Goal: Transaction & Acquisition: Obtain resource

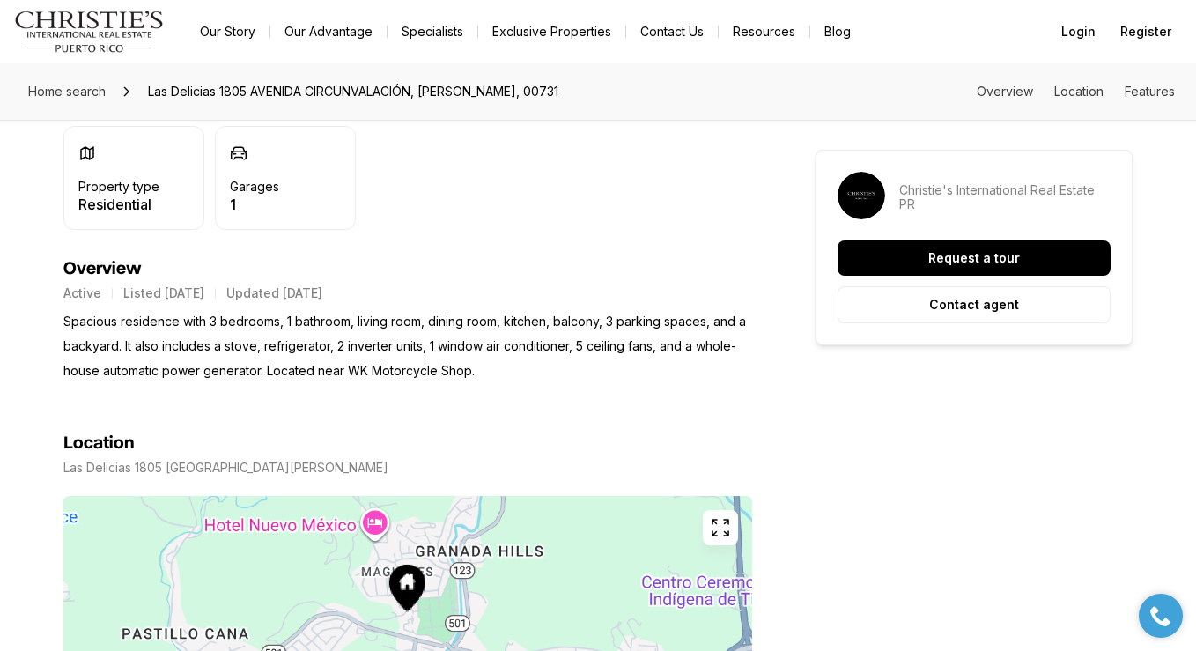
scroll to position [828, 0]
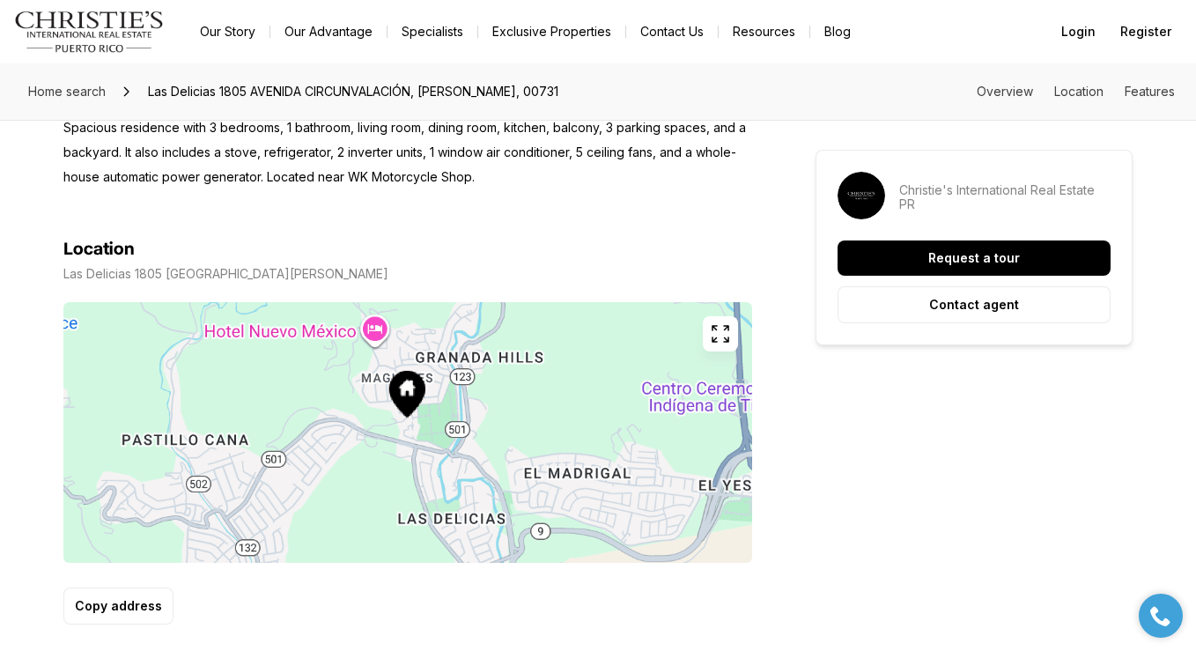
click at [728, 322] on button "button" at bounding box center [720, 333] width 35 height 35
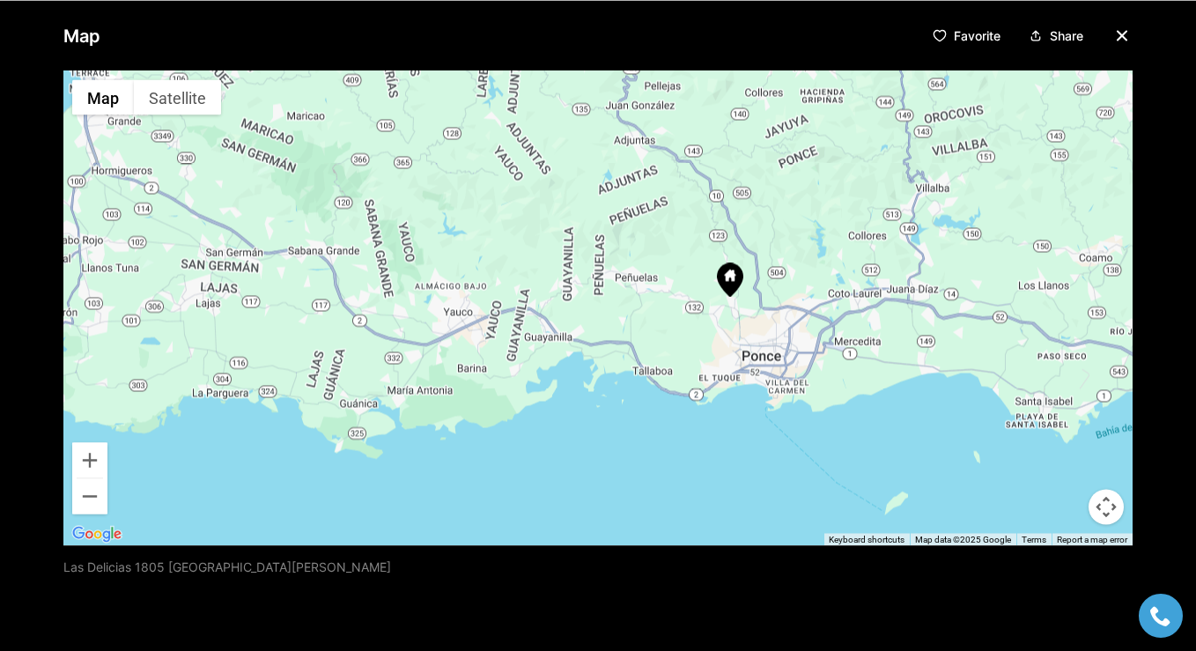
drag, startPoint x: 809, startPoint y: 262, endPoint x: 765, endPoint y: 293, distance: 53.7
click at [765, 293] on div at bounding box center [597, 307] width 1069 height 475
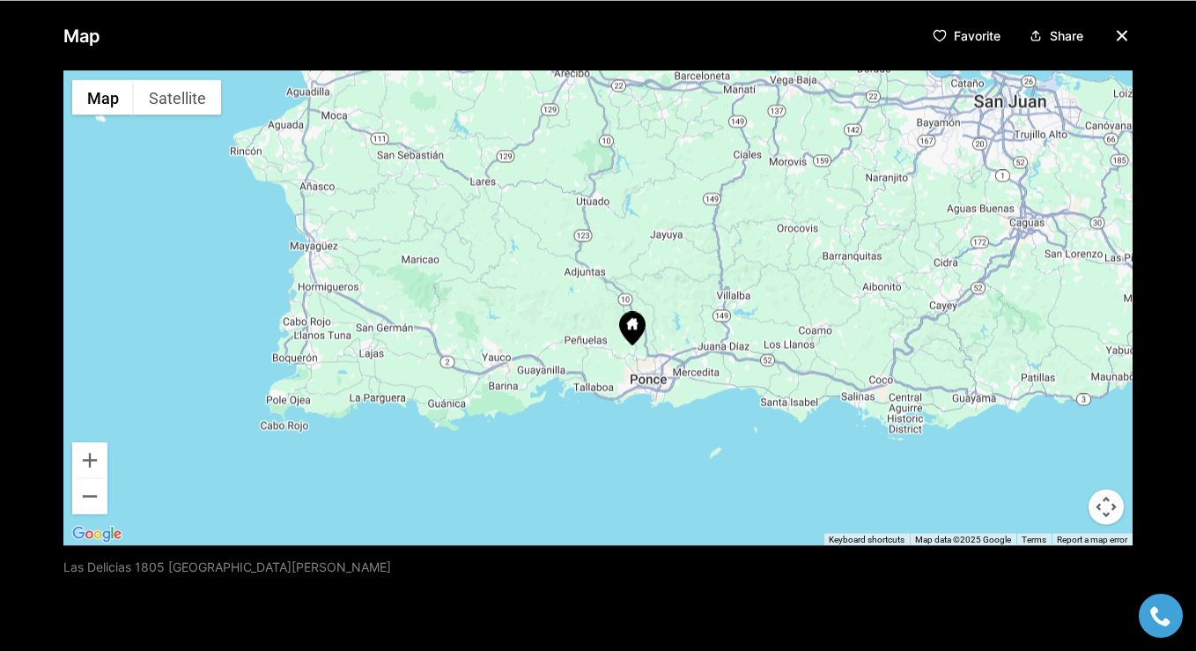
drag, startPoint x: 808, startPoint y: 248, endPoint x: 686, endPoint y: 306, distance: 135.5
click at [686, 306] on div at bounding box center [597, 307] width 1069 height 475
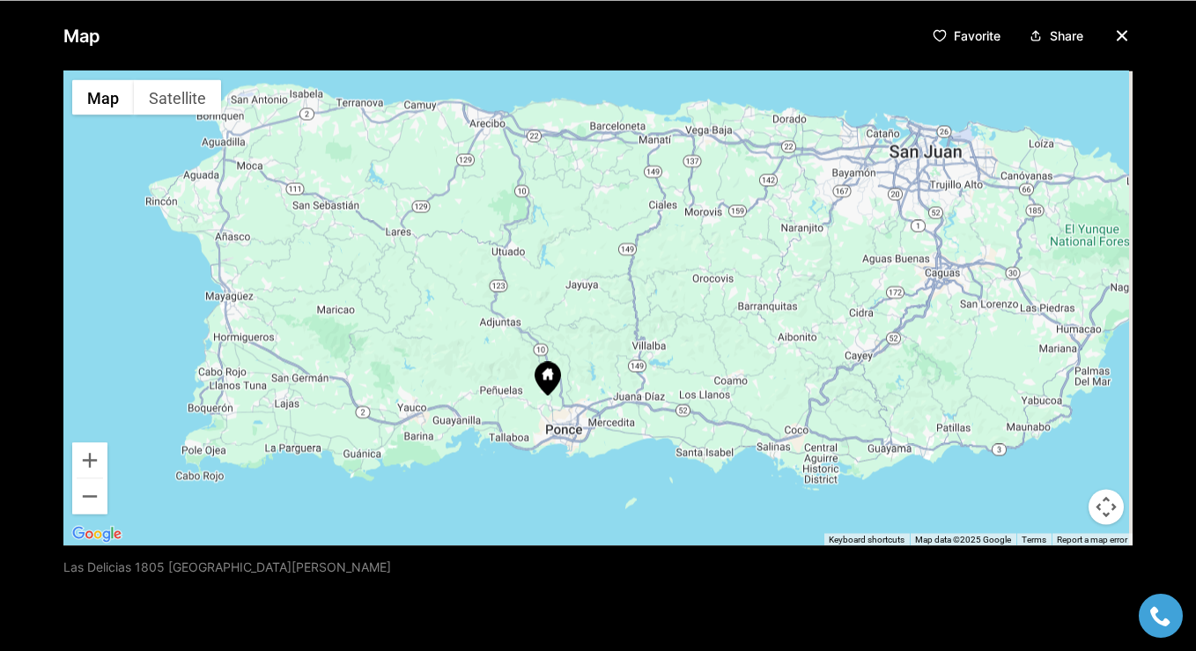
drag, startPoint x: 704, startPoint y: 279, endPoint x: 620, endPoint y: 325, distance: 96.1
click at [620, 325] on div at bounding box center [597, 307] width 1069 height 475
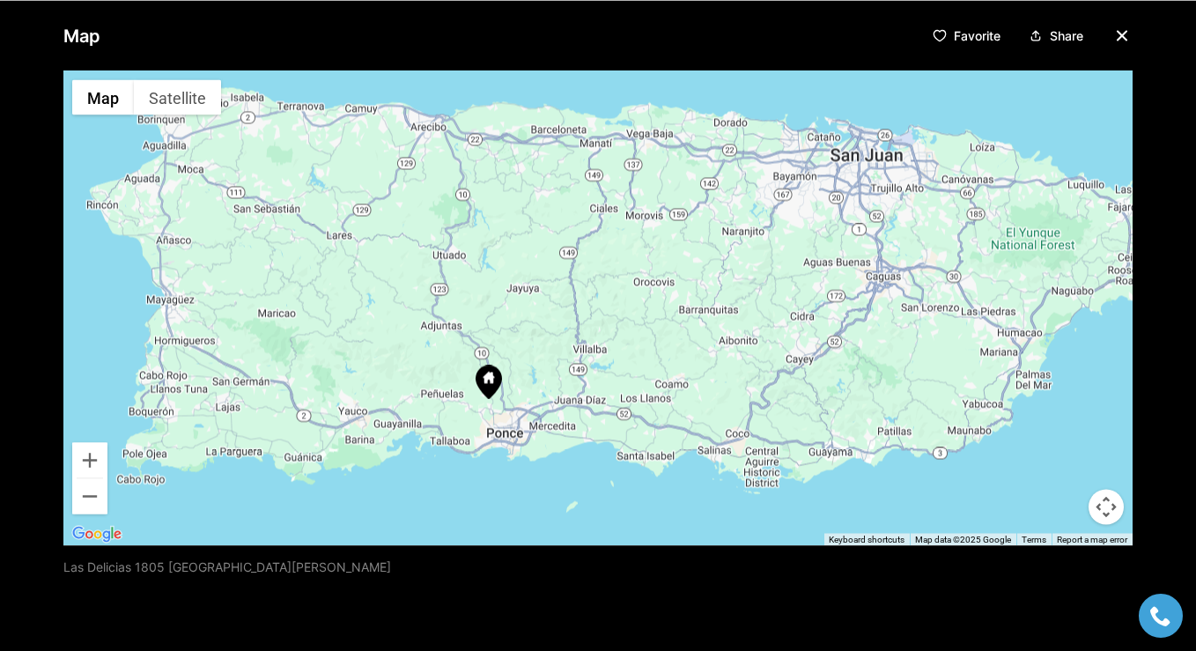
drag, startPoint x: 688, startPoint y: 266, endPoint x: 623, endPoint y: 270, distance: 65.3
click at [623, 270] on div at bounding box center [597, 307] width 1069 height 475
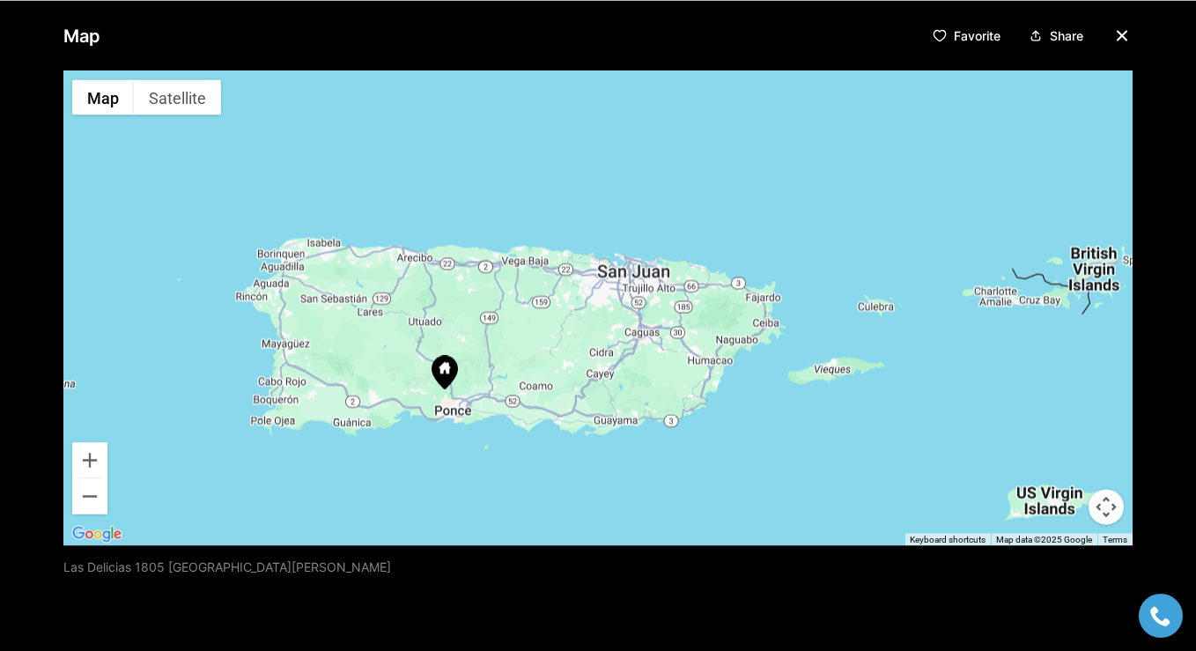
drag, startPoint x: 838, startPoint y: 266, endPoint x: 616, endPoint y: 326, distance: 229.8
click at [617, 326] on div at bounding box center [597, 307] width 1069 height 475
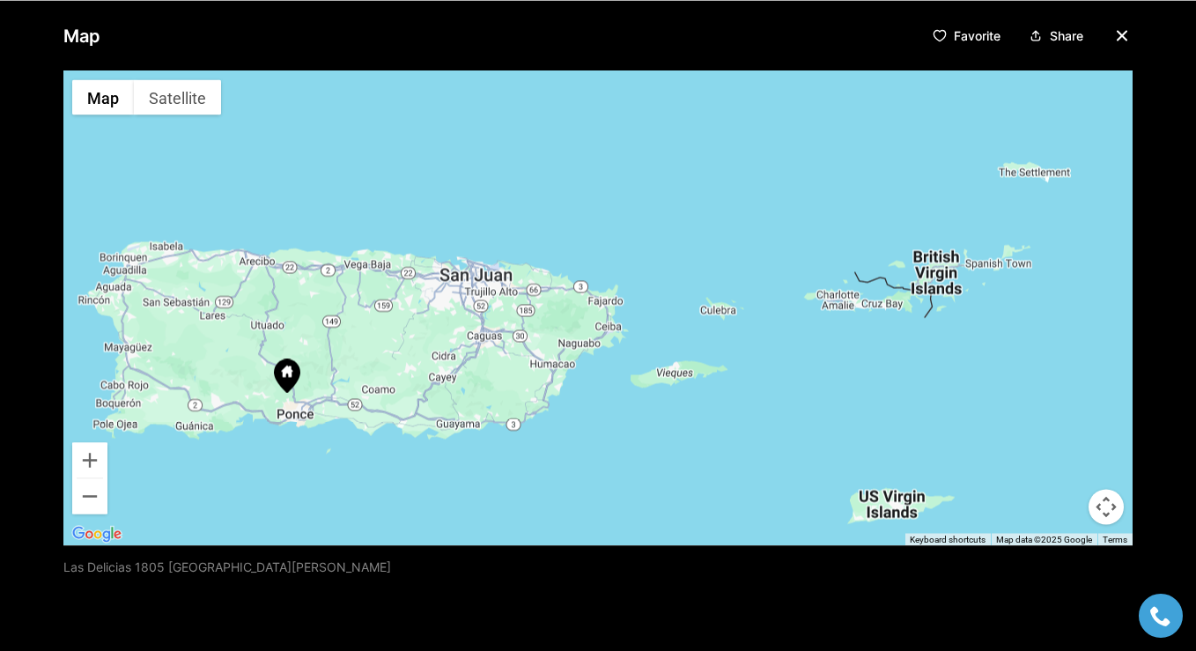
drag, startPoint x: 843, startPoint y: 296, endPoint x: 683, endPoint y: 299, distance: 160.3
click at [683, 299] on div at bounding box center [597, 307] width 1069 height 475
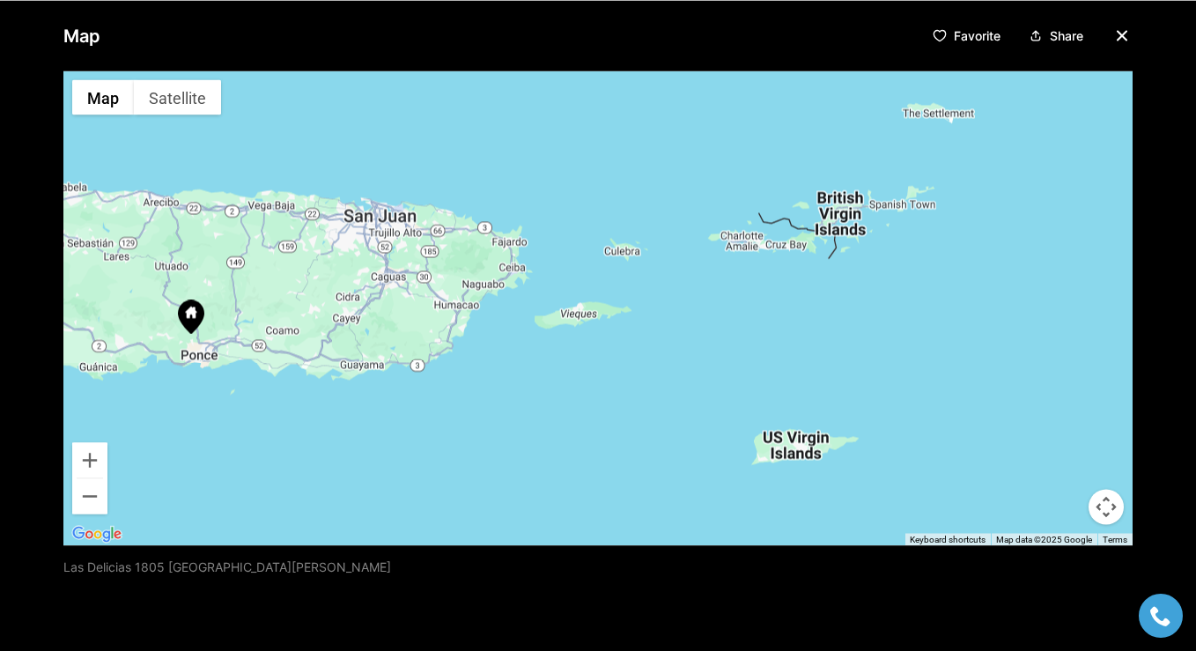
drag, startPoint x: 683, startPoint y: 299, endPoint x: 587, endPoint y: 226, distance: 120.6
click at [587, 226] on div at bounding box center [597, 307] width 1069 height 475
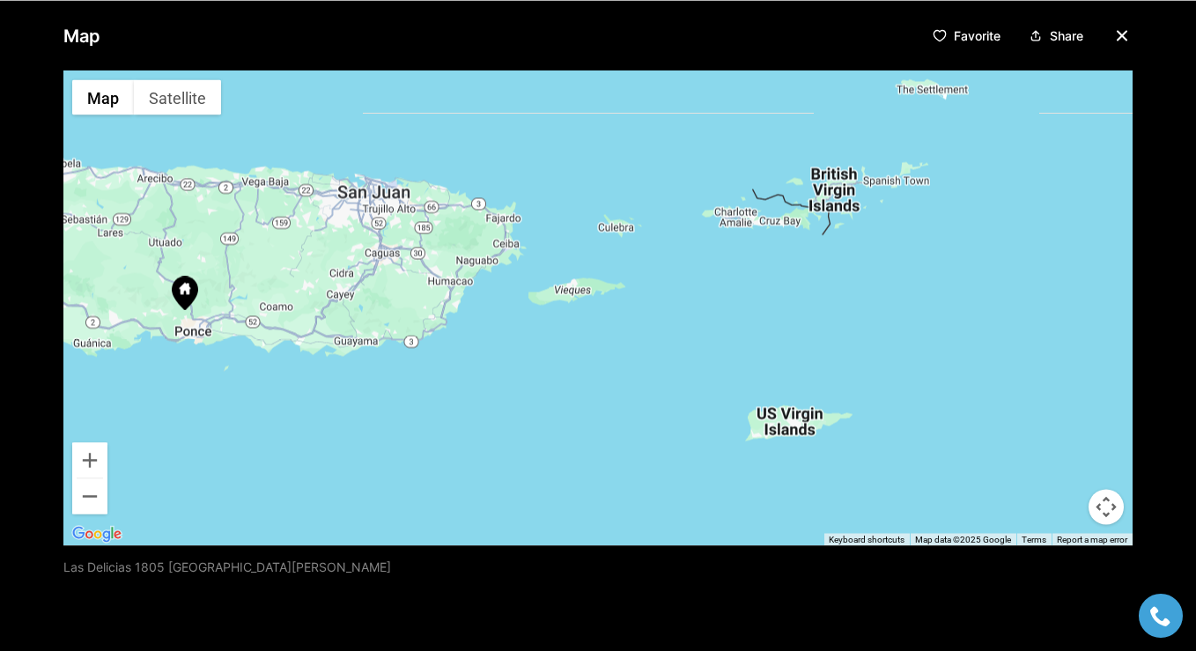
click at [1126, 32] on icon "button" at bounding box center [1121, 35] width 21 height 21
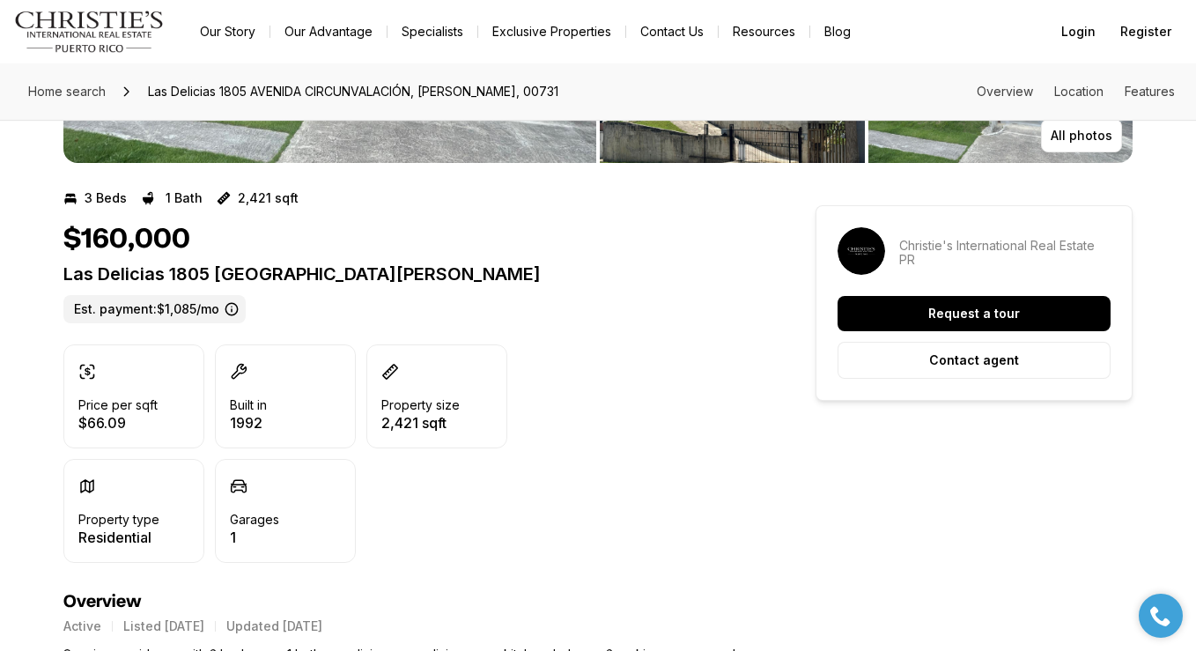
scroll to position [0, 0]
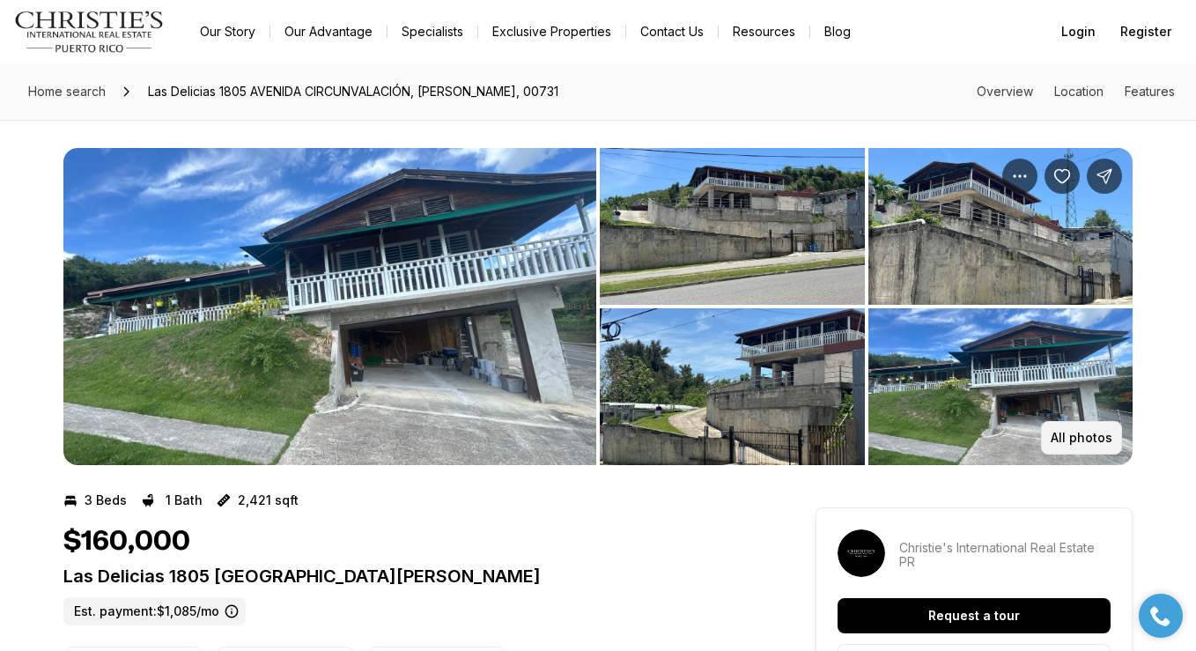
click at [1054, 430] on p "All photos" at bounding box center [1081, 437] width 62 height 14
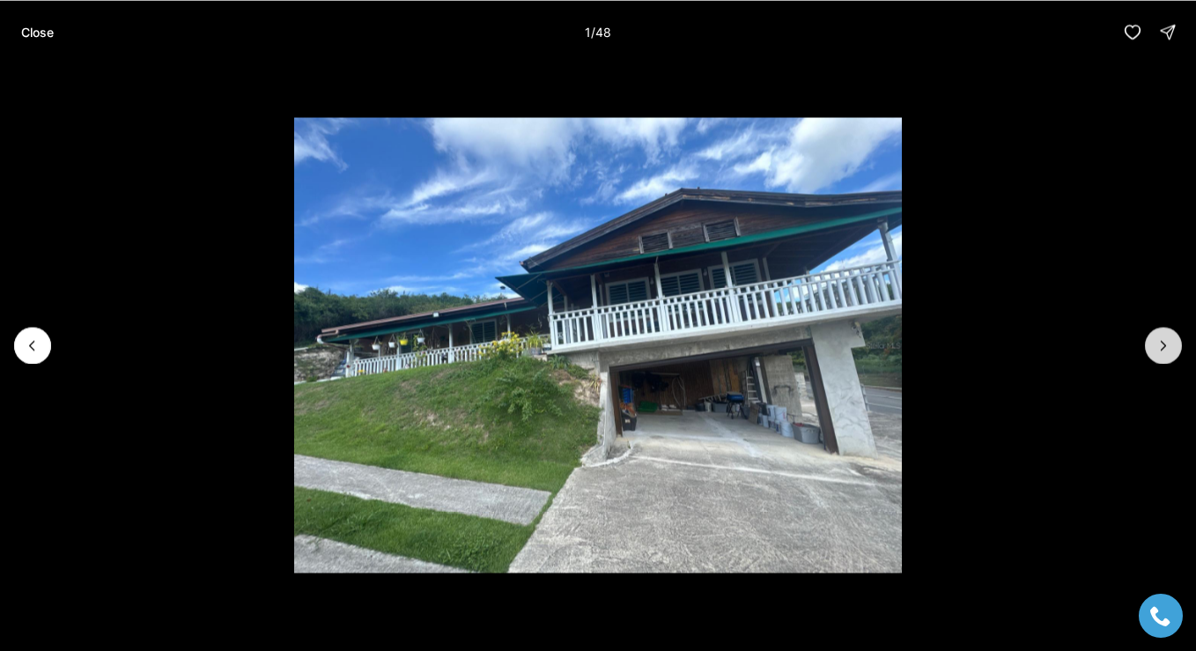
click at [1159, 340] on icon "Next slide" at bounding box center [1163, 345] width 18 height 18
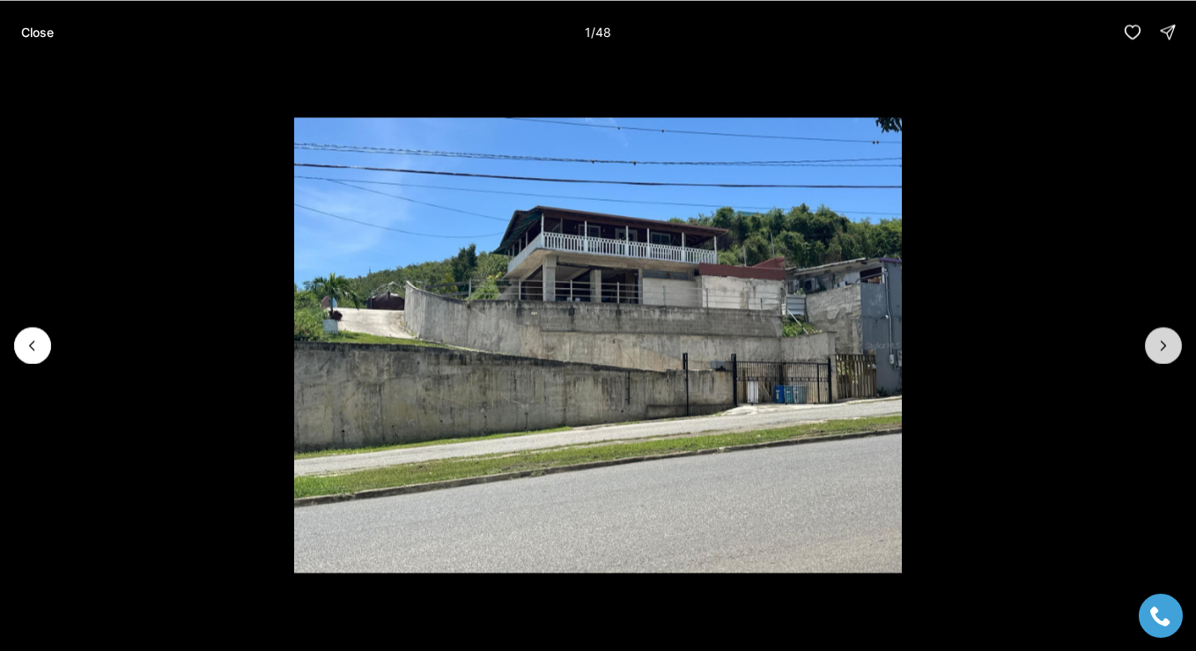
click at [1159, 340] on icon "Next slide" at bounding box center [1163, 345] width 18 height 18
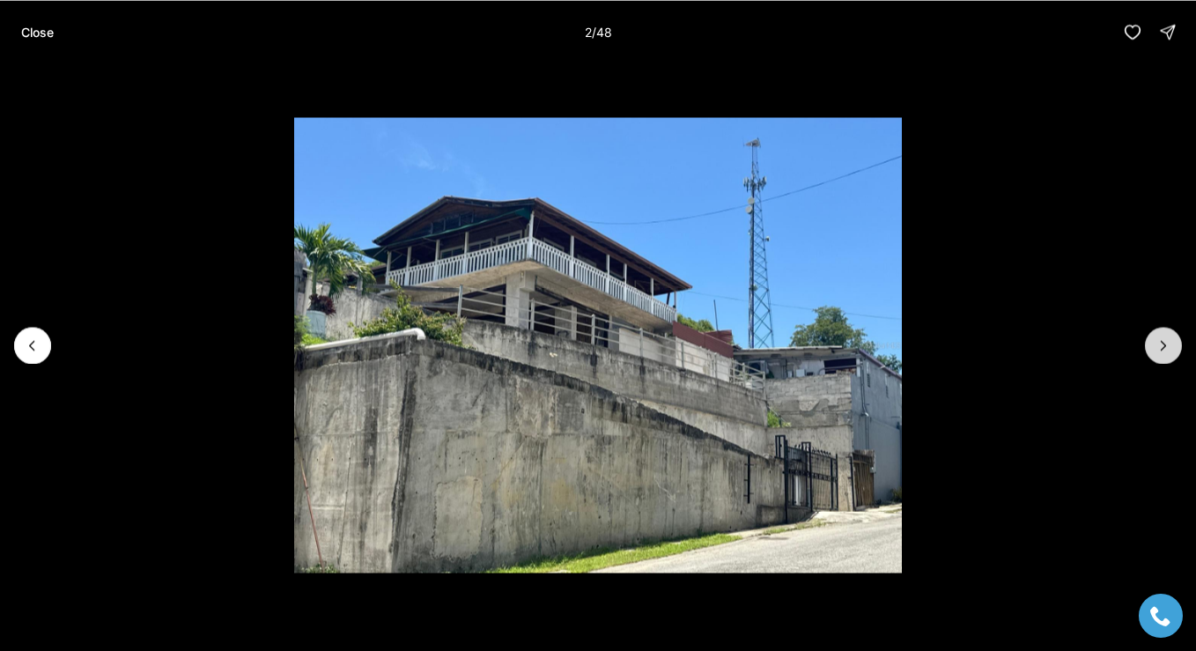
click at [1159, 340] on icon "Next slide" at bounding box center [1163, 345] width 18 height 18
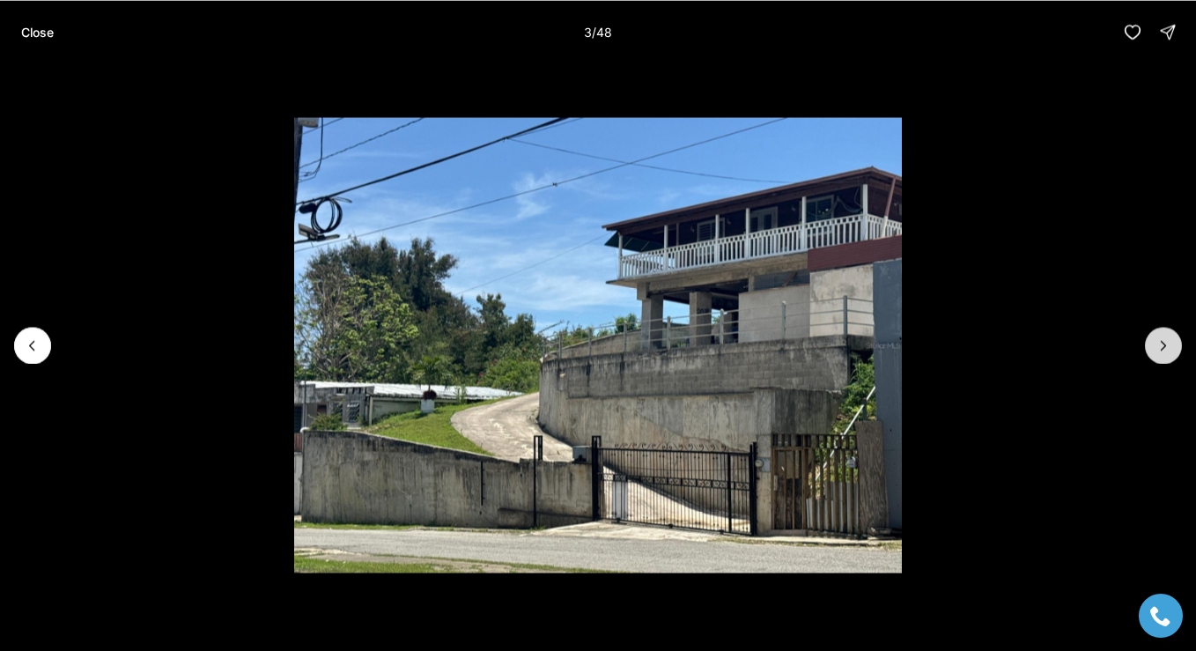
click at [1159, 340] on icon "Next slide" at bounding box center [1163, 345] width 18 height 18
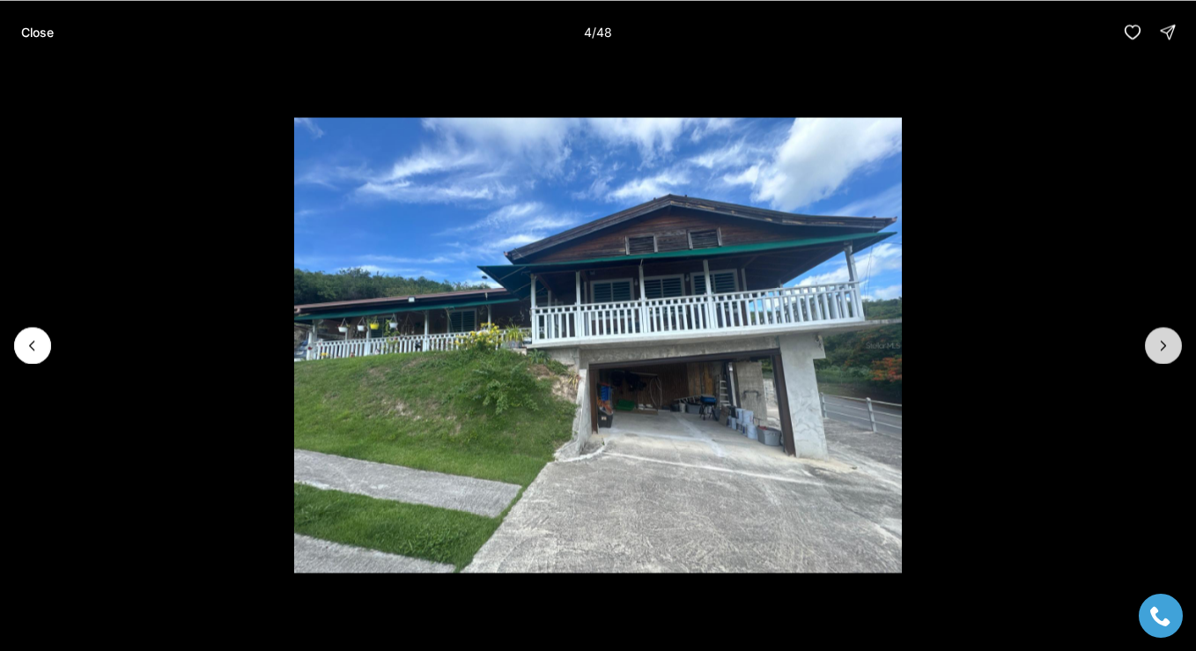
click at [1159, 340] on icon "Next slide" at bounding box center [1163, 345] width 18 height 18
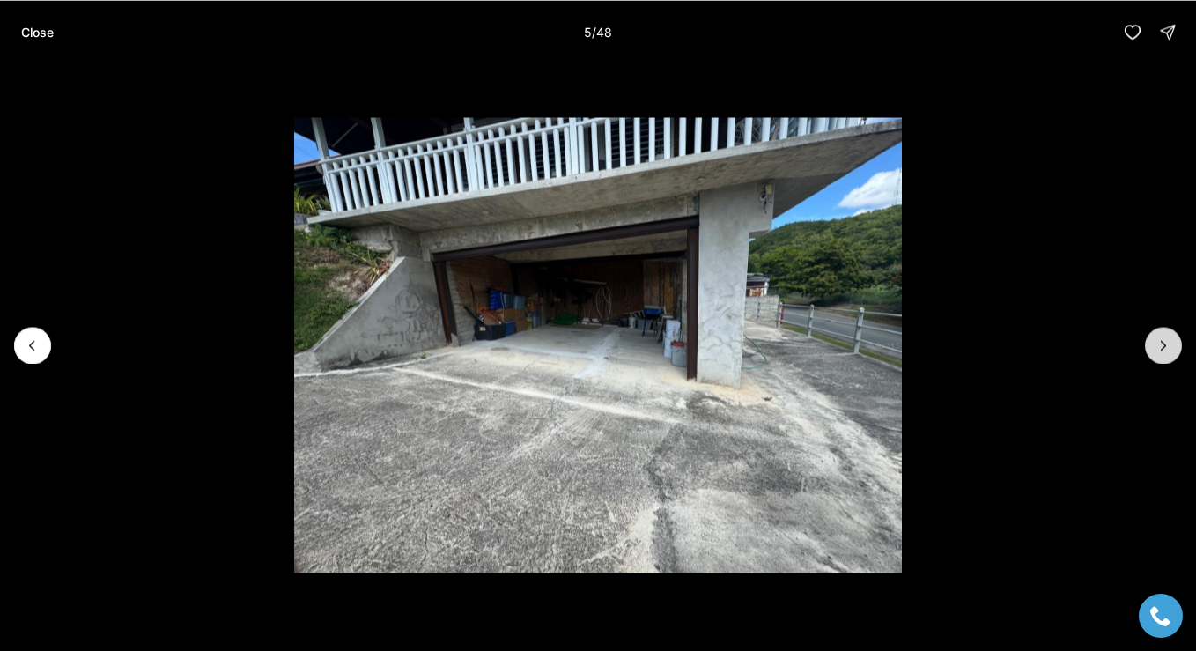
click at [1159, 340] on icon "Next slide" at bounding box center [1163, 345] width 18 height 18
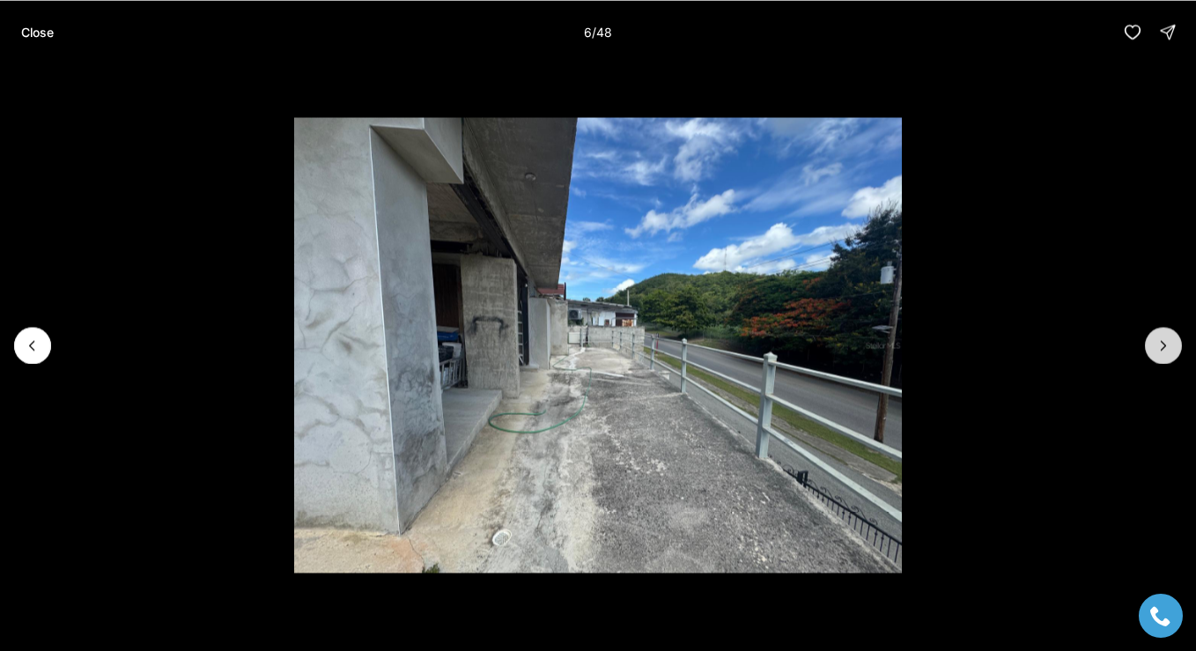
click at [1159, 340] on icon "Next slide" at bounding box center [1163, 345] width 18 height 18
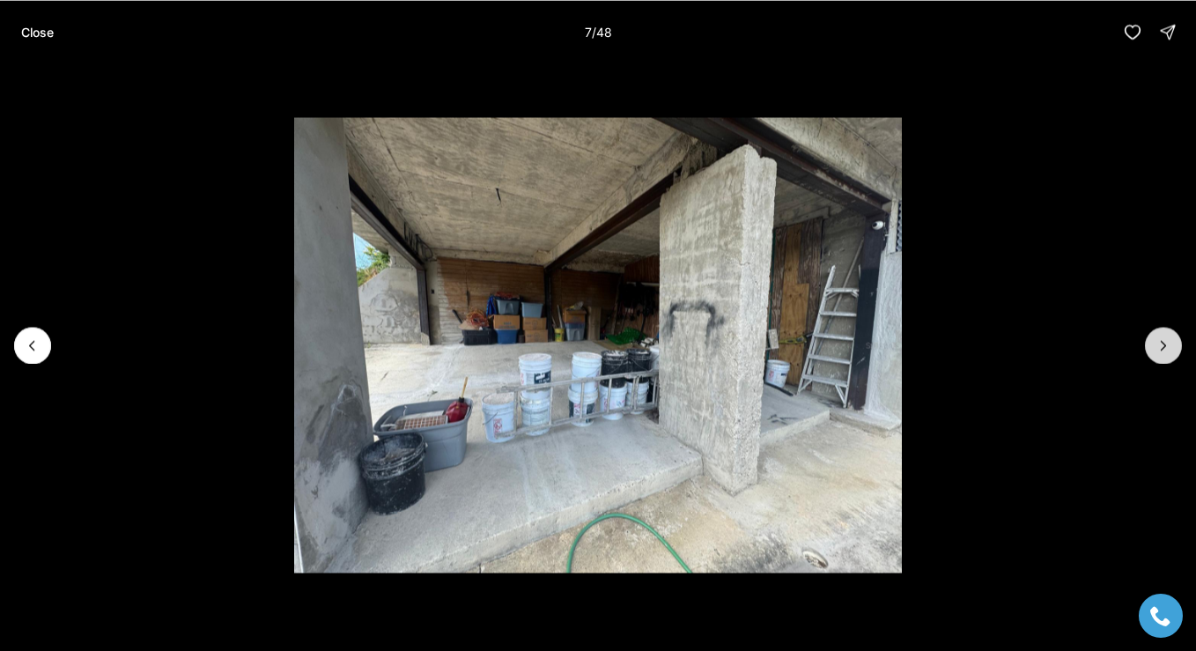
click at [1159, 340] on icon "Next slide" at bounding box center [1163, 345] width 18 height 18
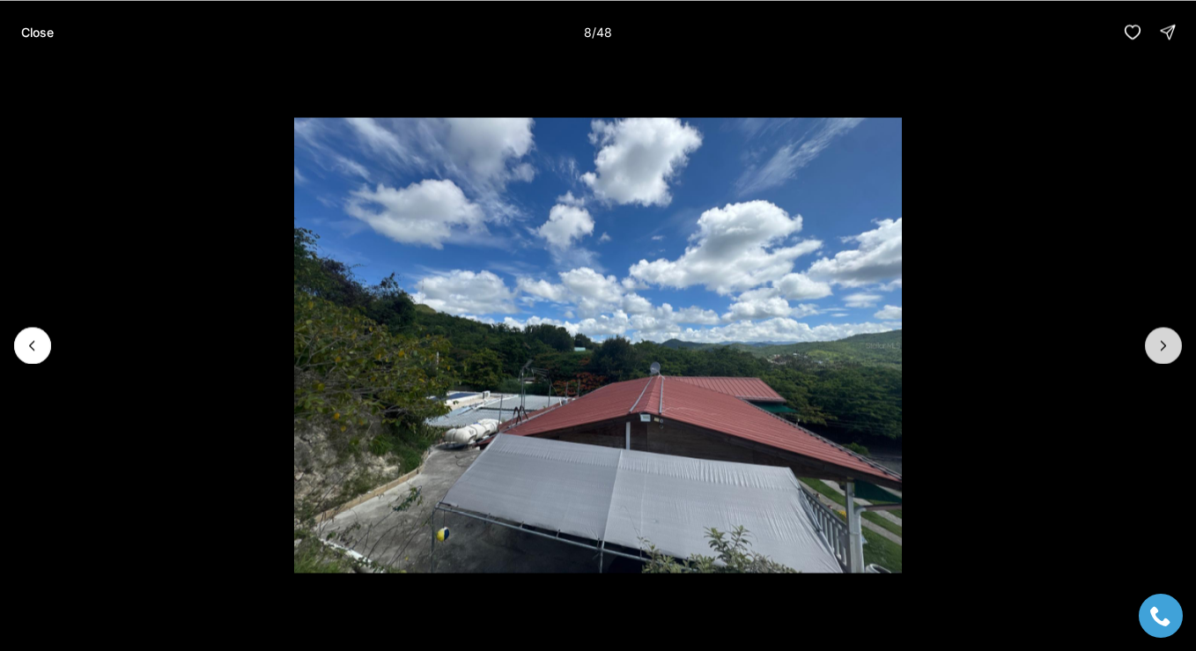
click at [1159, 340] on icon "Next slide" at bounding box center [1163, 345] width 18 height 18
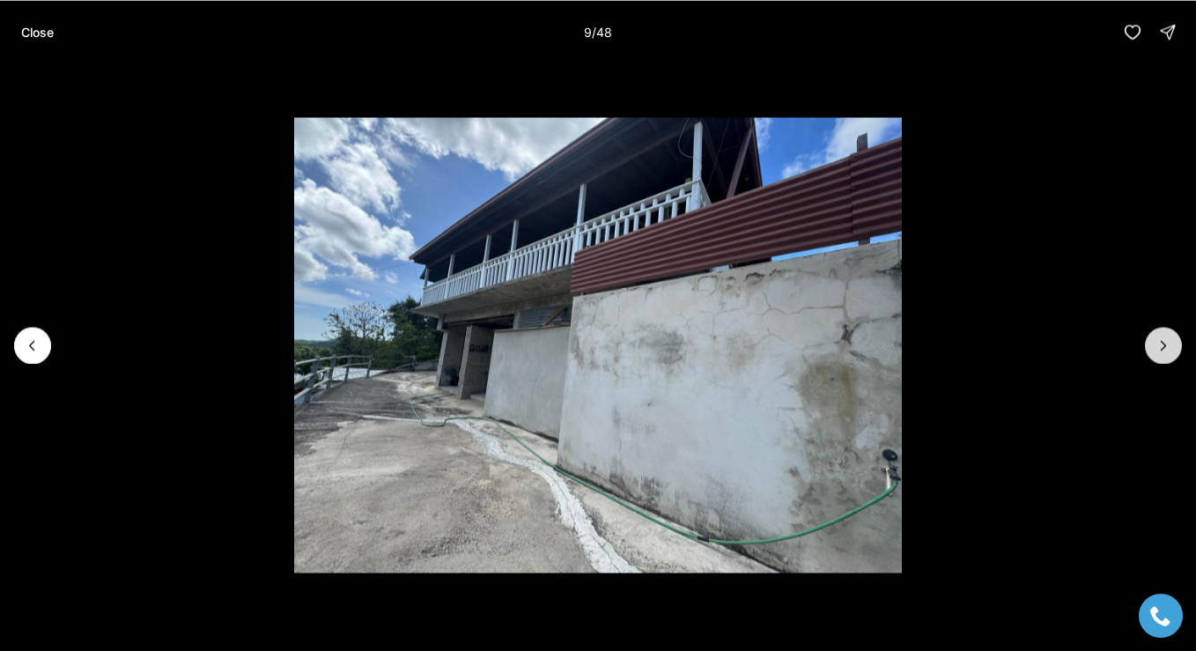
click at [1159, 340] on icon "Next slide" at bounding box center [1163, 345] width 18 height 18
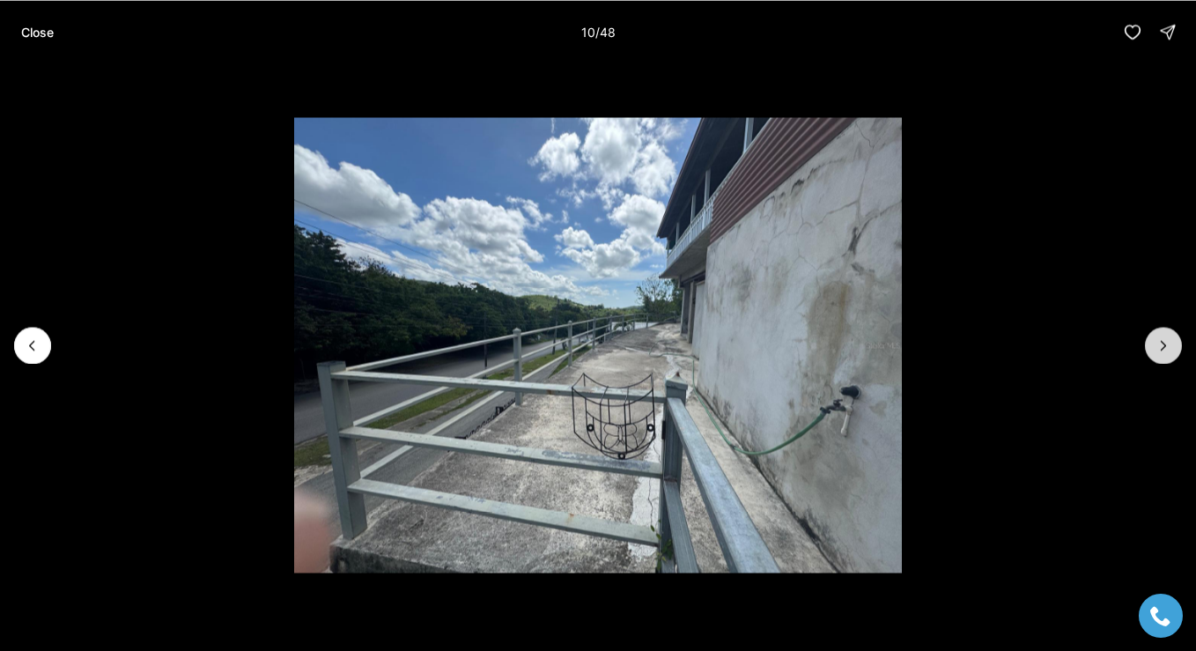
click at [1159, 340] on icon "Next slide" at bounding box center [1163, 345] width 18 height 18
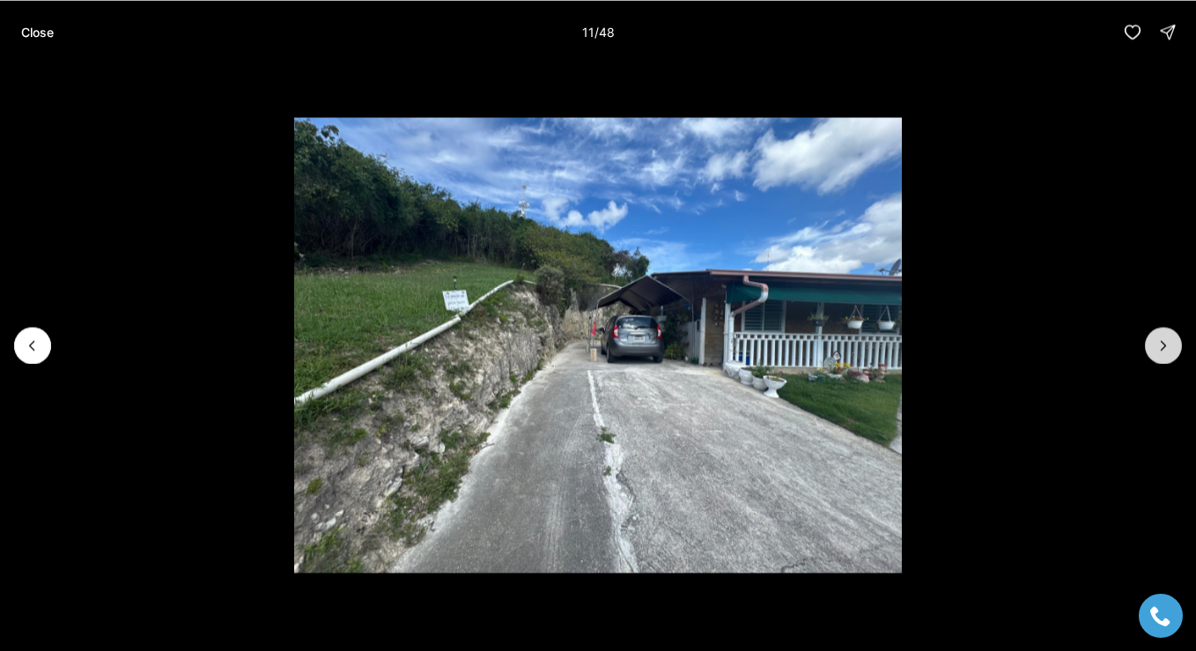
click at [1159, 340] on icon "Next slide" at bounding box center [1163, 345] width 18 height 18
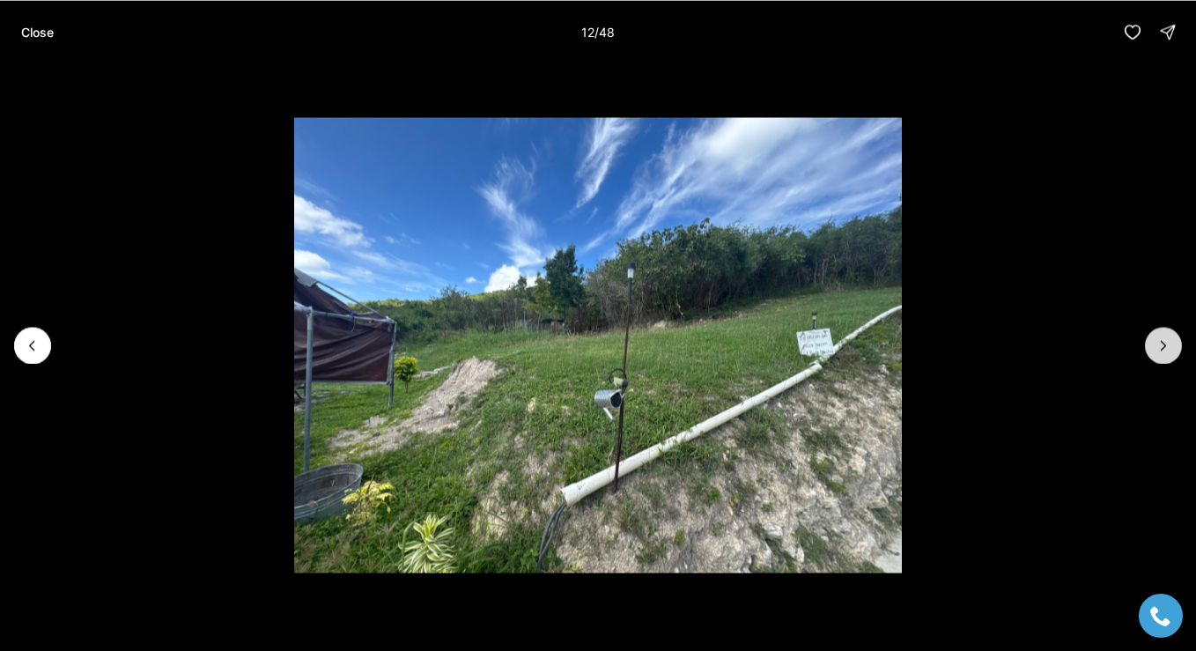
click at [1159, 340] on icon "Next slide" at bounding box center [1163, 345] width 18 height 18
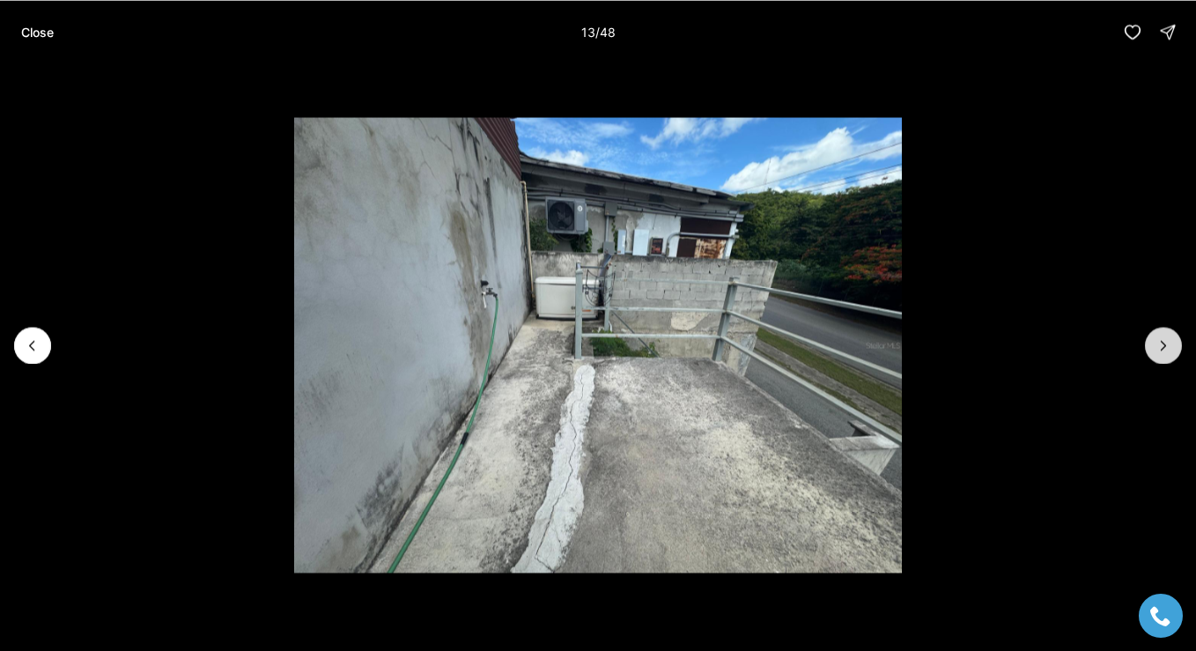
click at [1159, 340] on icon "Next slide" at bounding box center [1163, 345] width 18 height 18
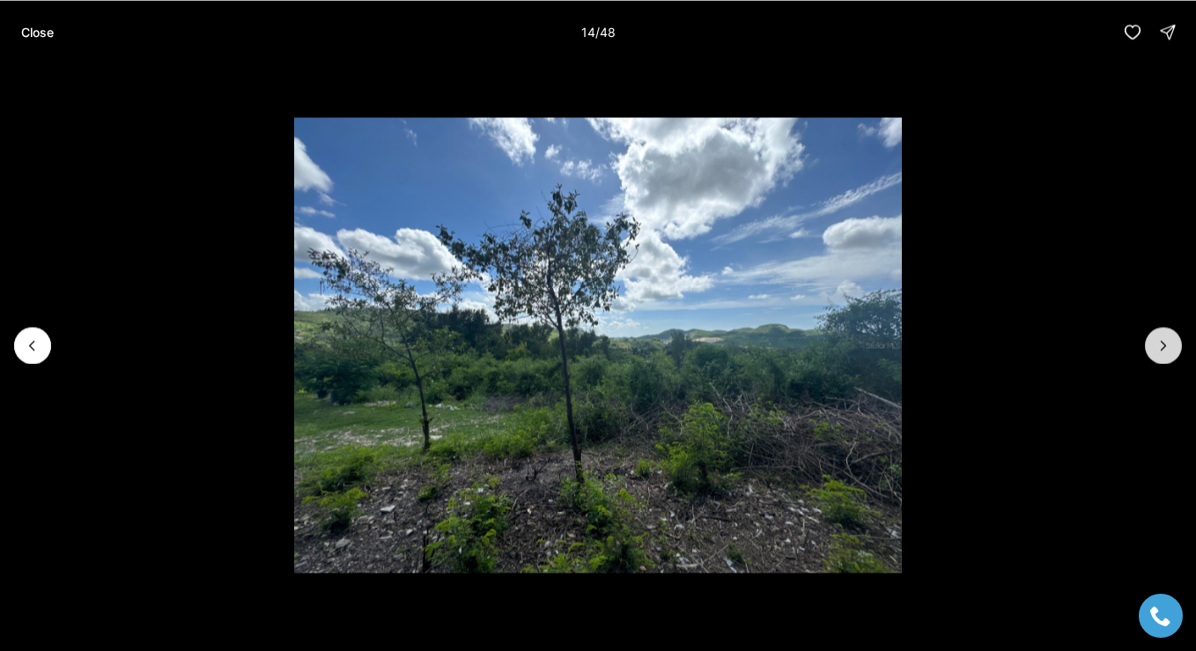
click at [1159, 340] on icon "Next slide" at bounding box center [1163, 345] width 18 height 18
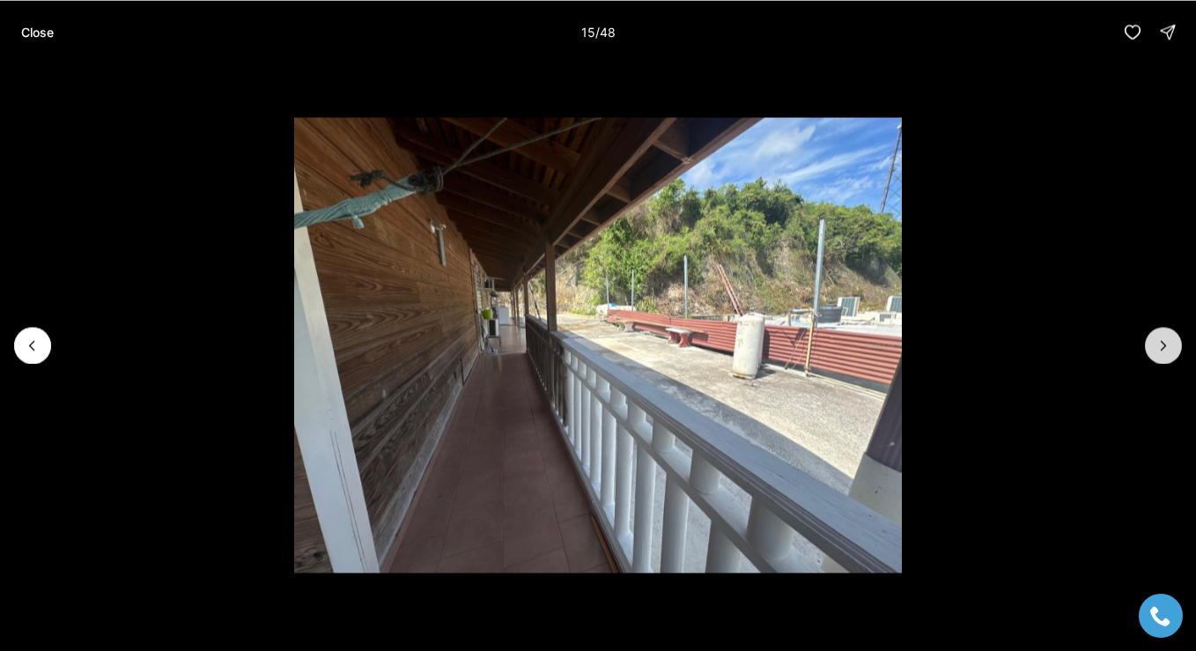
click at [1159, 340] on icon "Next slide" at bounding box center [1163, 345] width 18 height 18
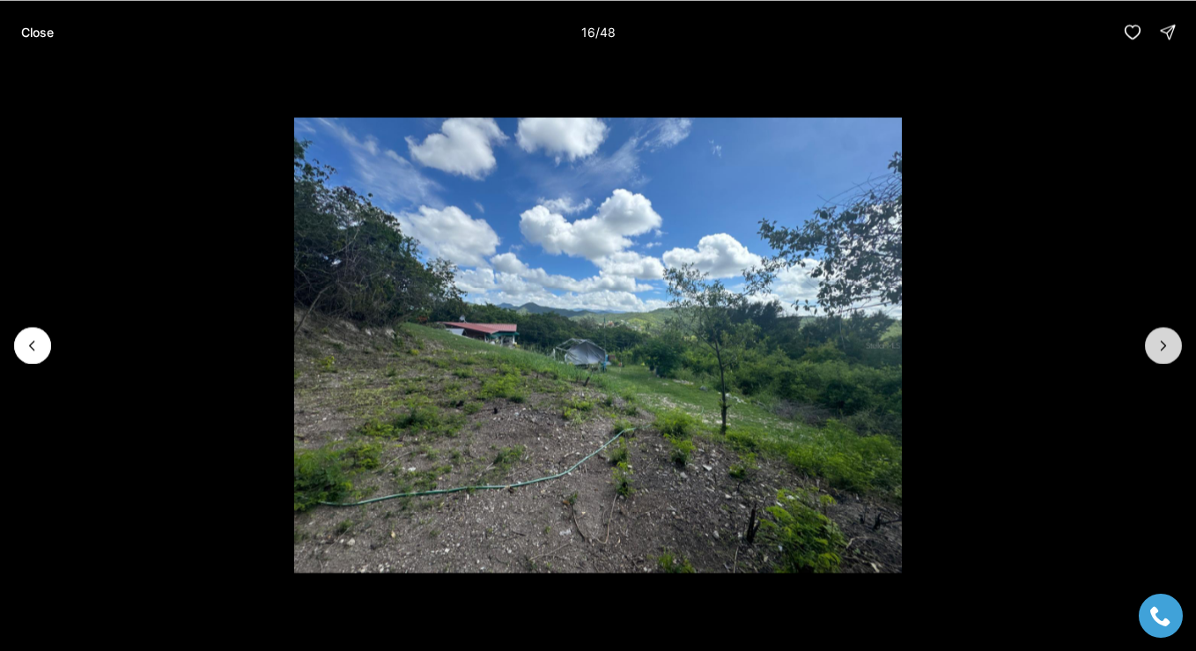
click at [1159, 340] on icon "Next slide" at bounding box center [1163, 345] width 18 height 18
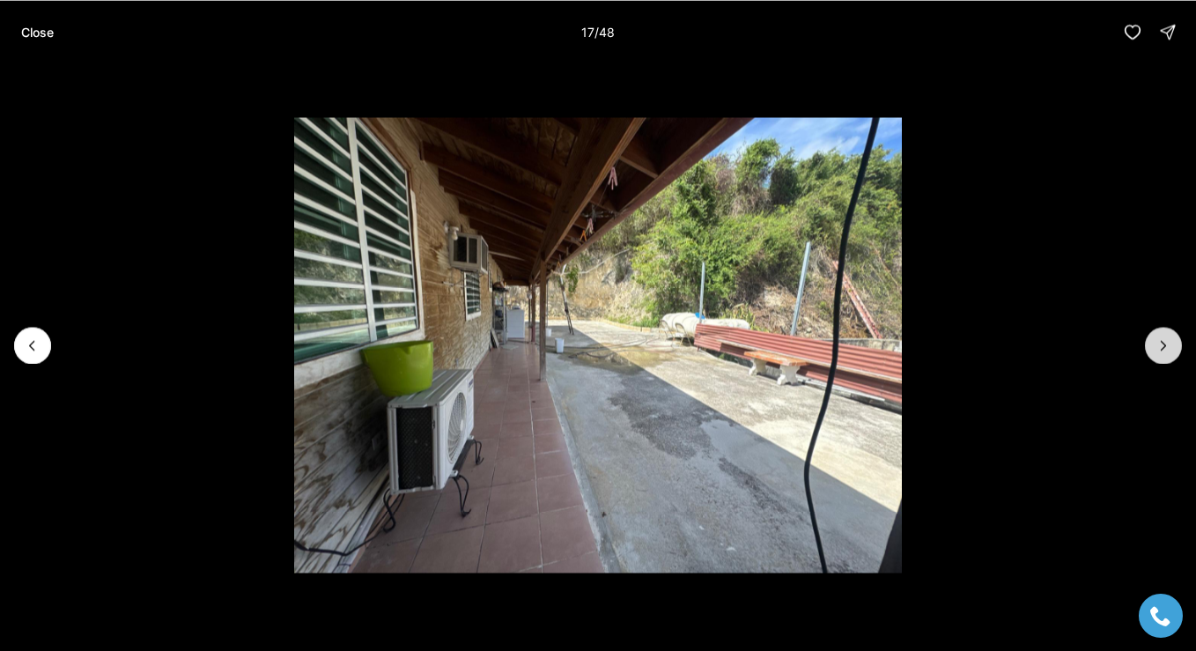
click at [1159, 340] on icon "Next slide" at bounding box center [1163, 345] width 18 height 18
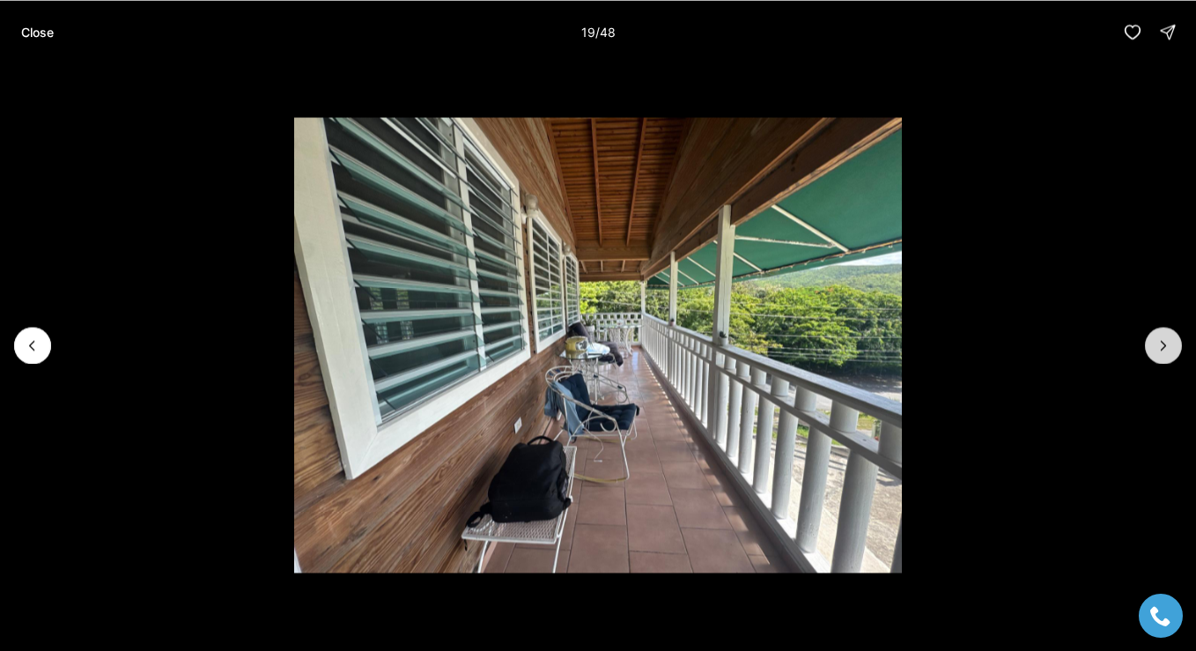
click at [1159, 340] on icon "Next slide" at bounding box center [1163, 345] width 18 height 18
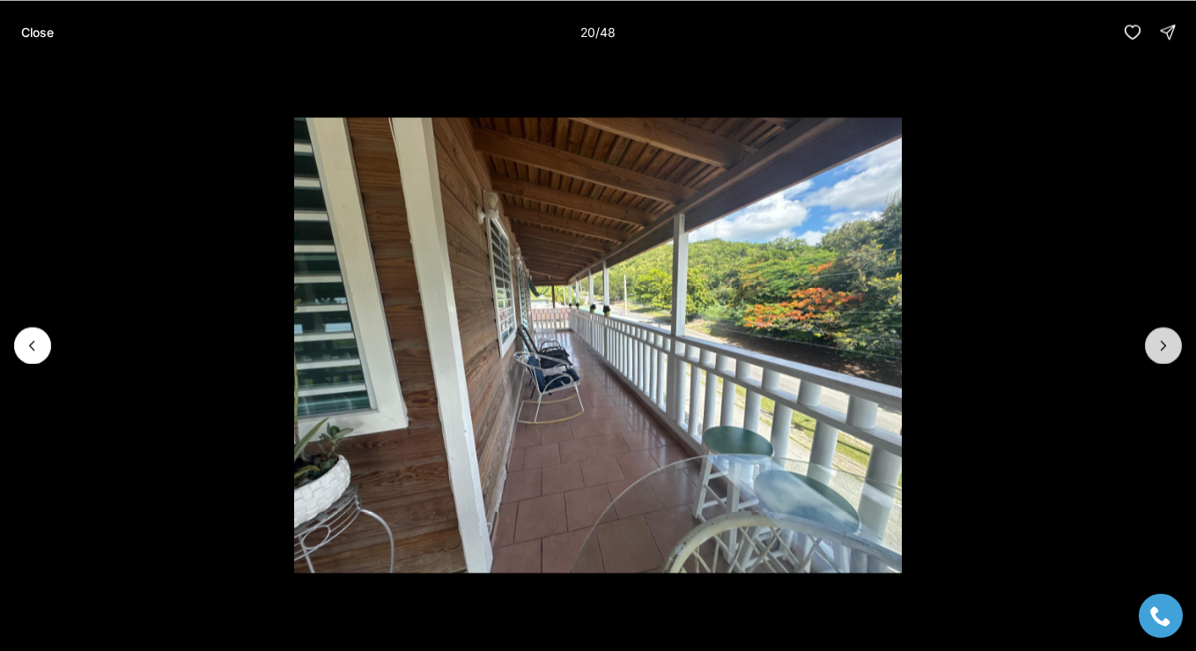
click at [1159, 340] on icon "Next slide" at bounding box center [1163, 345] width 18 height 18
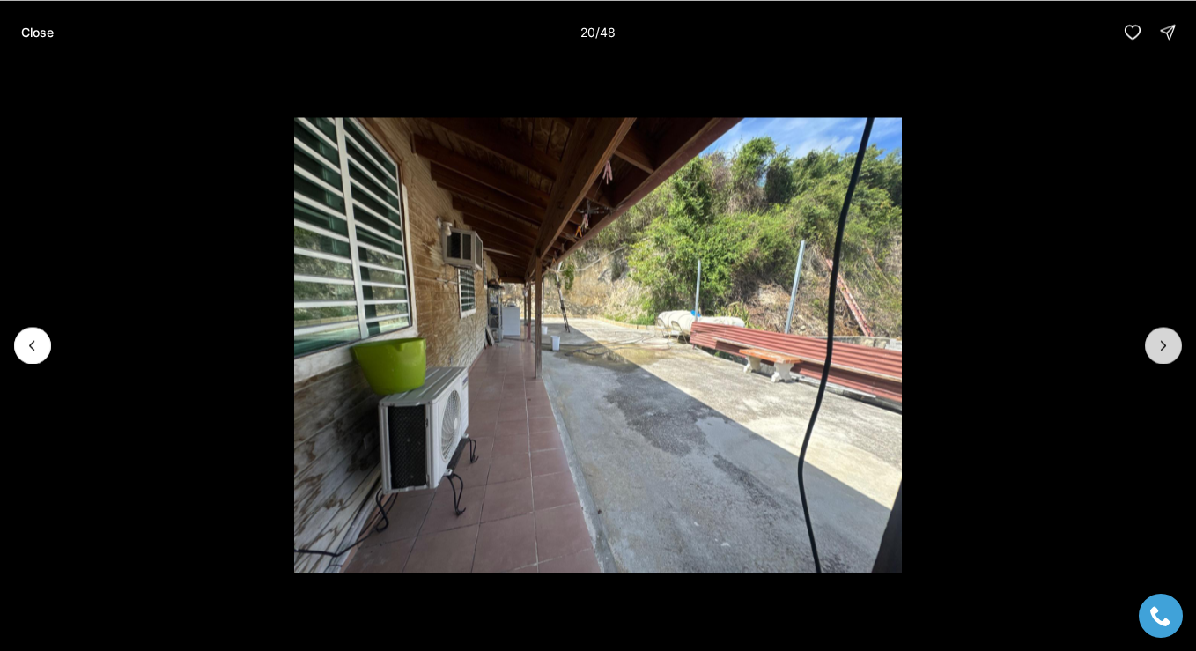
click at [1159, 340] on icon "Next slide" at bounding box center [1163, 345] width 18 height 18
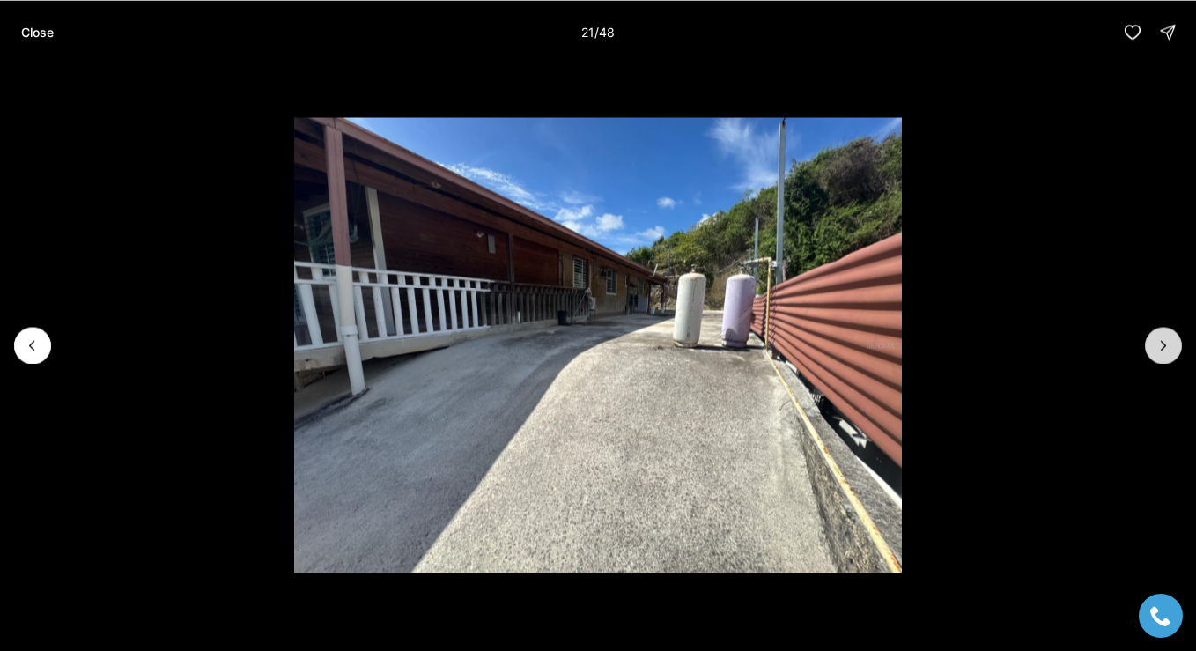
click at [1159, 340] on icon "Next slide" at bounding box center [1163, 345] width 18 height 18
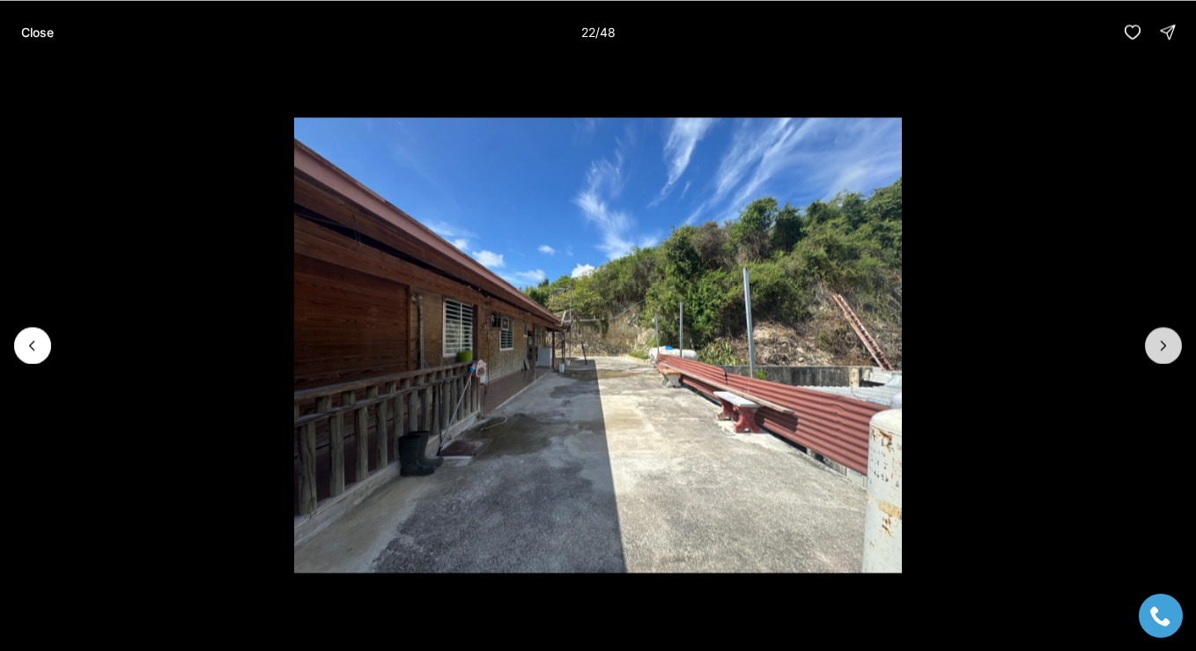
click at [1159, 340] on icon "Next slide" at bounding box center [1163, 345] width 18 height 18
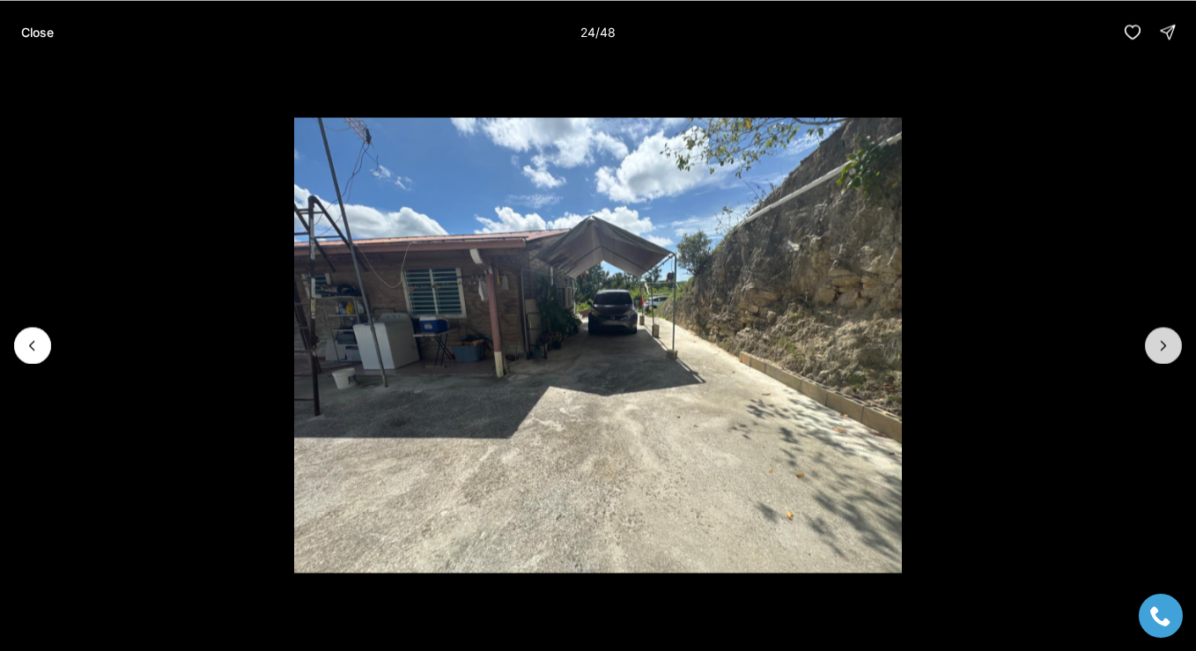
click at [1159, 340] on icon "Next slide" at bounding box center [1163, 345] width 18 height 18
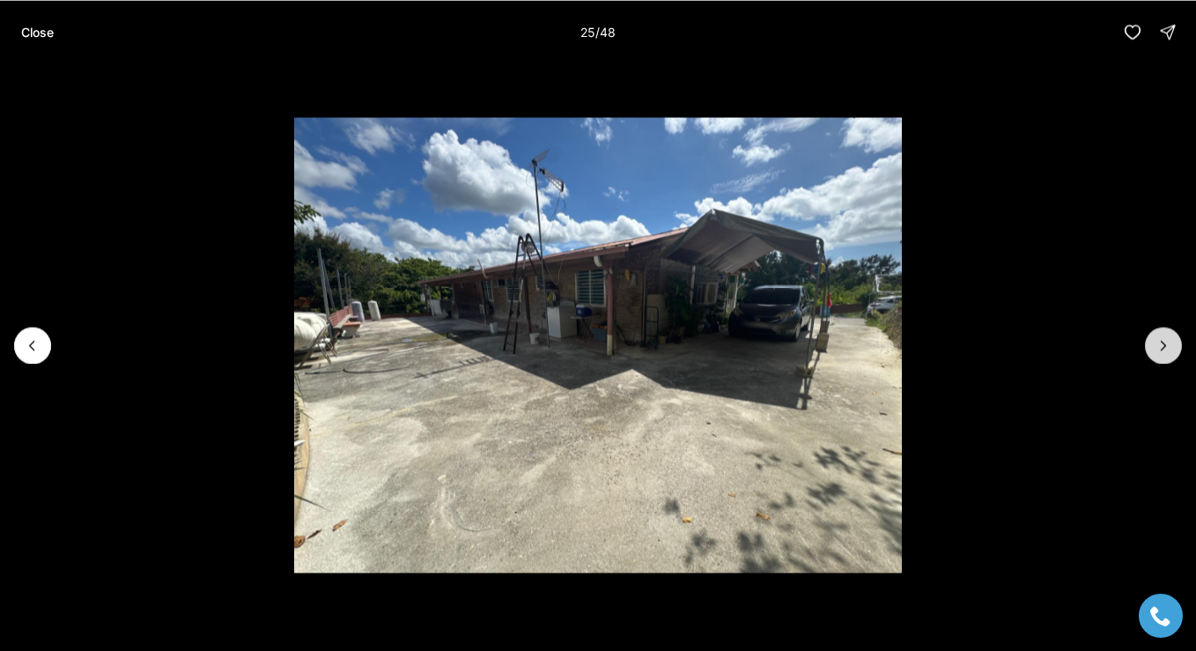
click at [1159, 340] on icon "Next slide" at bounding box center [1163, 345] width 18 height 18
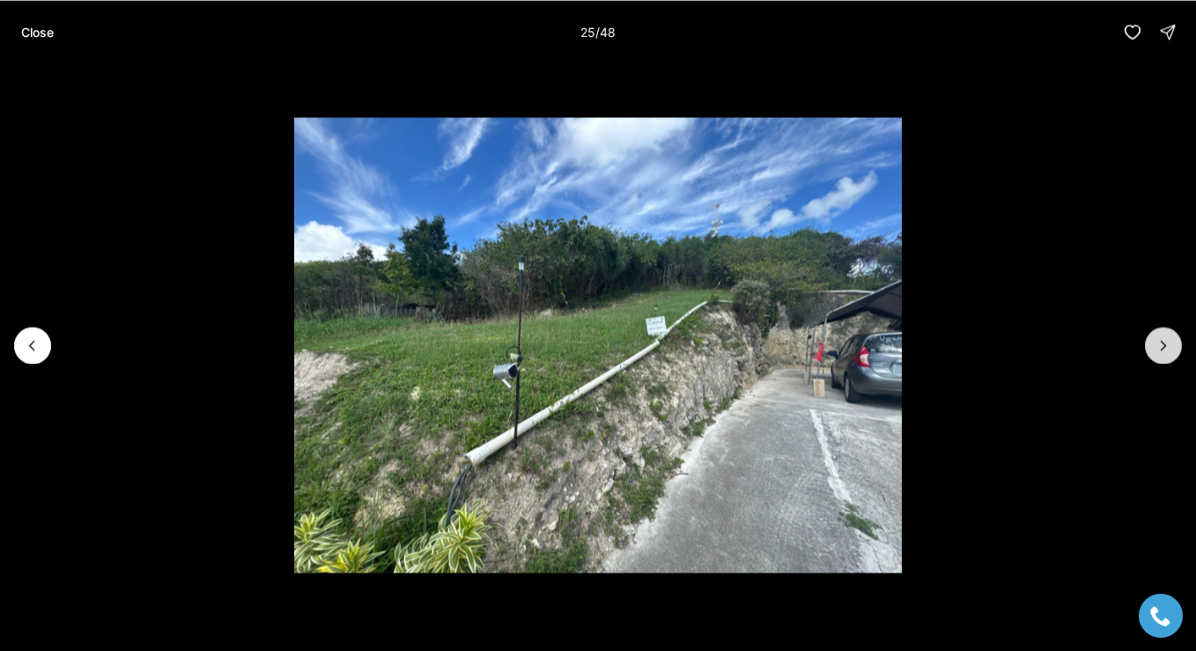
click at [1159, 340] on icon "Next slide" at bounding box center [1163, 345] width 18 height 18
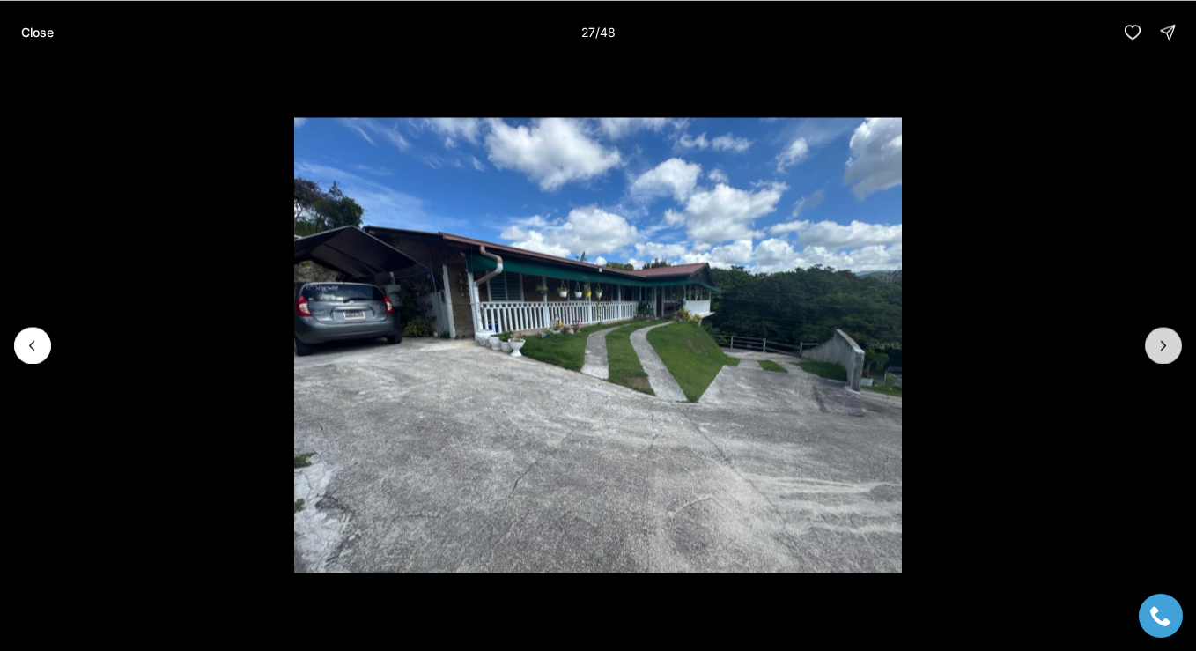
click at [1159, 340] on icon "Next slide" at bounding box center [1163, 345] width 18 height 18
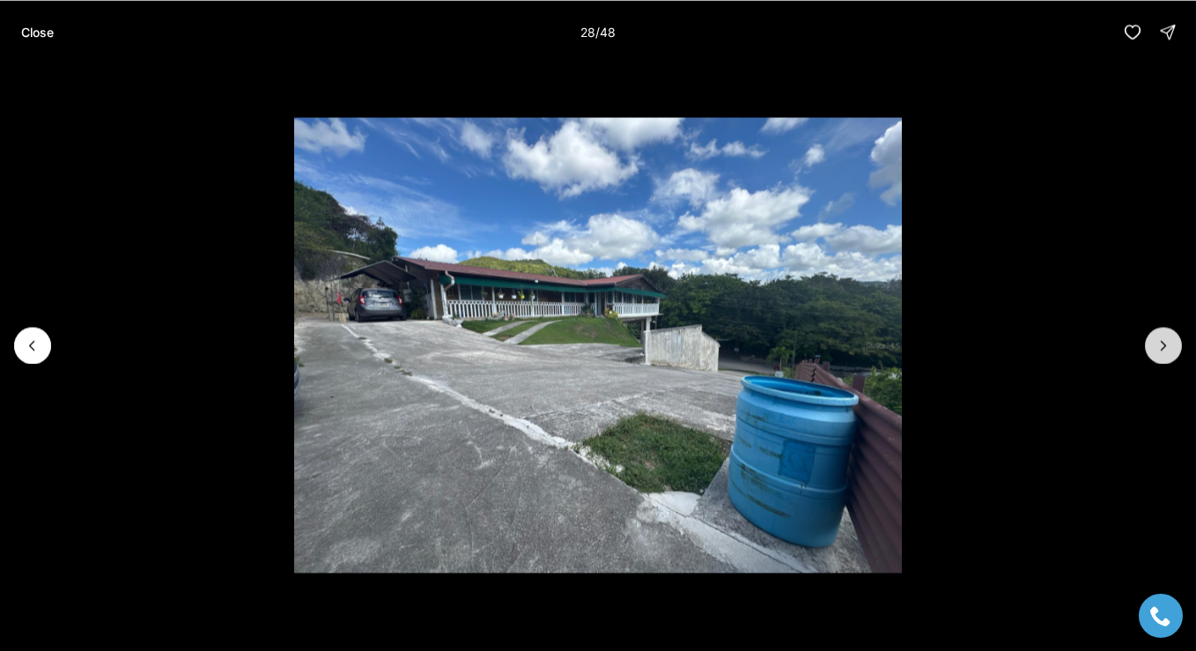
click at [1159, 340] on icon "Next slide" at bounding box center [1163, 345] width 18 height 18
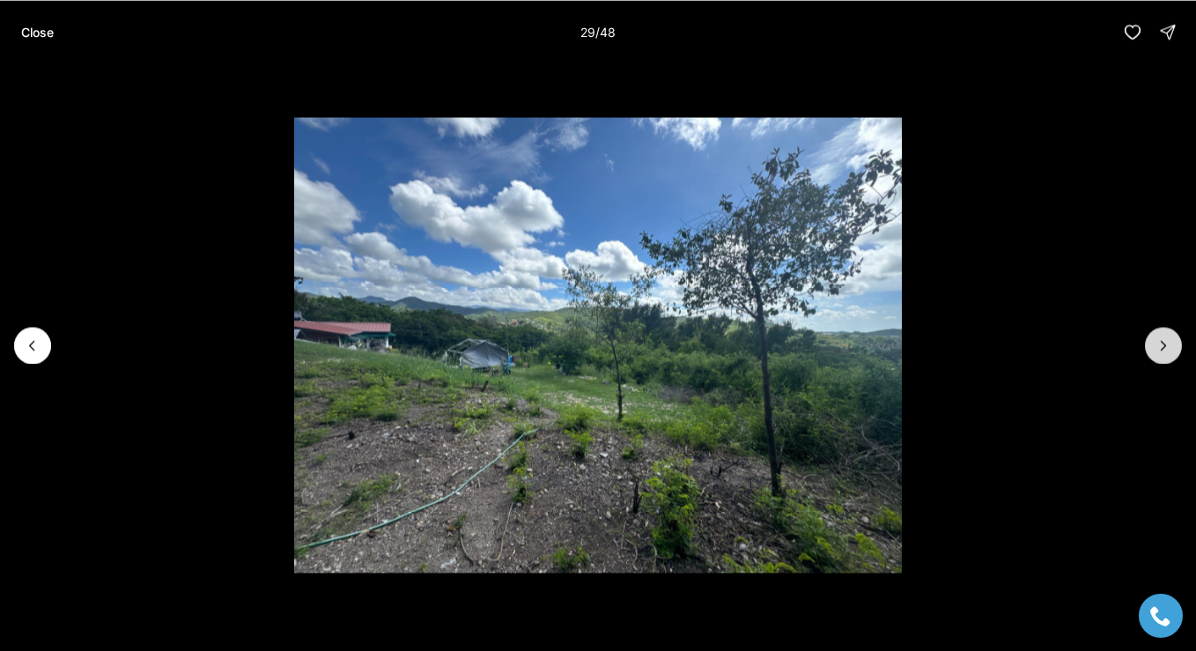
click at [1159, 340] on icon "Next slide" at bounding box center [1163, 345] width 18 height 18
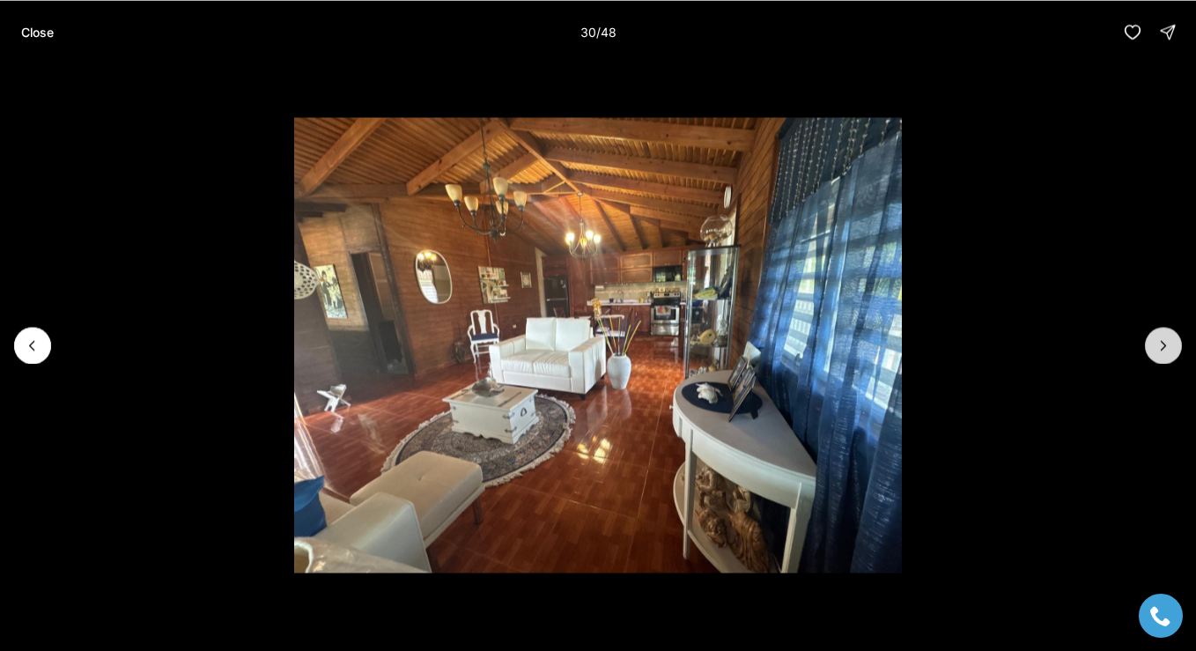
click at [1159, 340] on icon "Next slide" at bounding box center [1163, 345] width 18 height 18
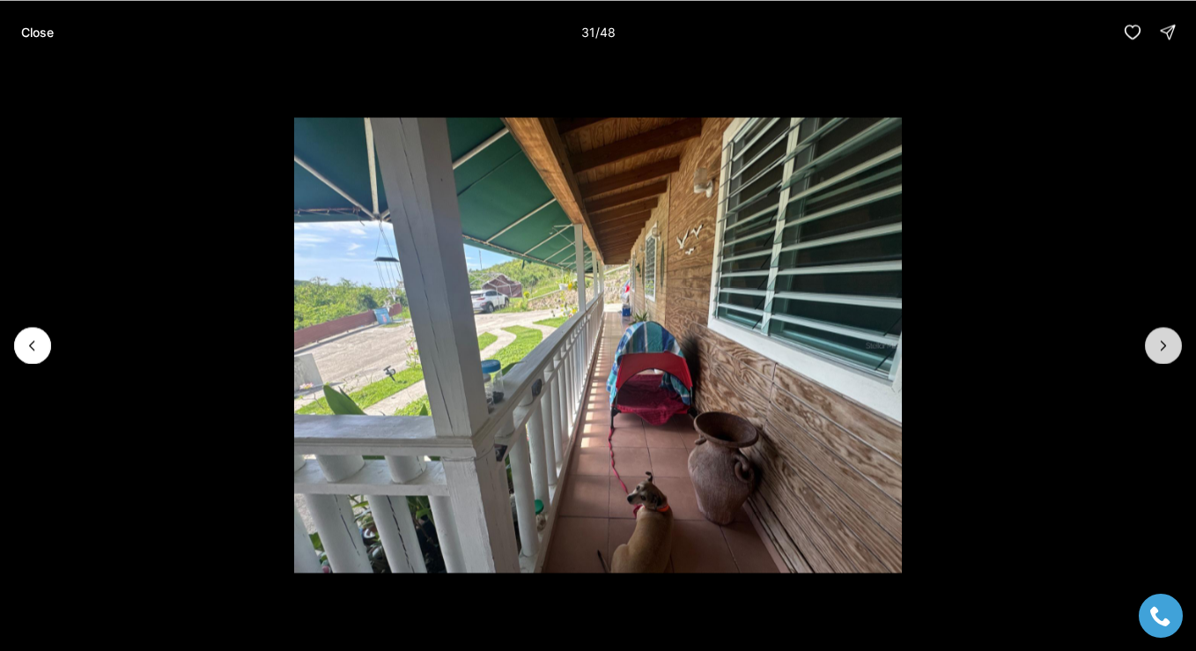
click at [1159, 340] on icon "Next slide" at bounding box center [1163, 345] width 18 height 18
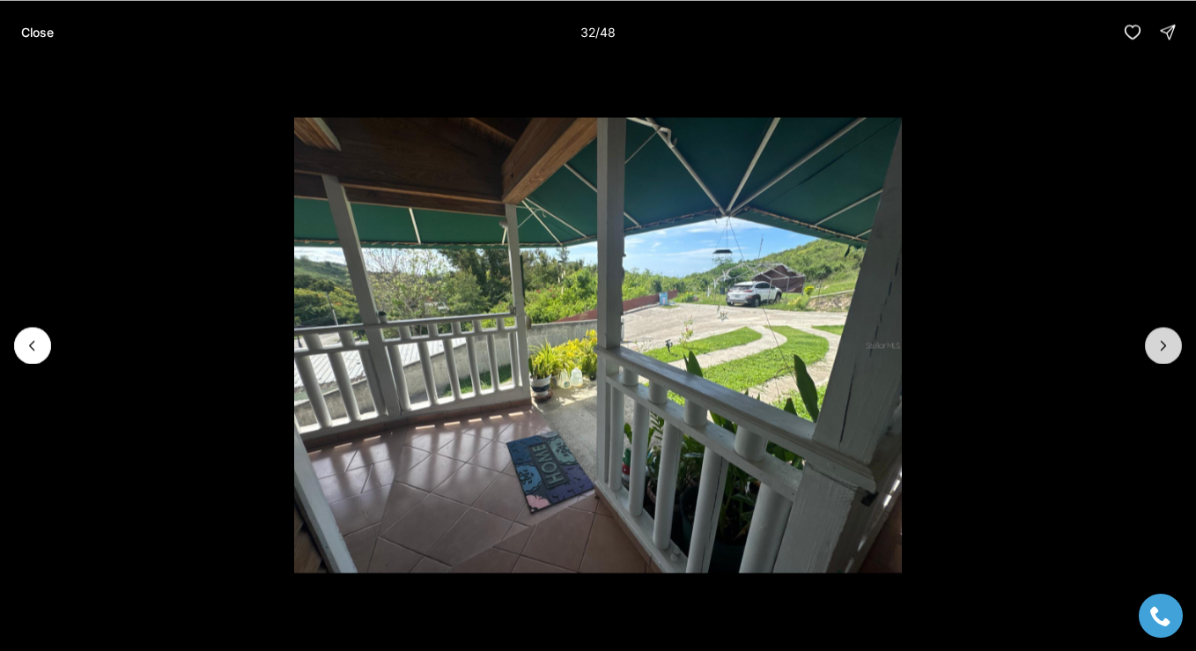
click at [1159, 340] on icon "Next slide" at bounding box center [1163, 345] width 18 height 18
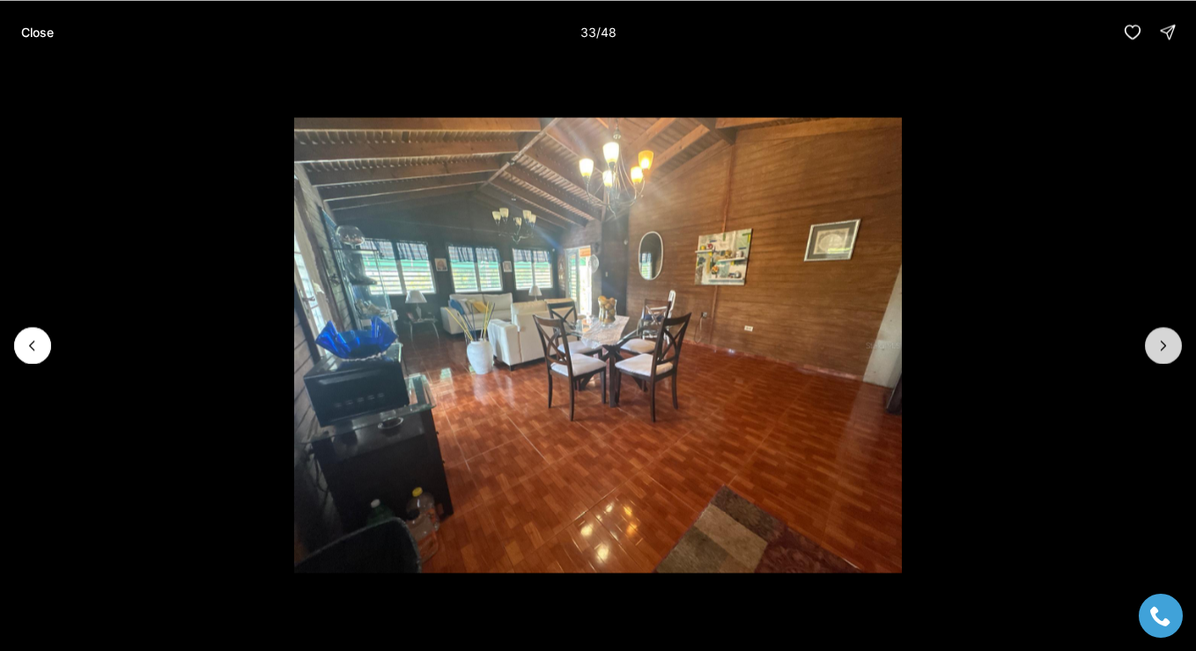
click at [1159, 340] on icon "Next slide" at bounding box center [1163, 345] width 18 height 18
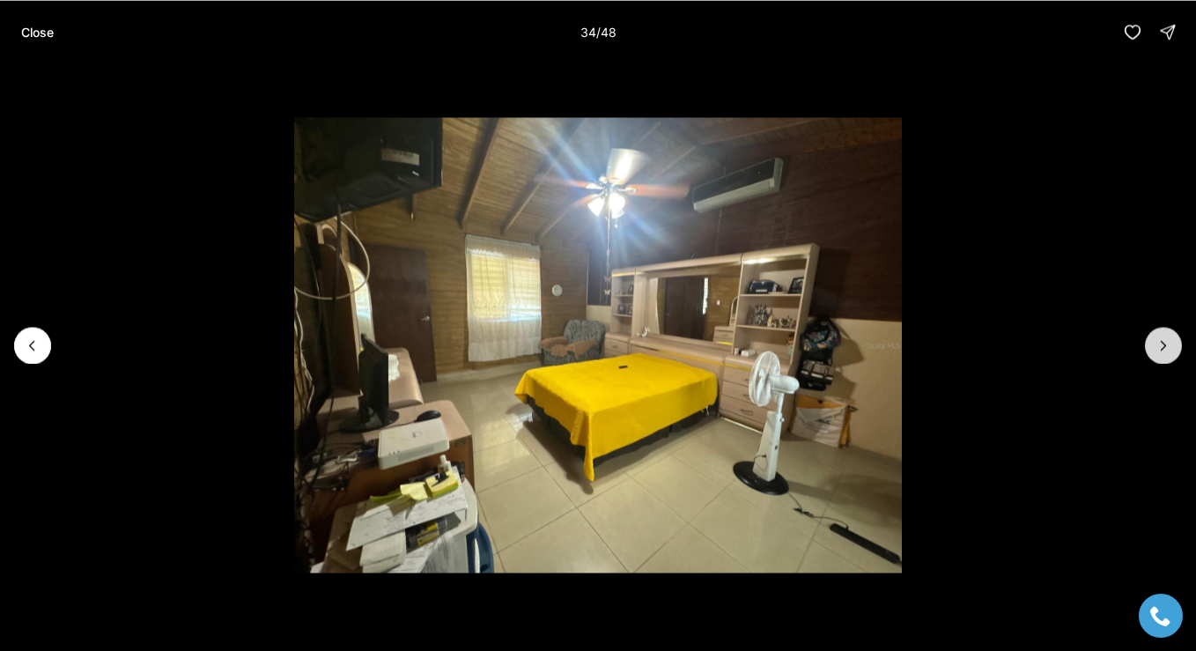
click at [1159, 340] on icon "Next slide" at bounding box center [1163, 345] width 18 height 18
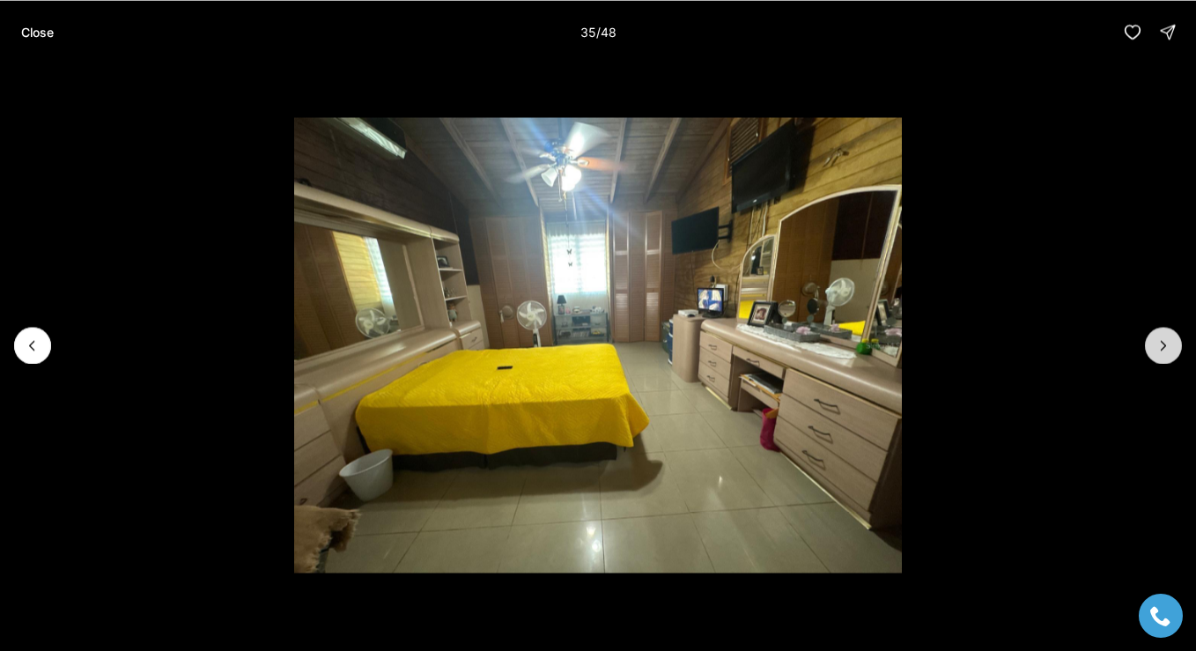
click at [1159, 340] on icon "Next slide" at bounding box center [1163, 345] width 18 height 18
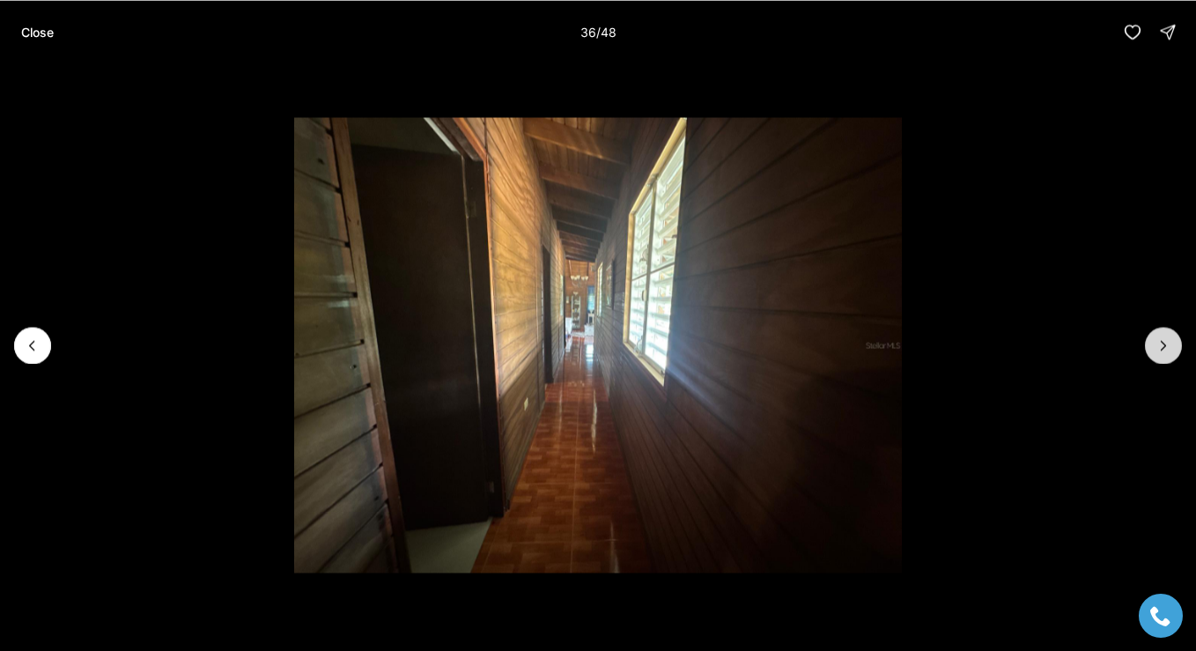
click at [1159, 340] on icon "Next slide" at bounding box center [1163, 345] width 18 height 18
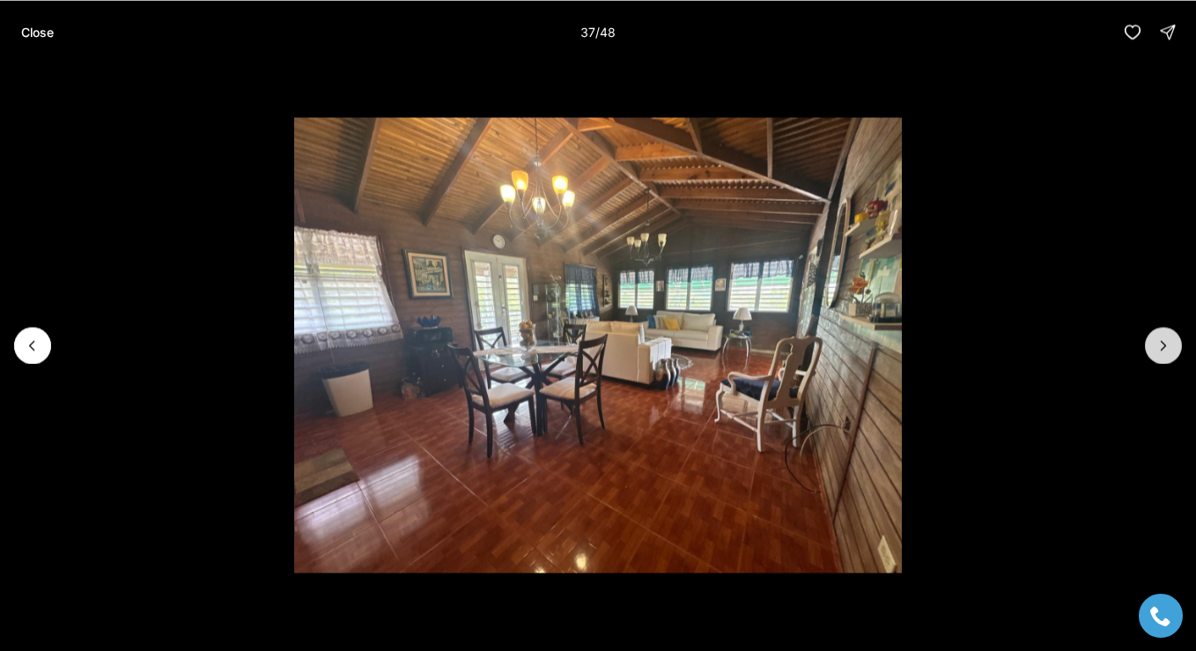
click at [1159, 340] on icon "Next slide" at bounding box center [1163, 345] width 18 height 18
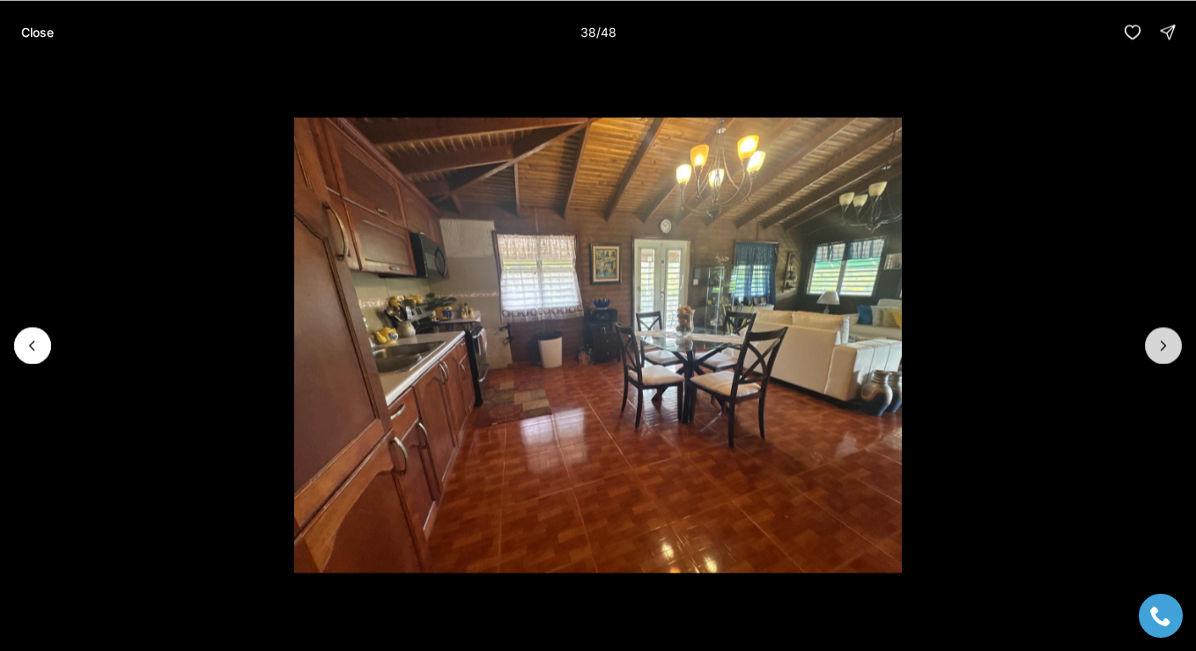
click at [1159, 340] on icon "Next slide" at bounding box center [1163, 345] width 18 height 18
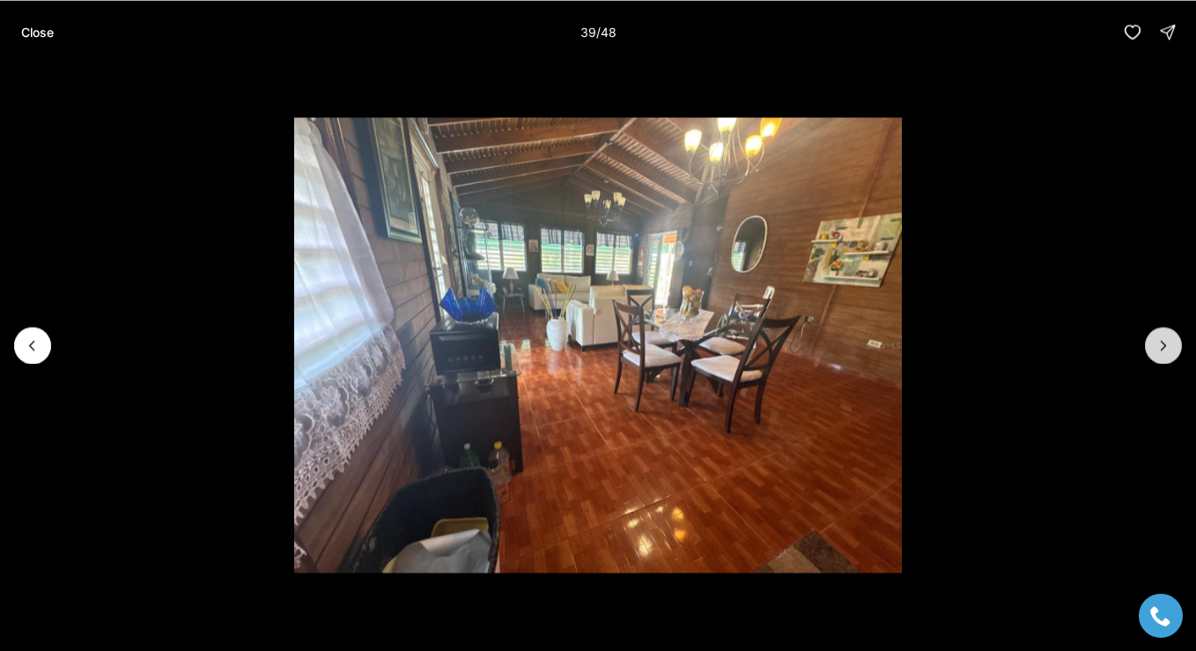
click at [1159, 340] on icon "Next slide" at bounding box center [1163, 345] width 18 height 18
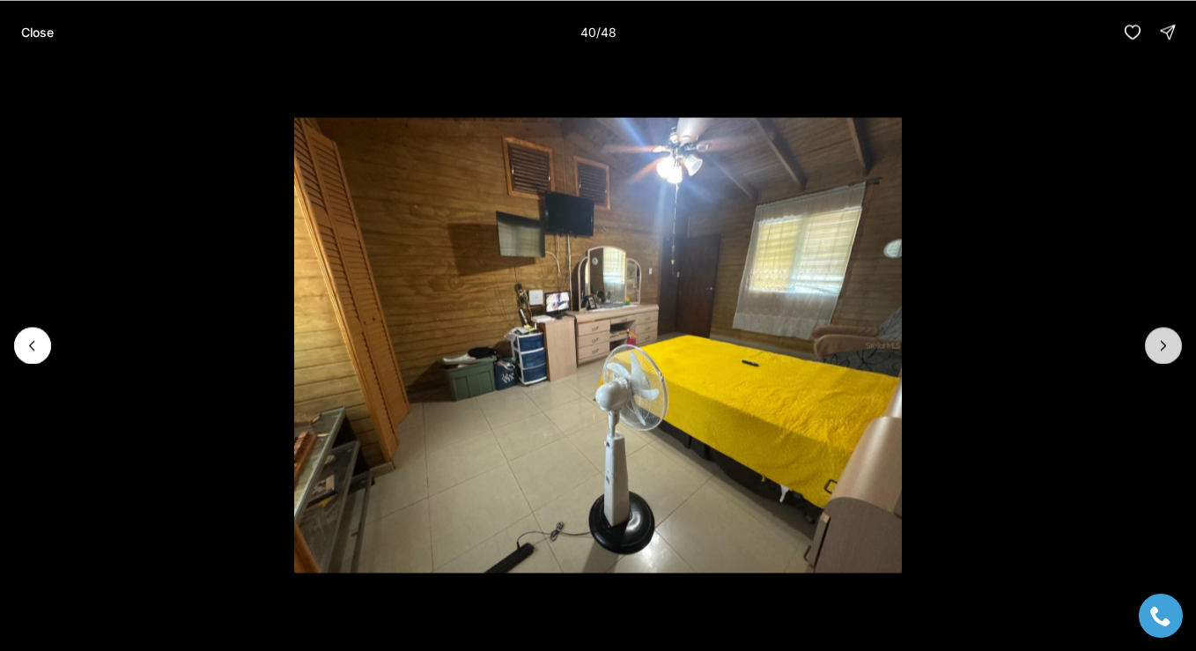
click at [1159, 340] on icon "Next slide" at bounding box center [1163, 345] width 18 height 18
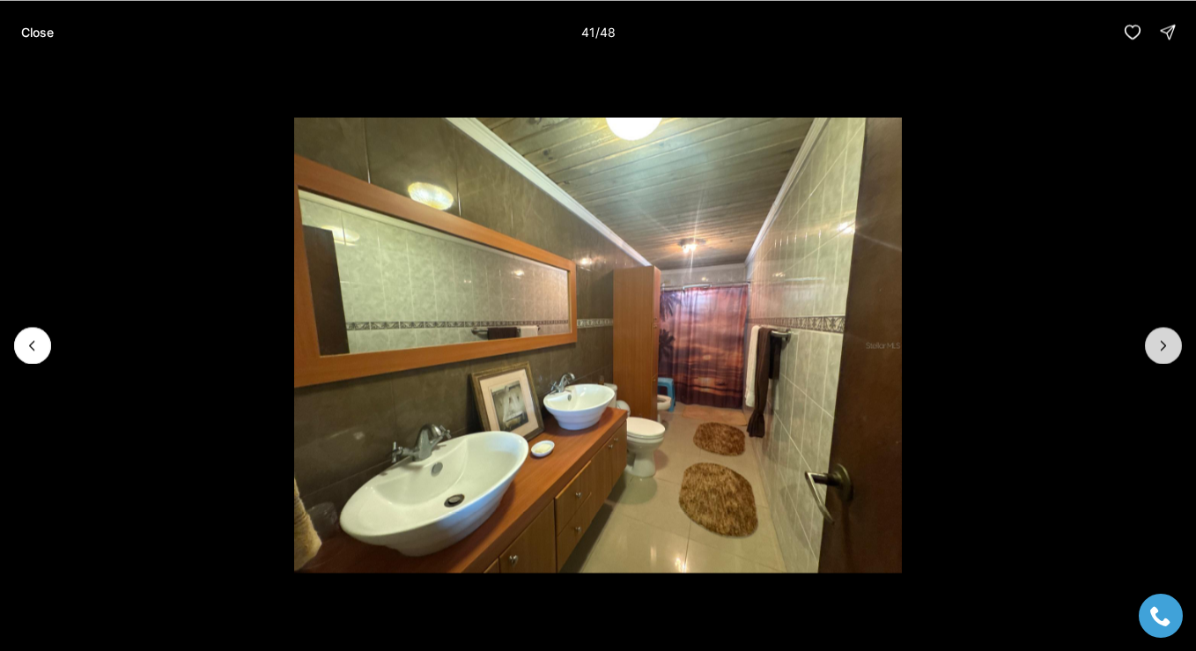
click at [1159, 340] on icon "Next slide" at bounding box center [1163, 345] width 18 height 18
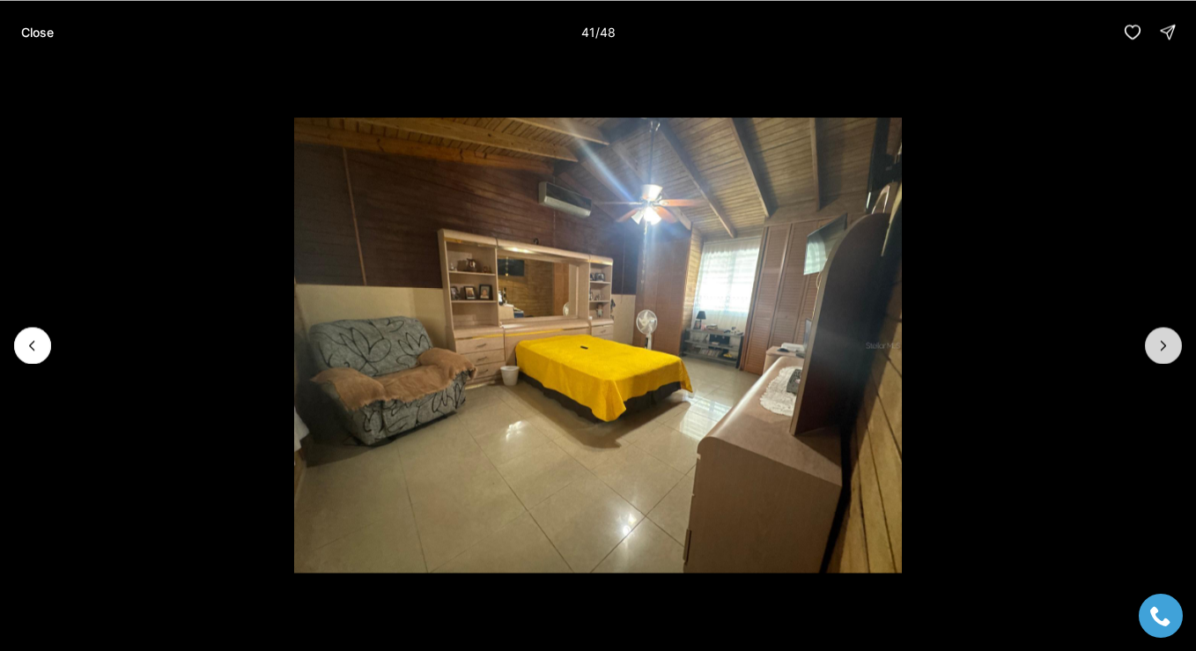
click at [1159, 340] on icon "Next slide" at bounding box center [1163, 345] width 18 height 18
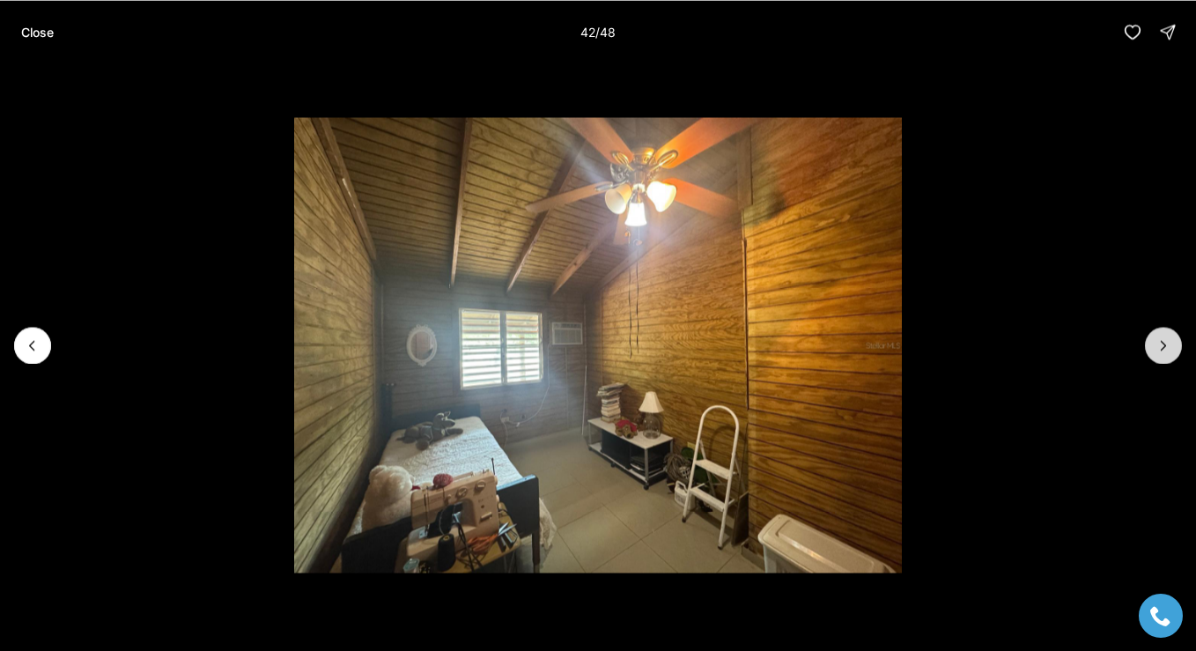
click at [1159, 340] on icon "Next slide" at bounding box center [1163, 345] width 18 height 18
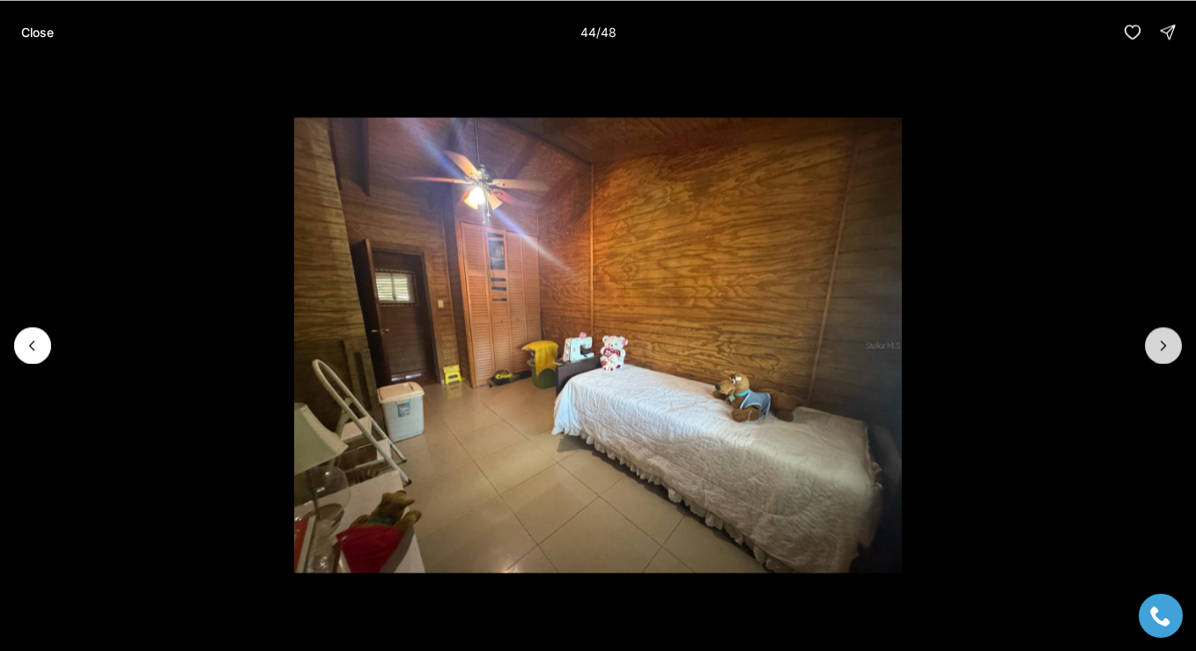
click at [1159, 340] on icon "Next slide" at bounding box center [1163, 345] width 18 height 18
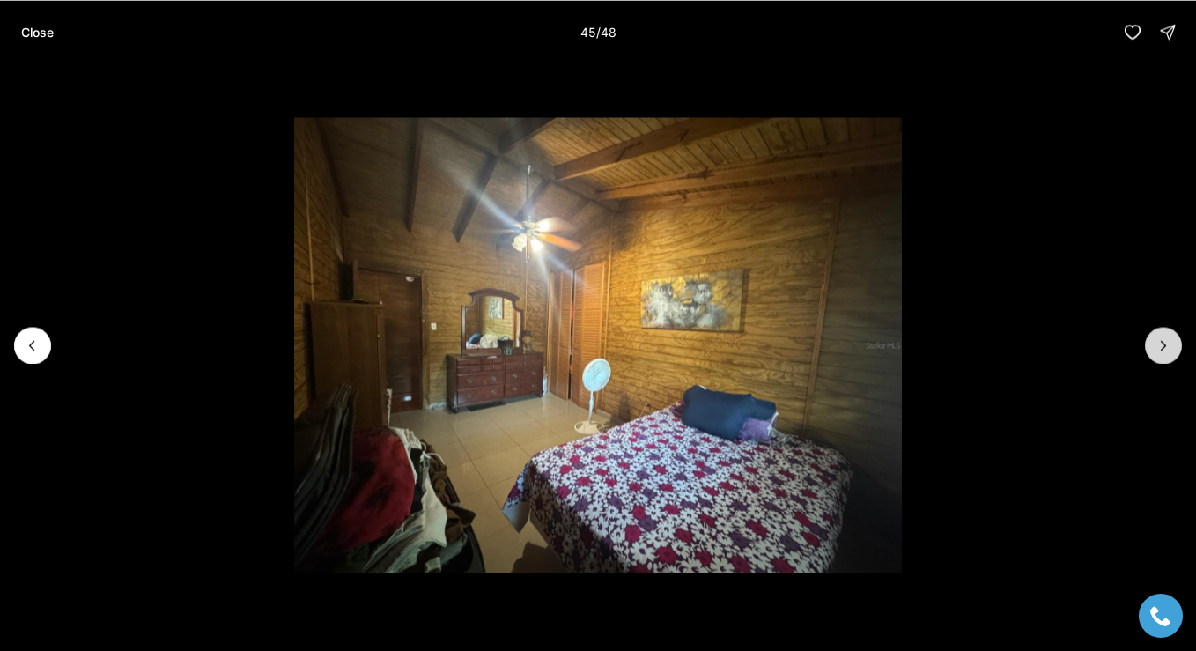
click at [1159, 340] on icon "Next slide" at bounding box center [1163, 345] width 18 height 18
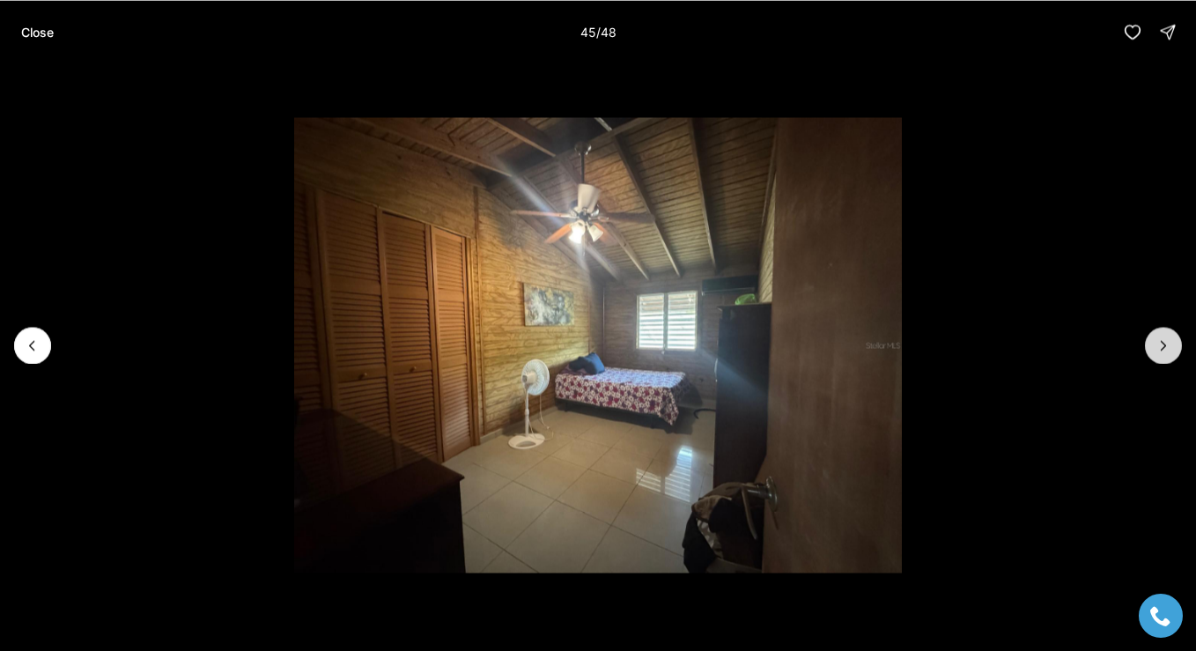
click at [1159, 340] on icon "Next slide" at bounding box center [1163, 345] width 18 height 18
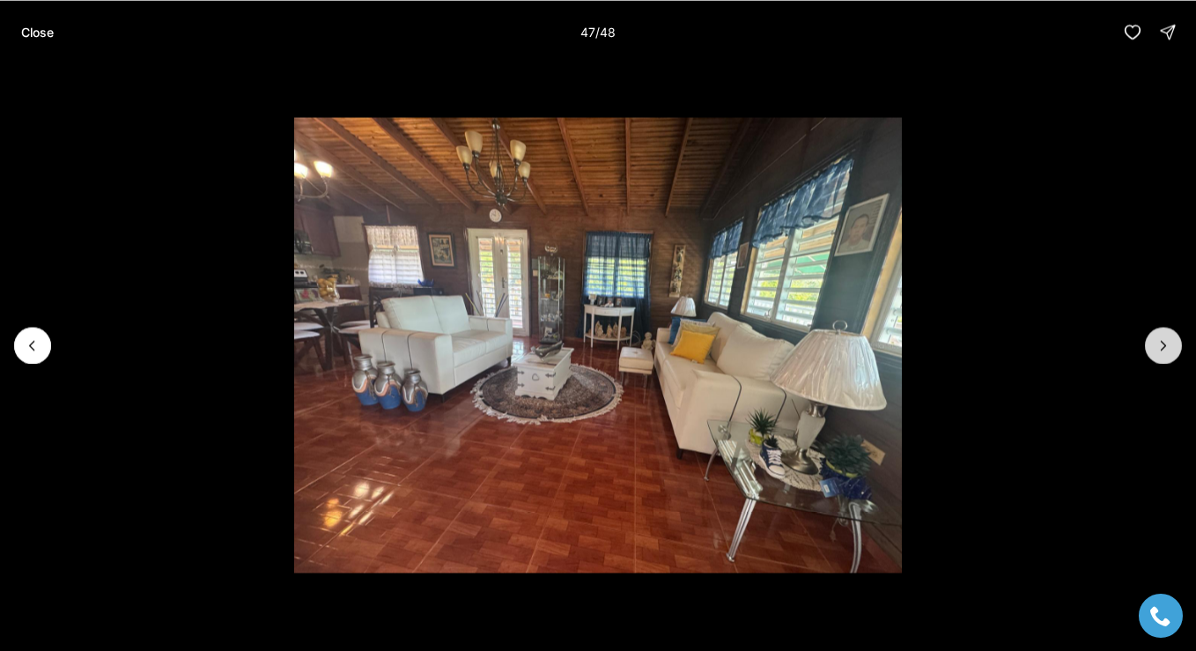
click at [1159, 340] on icon "Next slide" at bounding box center [1163, 345] width 18 height 18
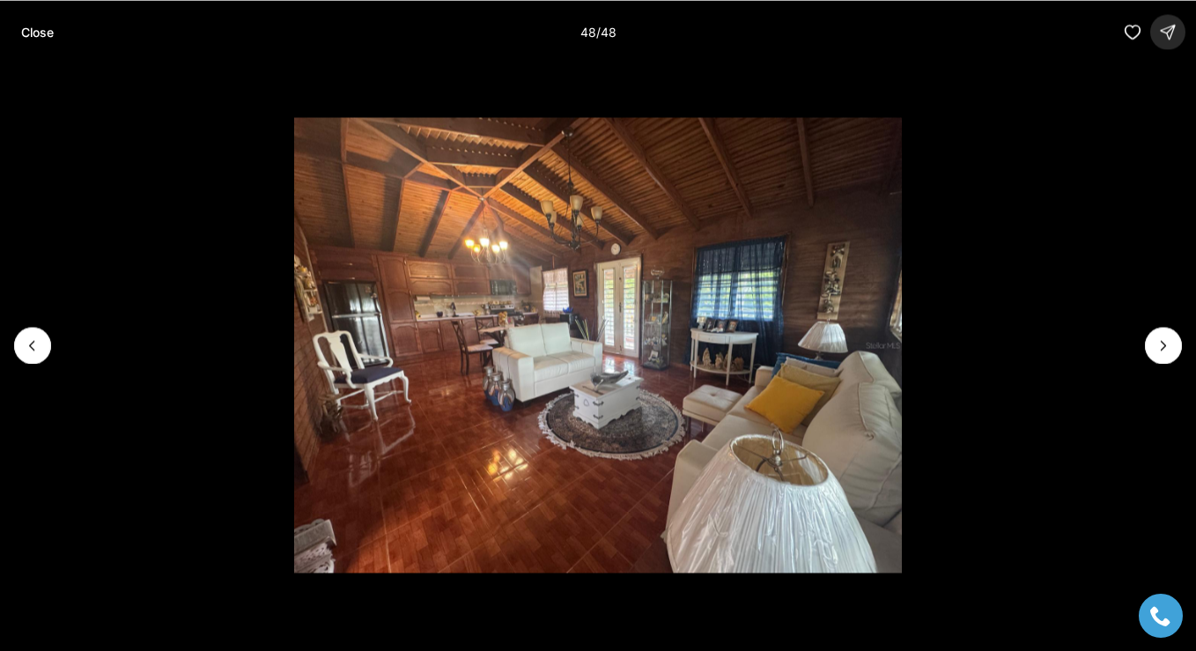
click at [1167, 25] on icon "button" at bounding box center [1168, 32] width 18 height 18
click at [871, 31] on div "Close 48 / 48" at bounding box center [598, 31] width 1196 height 63
click at [43, 37] on p "Close" at bounding box center [37, 32] width 33 height 14
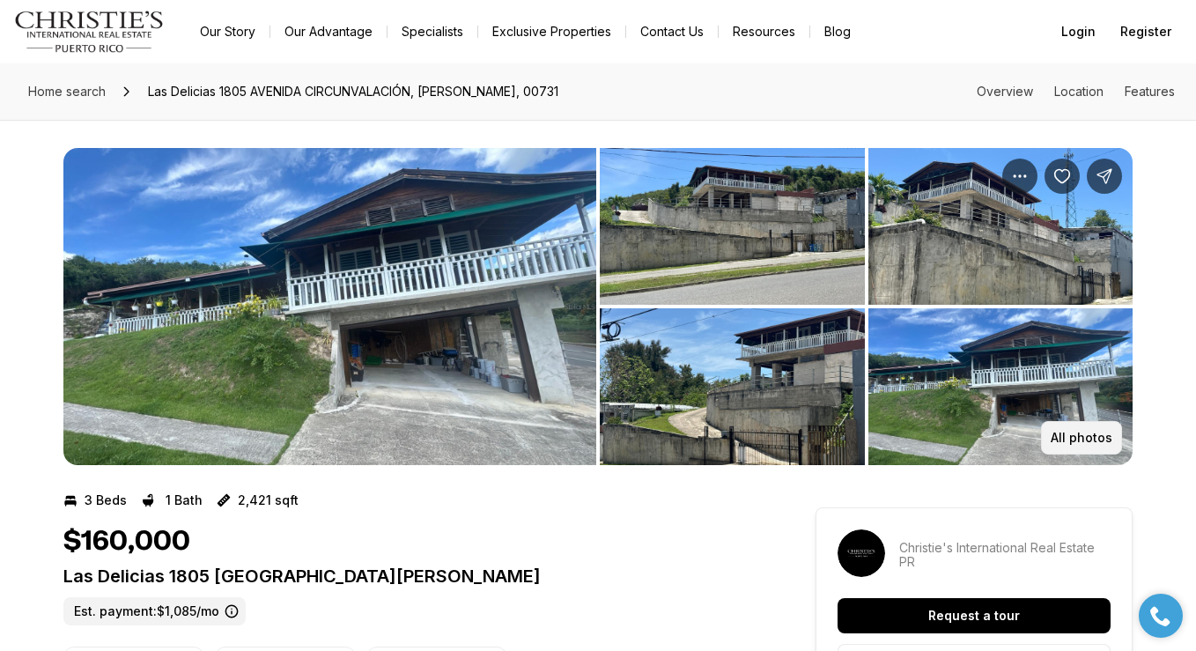
click at [1069, 434] on p "All photos" at bounding box center [1081, 437] width 62 height 14
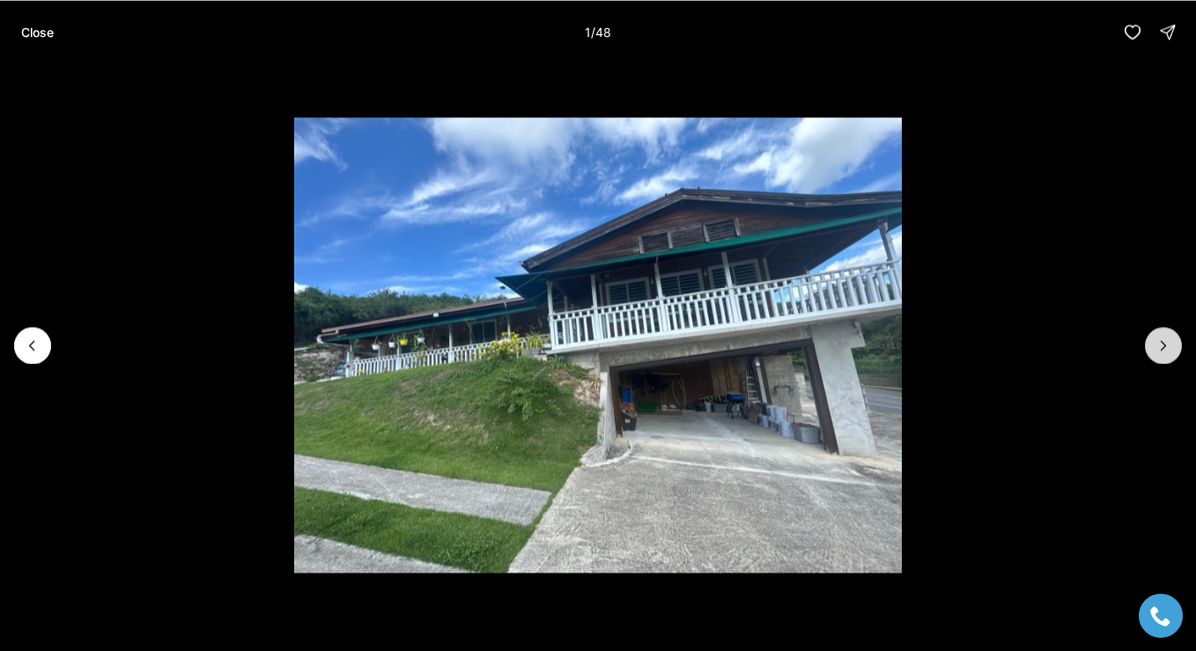
click at [1161, 338] on icon "Next slide" at bounding box center [1163, 345] width 18 height 18
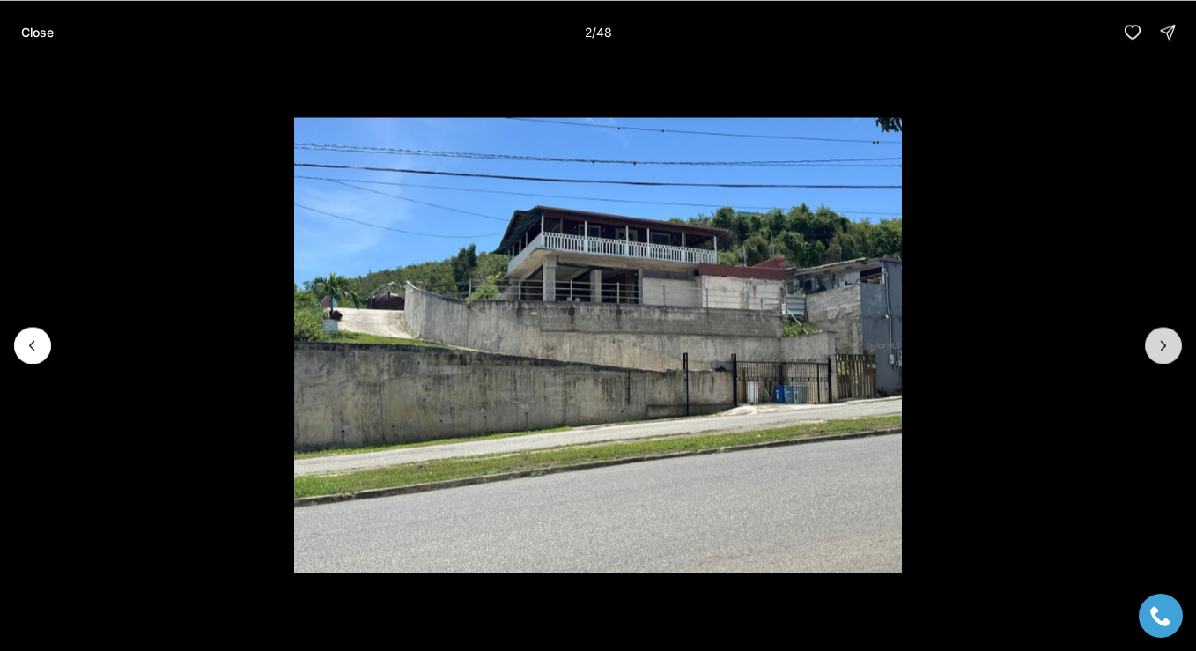
click at [1161, 338] on icon "Next slide" at bounding box center [1163, 345] width 18 height 18
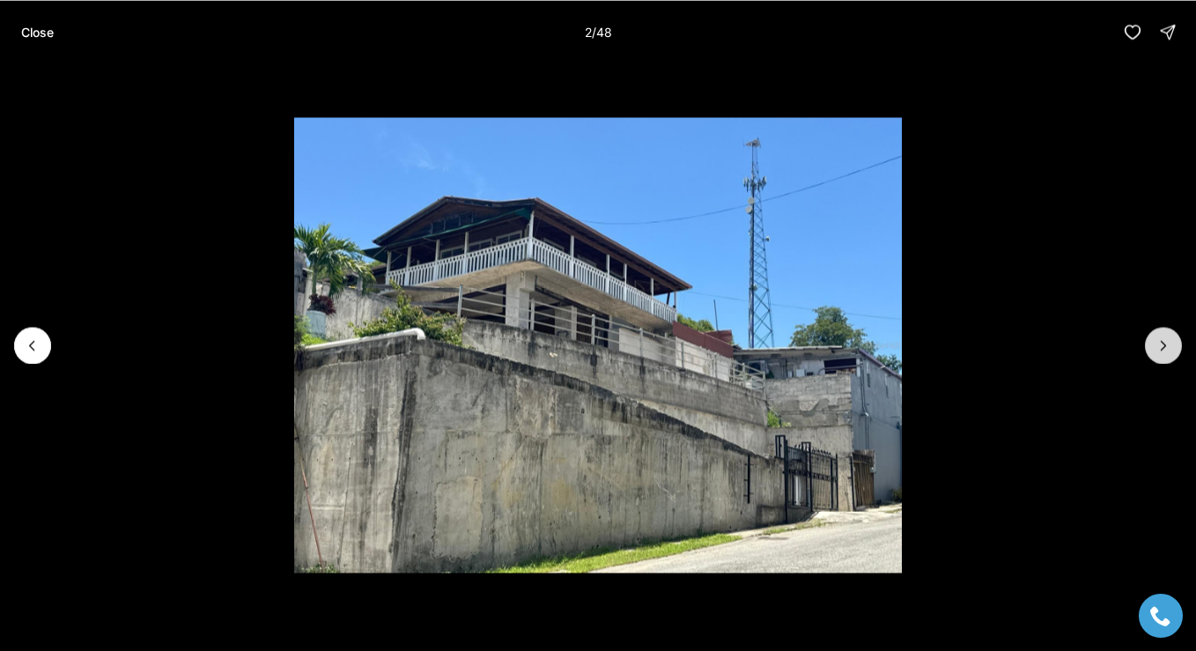
click at [1161, 338] on icon "Next slide" at bounding box center [1163, 345] width 18 height 18
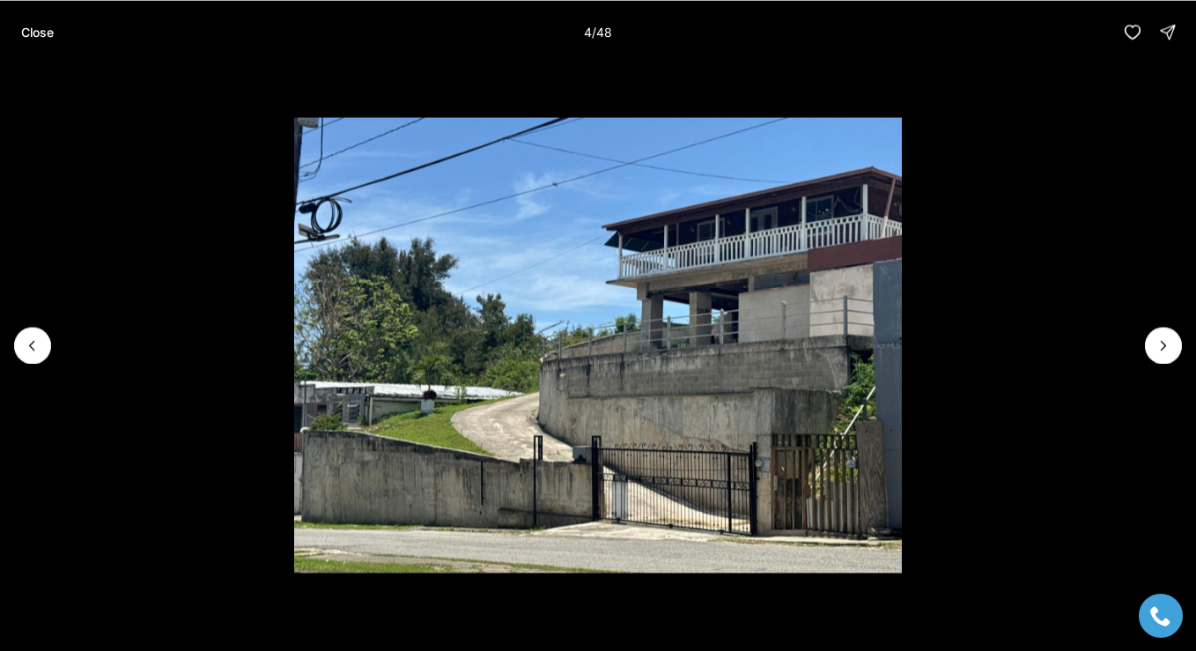
click at [1167, 321] on li "4 of 48" at bounding box center [598, 344] width 1196 height 563
click at [1159, 336] on icon "Next slide" at bounding box center [1163, 345] width 18 height 18
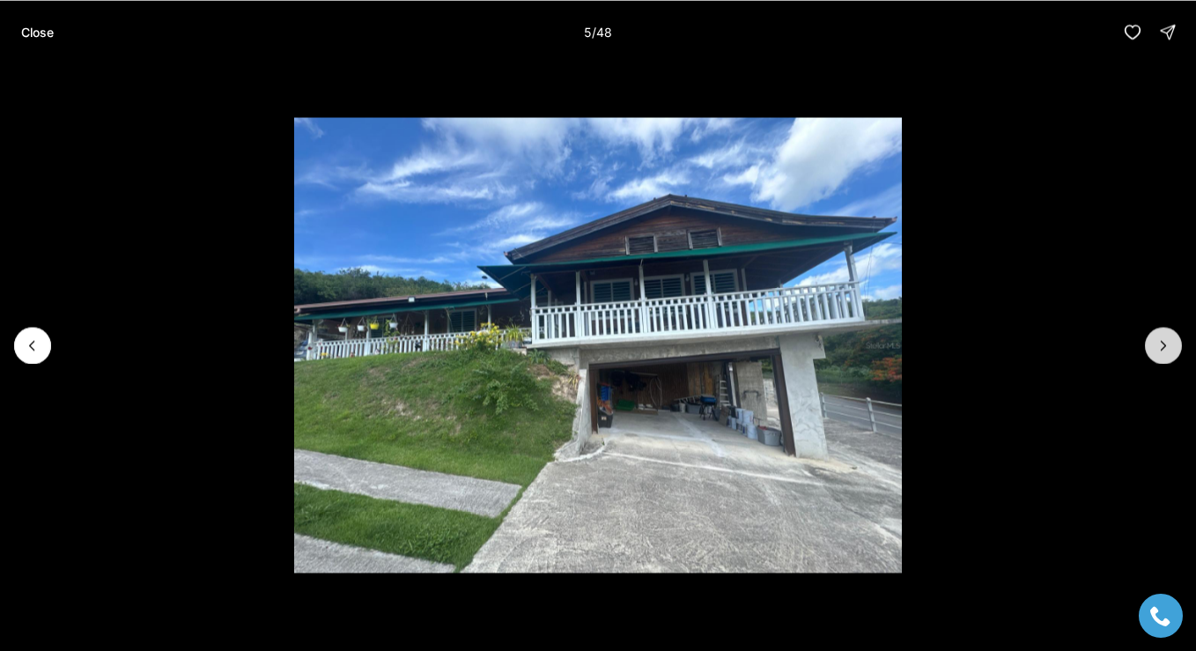
click at [1159, 337] on icon "Next slide" at bounding box center [1163, 345] width 18 height 18
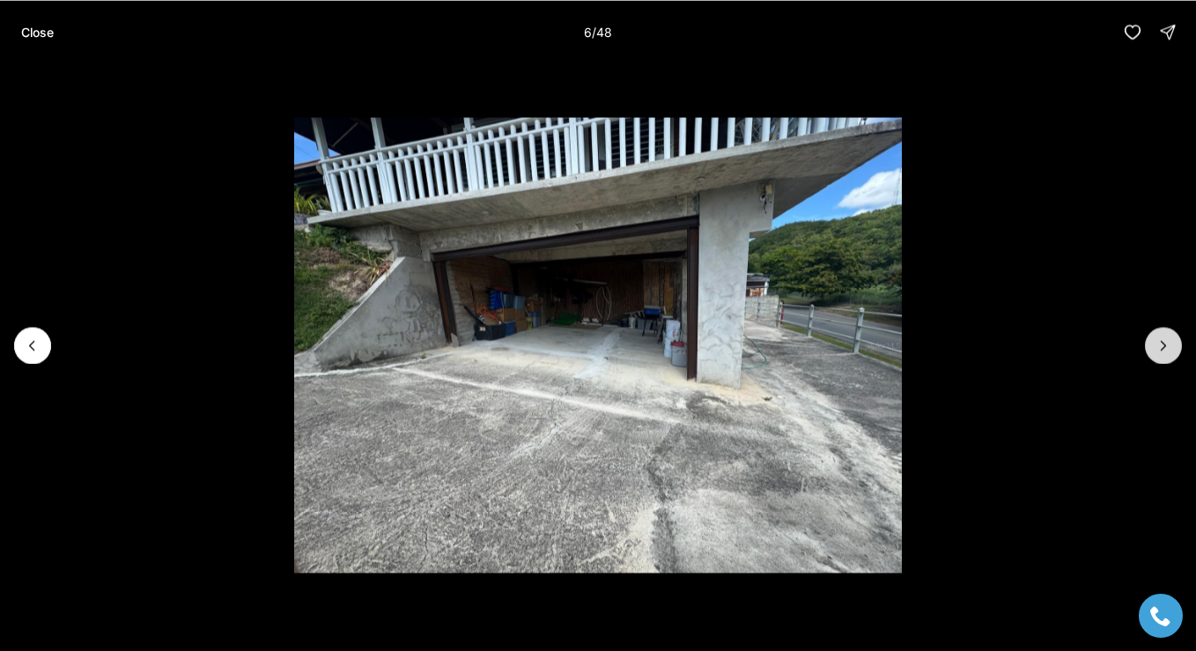
click at [1159, 337] on icon "Next slide" at bounding box center [1163, 345] width 18 height 18
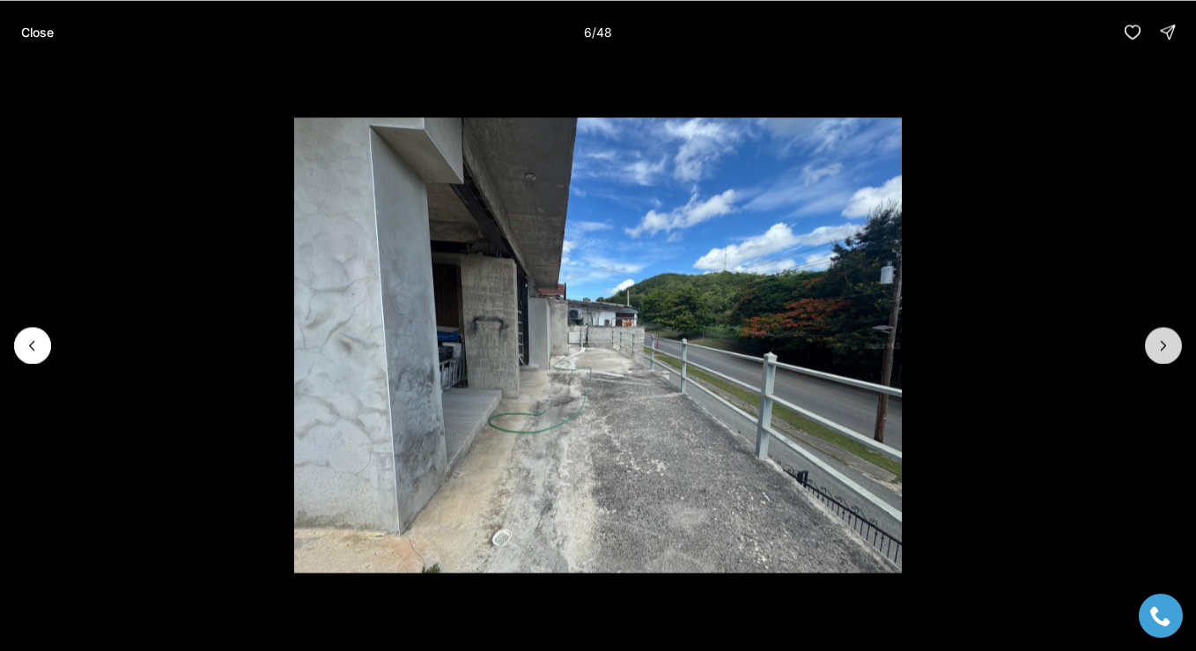
click at [1146, 334] on li "7 of 48" at bounding box center [598, 344] width 1196 height 563
click at [1147, 334] on button "Next slide" at bounding box center [1162, 345] width 37 height 37
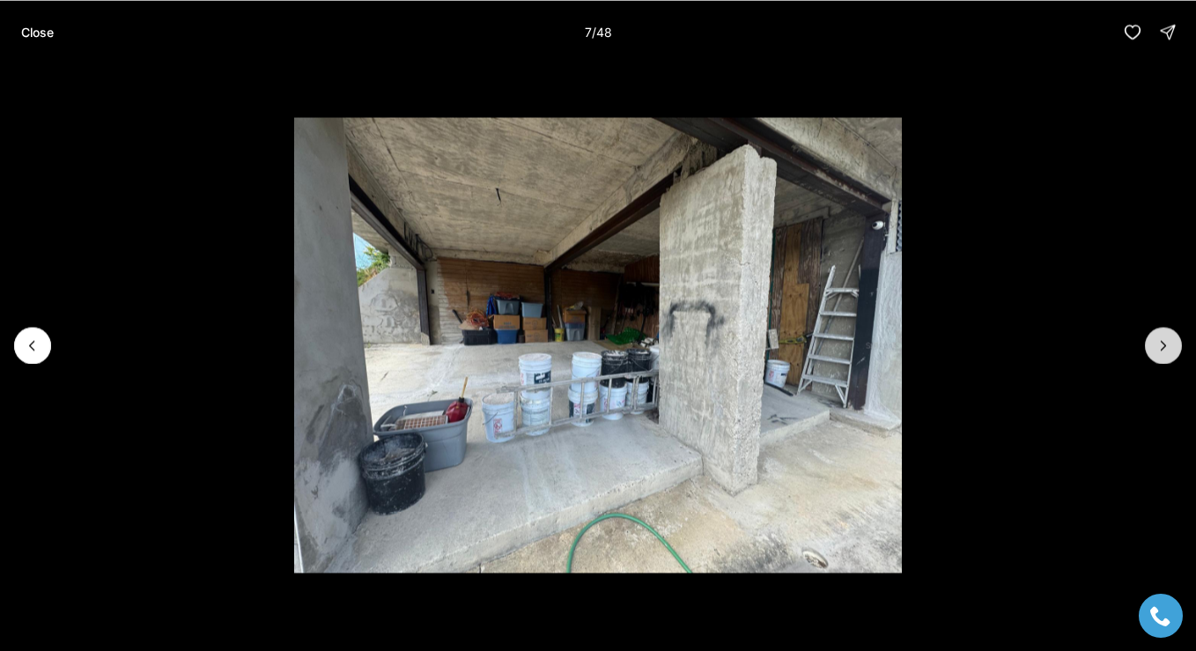
click at [1148, 334] on button "Next slide" at bounding box center [1162, 345] width 37 height 37
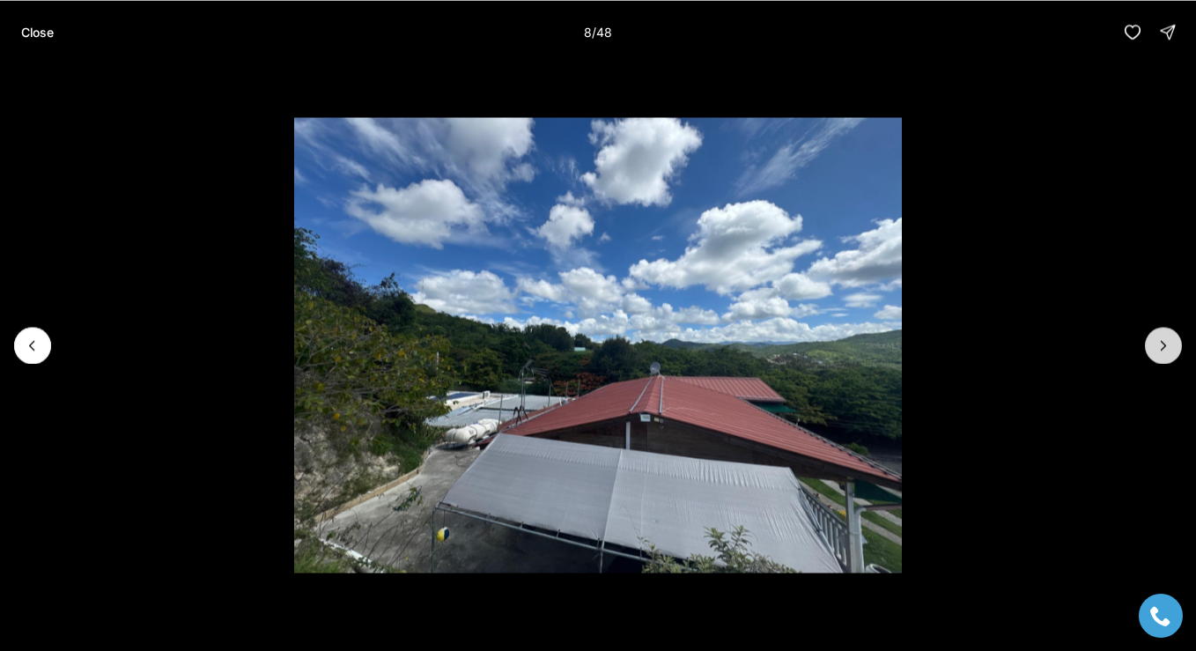
click at [1148, 335] on button "Next slide" at bounding box center [1162, 345] width 37 height 37
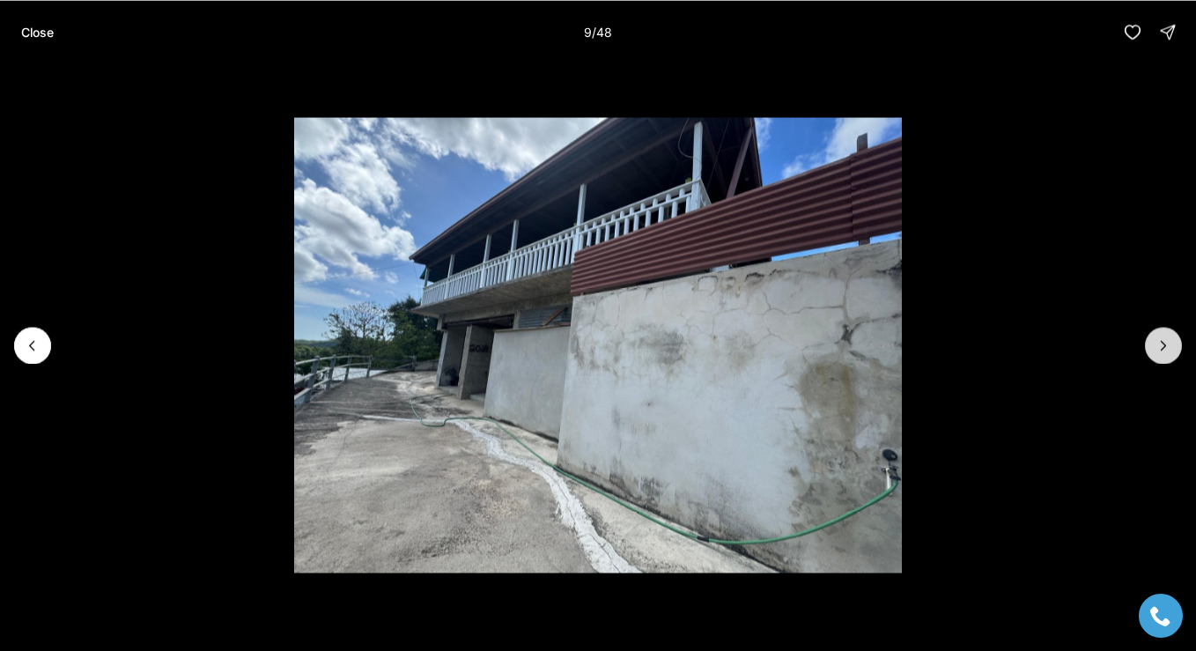
click at [1148, 335] on button "Next slide" at bounding box center [1162, 345] width 37 height 37
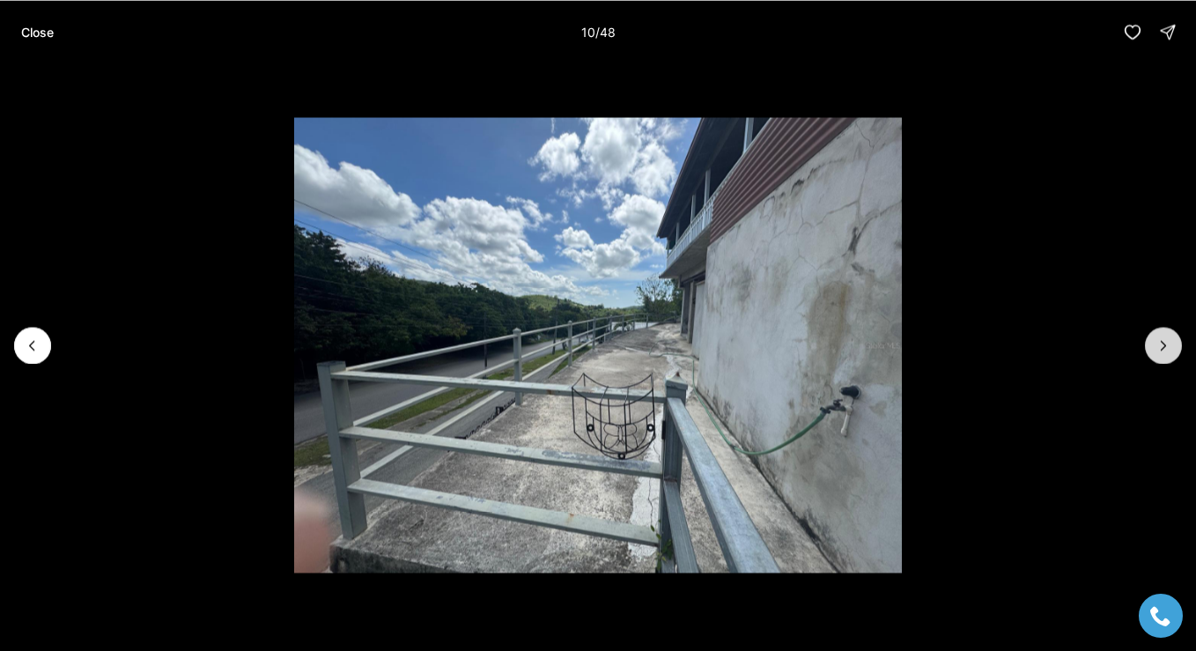
click at [1148, 335] on button "Next slide" at bounding box center [1162, 345] width 37 height 37
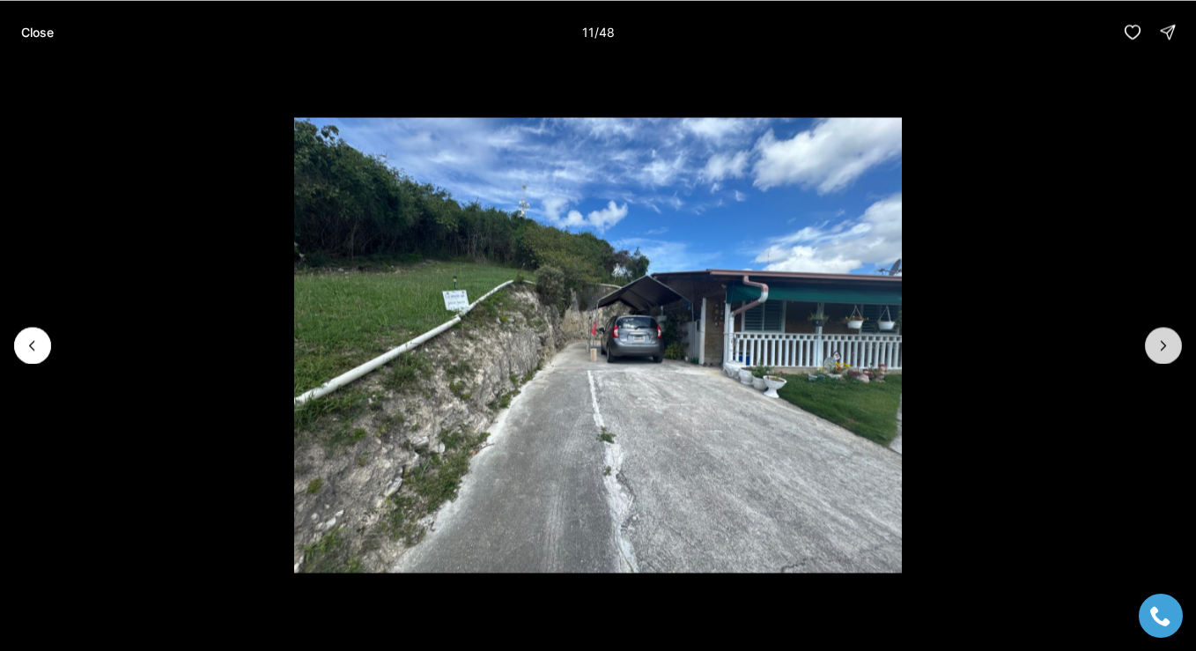
click at [1148, 335] on button "Next slide" at bounding box center [1162, 345] width 37 height 37
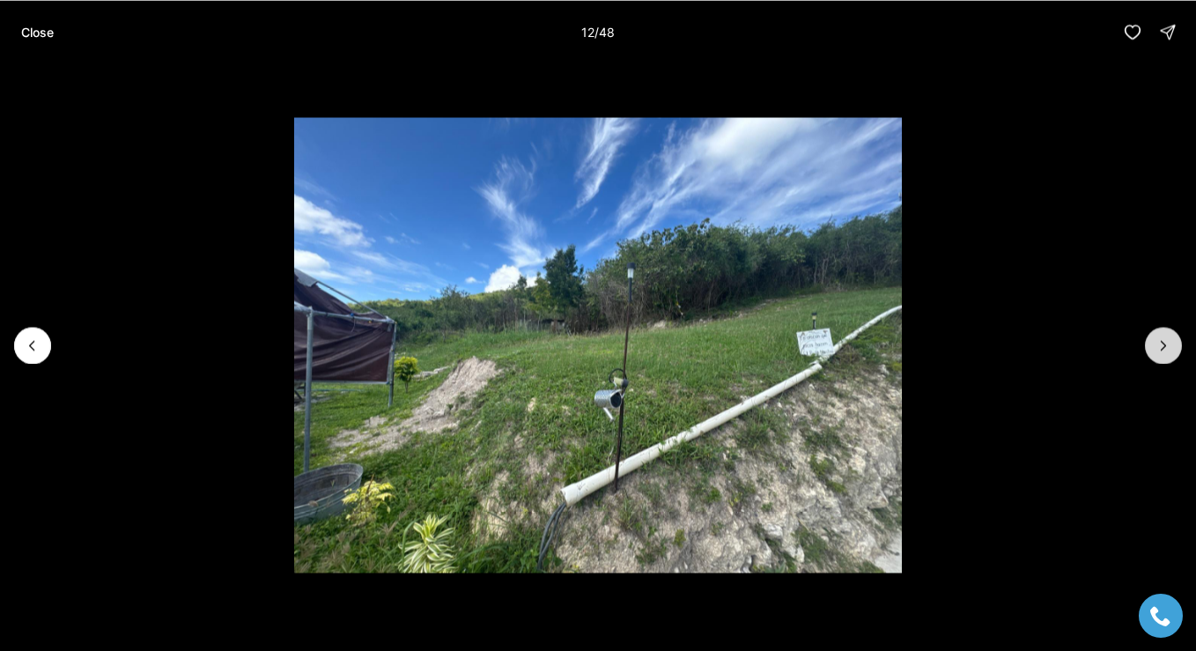
click at [1148, 335] on button "Next slide" at bounding box center [1162, 345] width 37 height 37
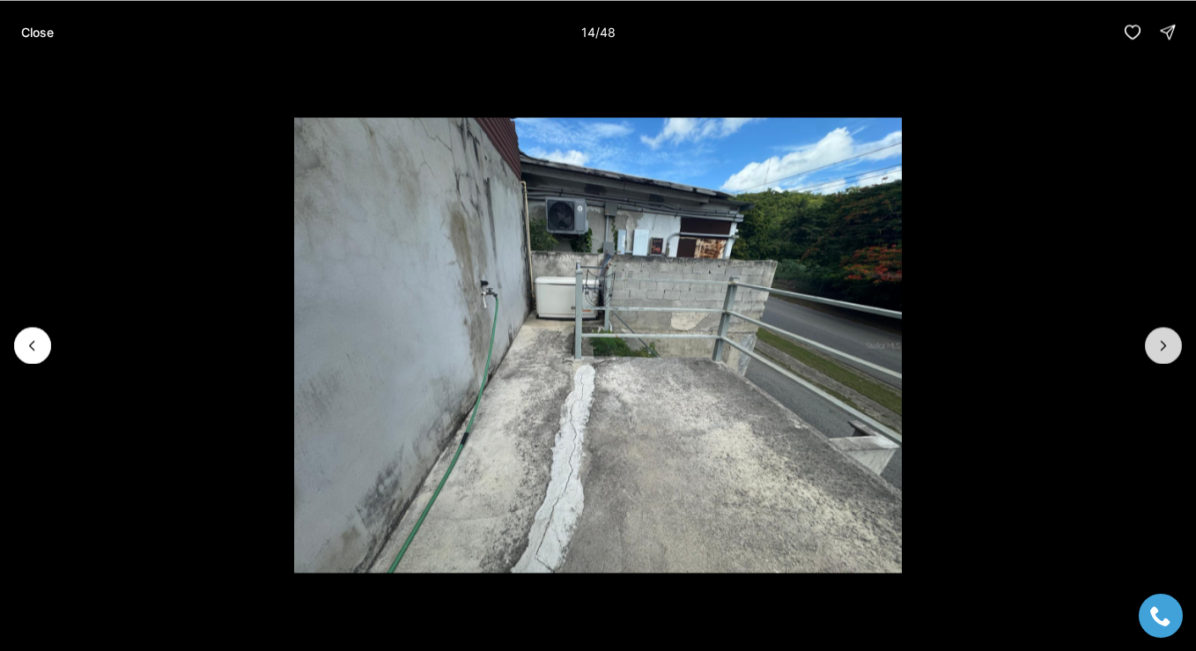
click at [1148, 335] on button "Next slide" at bounding box center [1162, 345] width 37 height 37
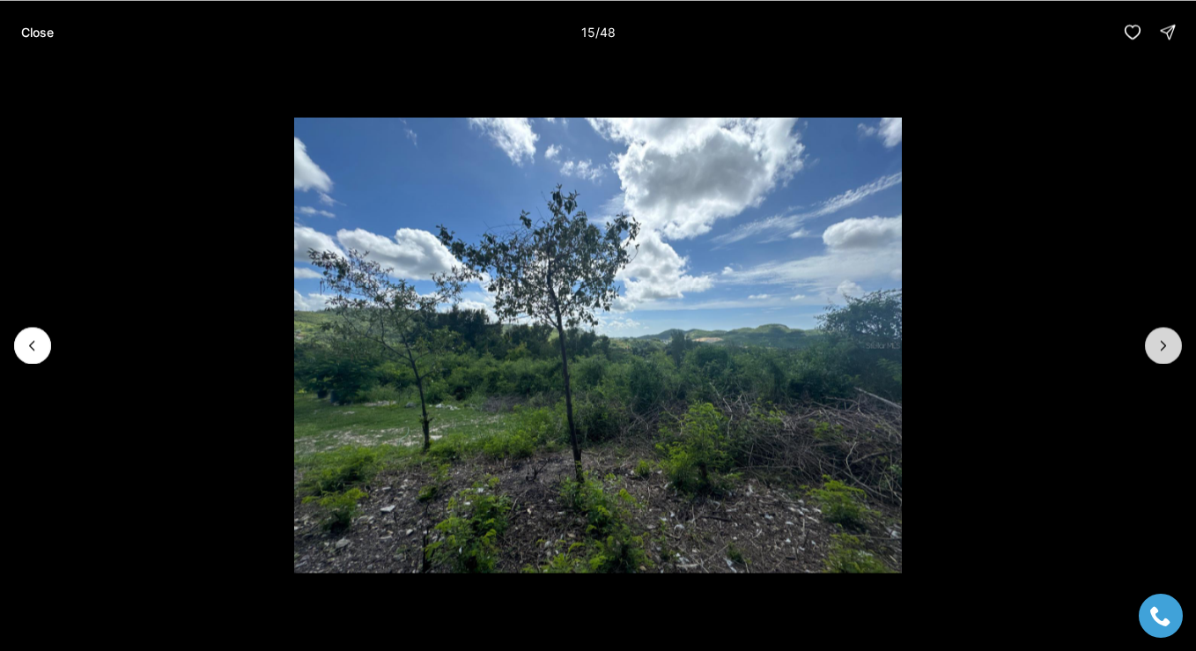
click at [1148, 335] on button "Next slide" at bounding box center [1162, 345] width 37 height 37
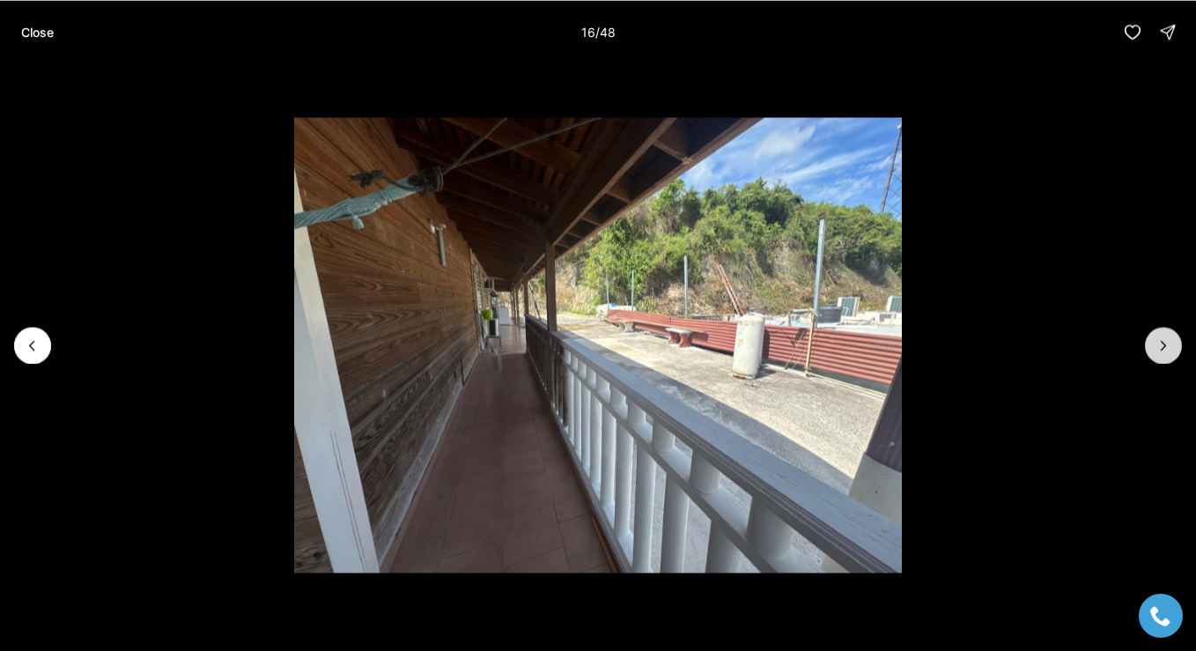
click at [1148, 335] on button "Next slide" at bounding box center [1162, 345] width 37 height 37
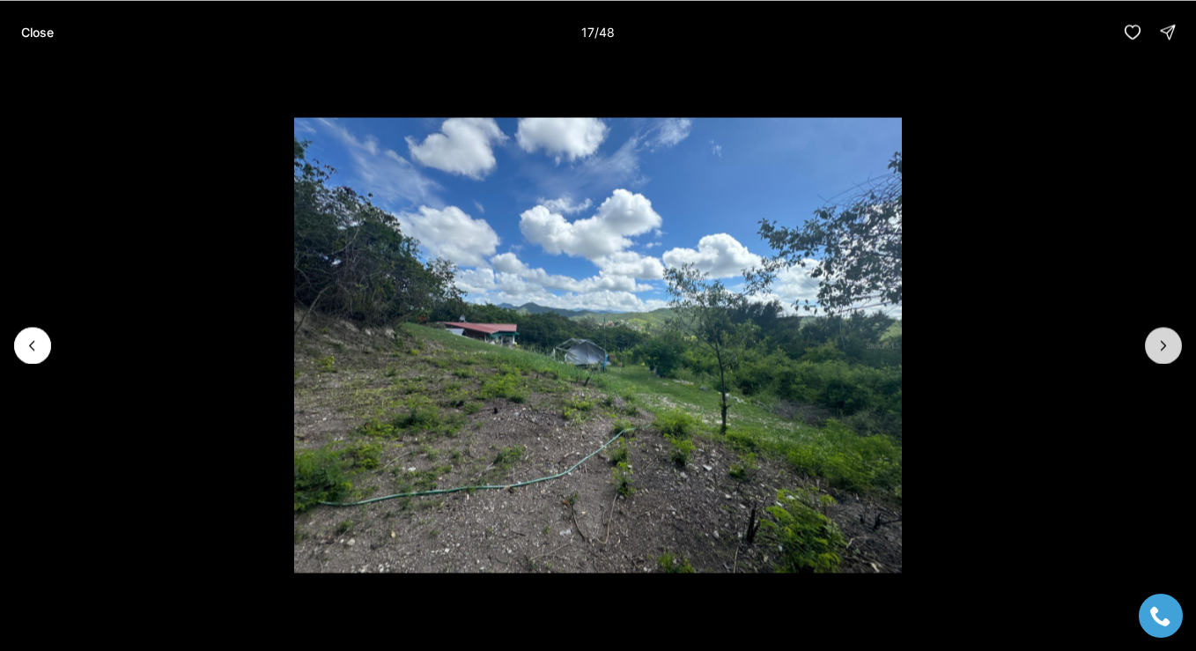
click at [1148, 335] on button "Next slide" at bounding box center [1162, 345] width 37 height 37
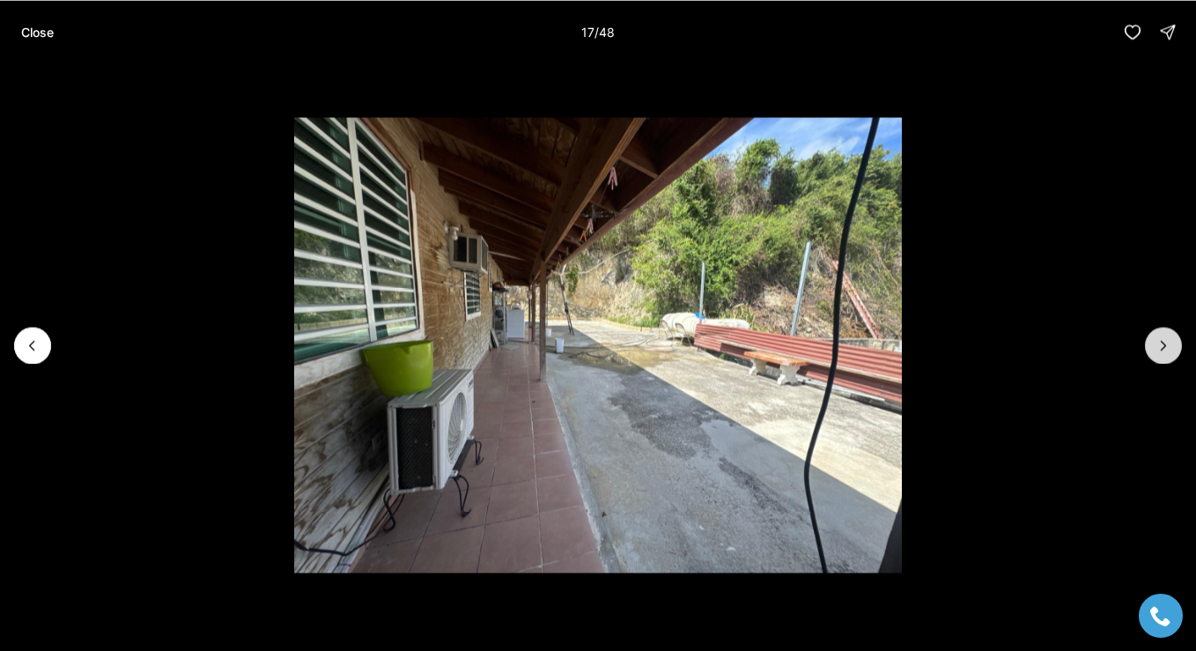
click at [1148, 335] on button "Next slide" at bounding box center [1162, 345] width 37 height 37
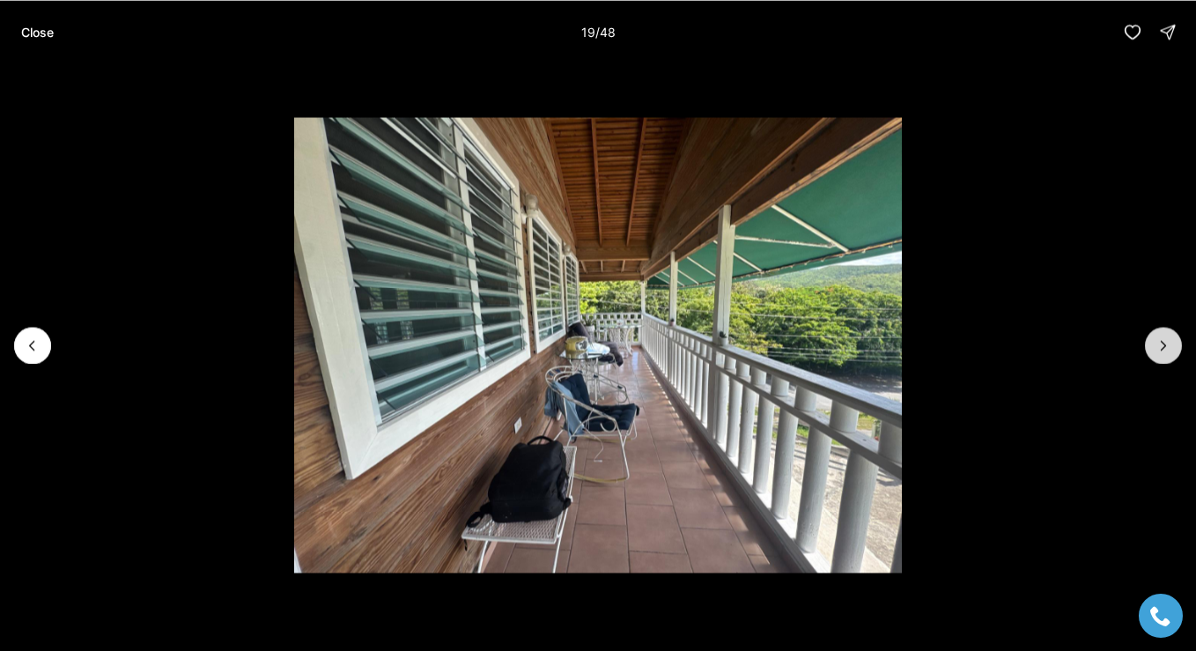
click at [1148, 335] on button "Next slide" at bounding box center [1162, 345] width 37 height 37
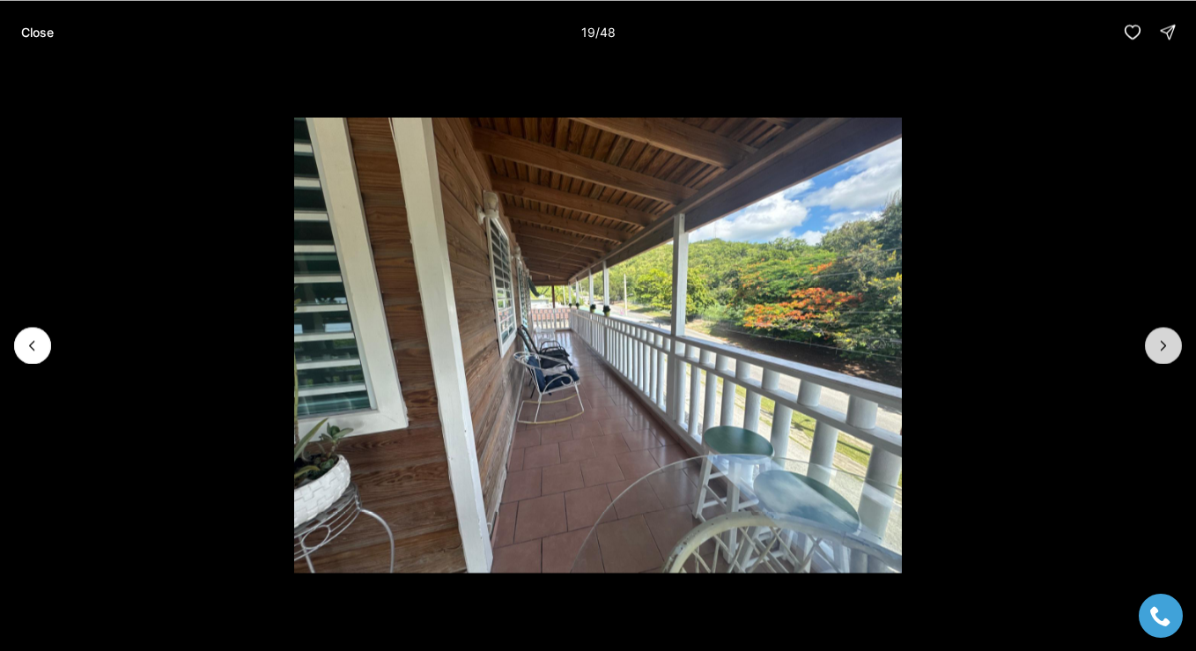
click at [1148, 335] on button "Next slide" at bounding box center [1162, 345] width 37 height 37
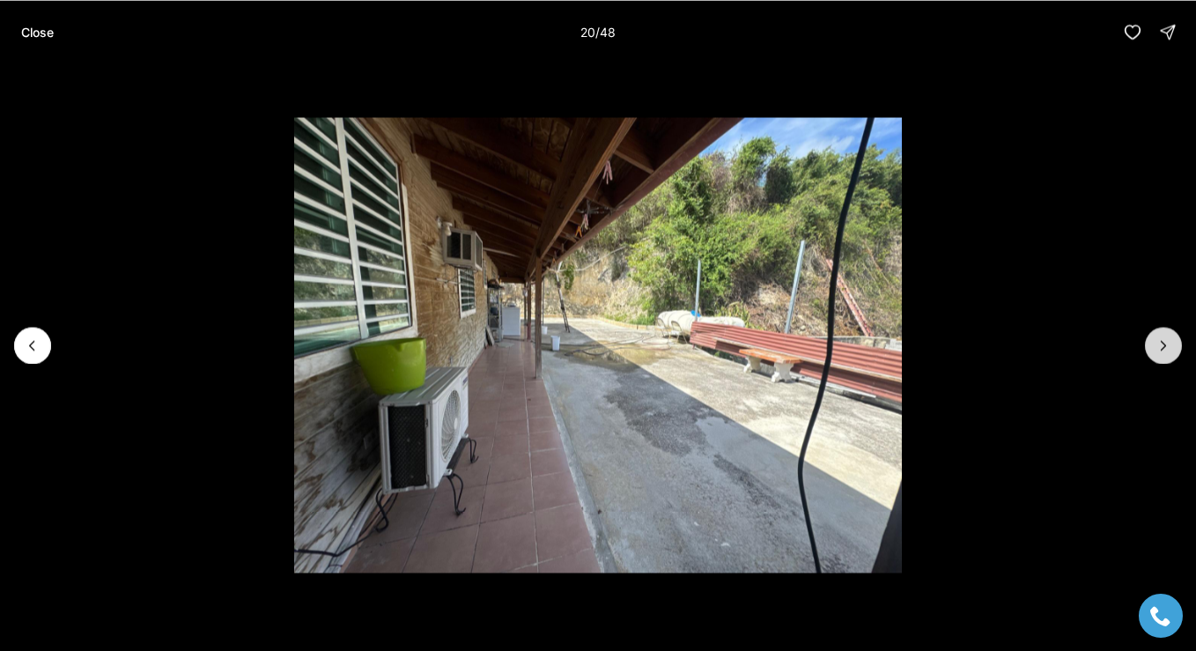
click at [1148, 335] on button "Next slide" at bounding box center [1162, 345] width 37 height 37
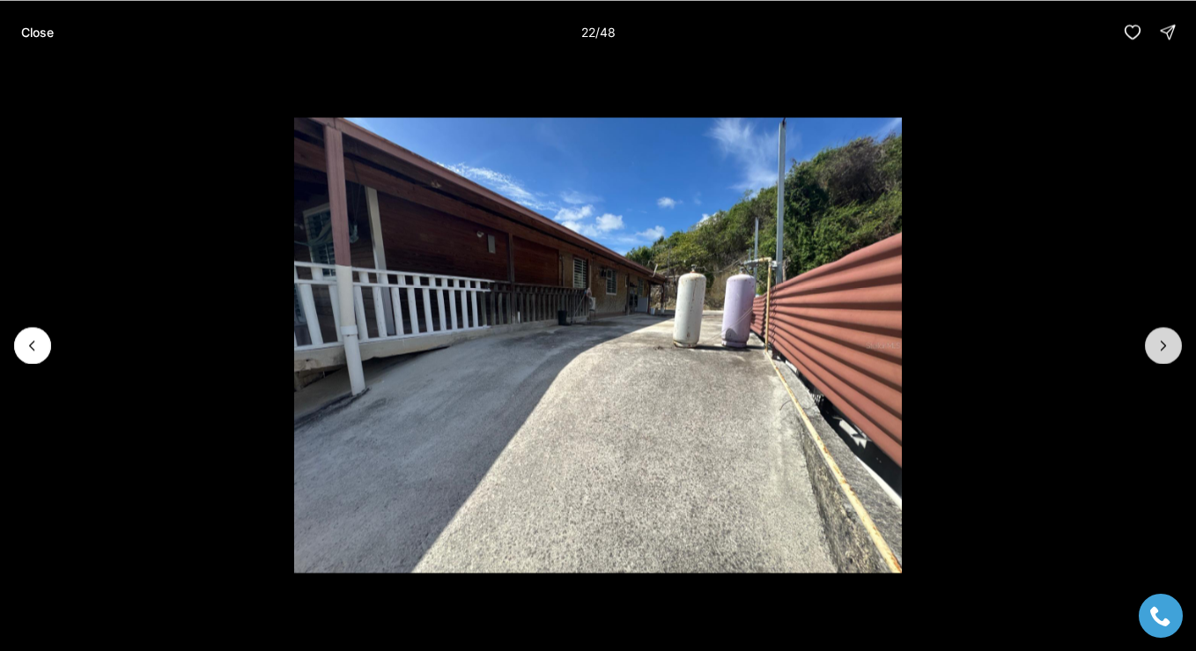
click at [1148, 335] on button "Next slide" at bounding box center [1162, 345] width 37 height 37
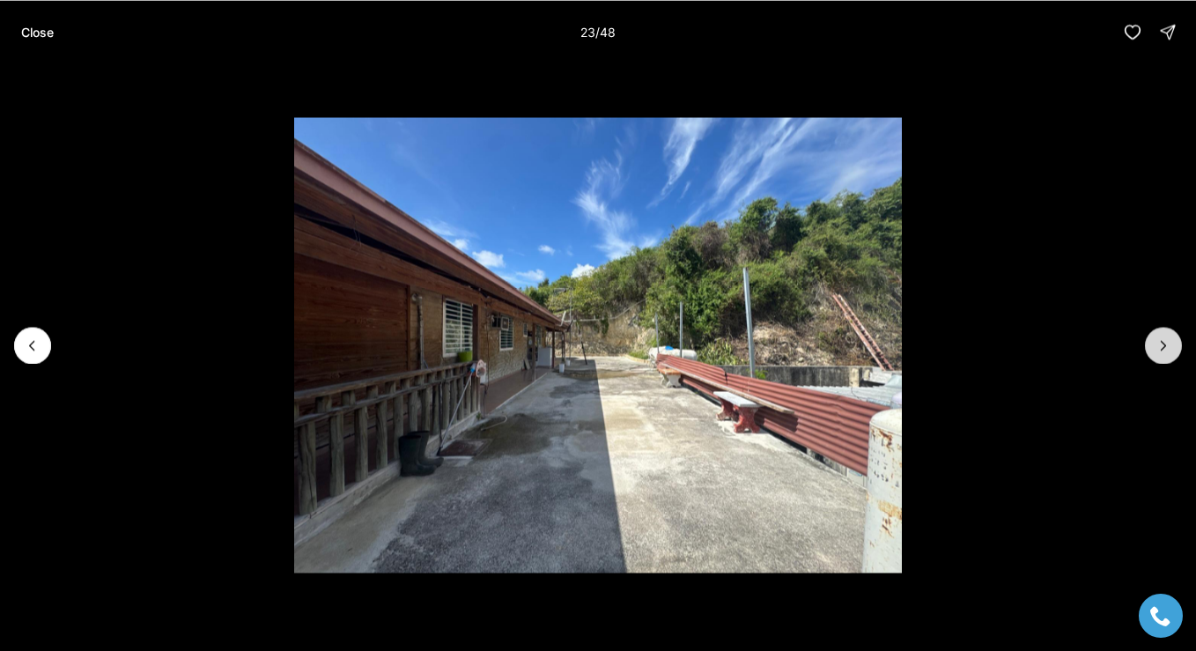
click at [1148, 335] on button "Next slide" at bounding box center [1162, 345] width 37 height 37
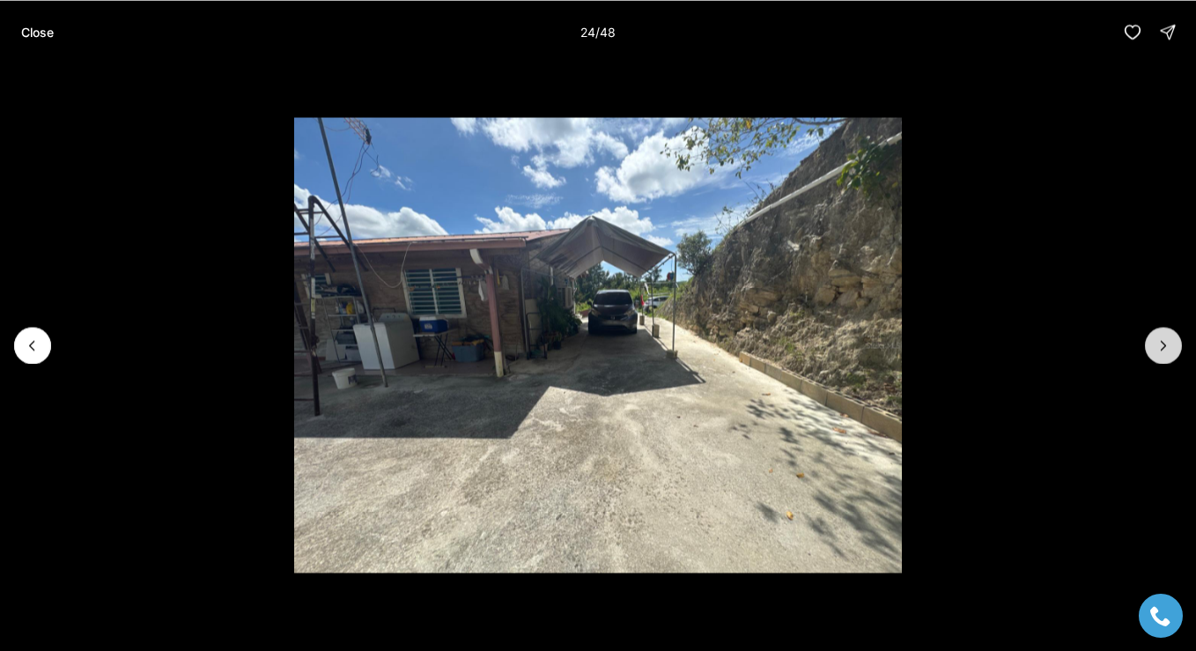
click at [1148, 335] on button "Next slide" at bounding box center [1162, 345] width 37 height 37
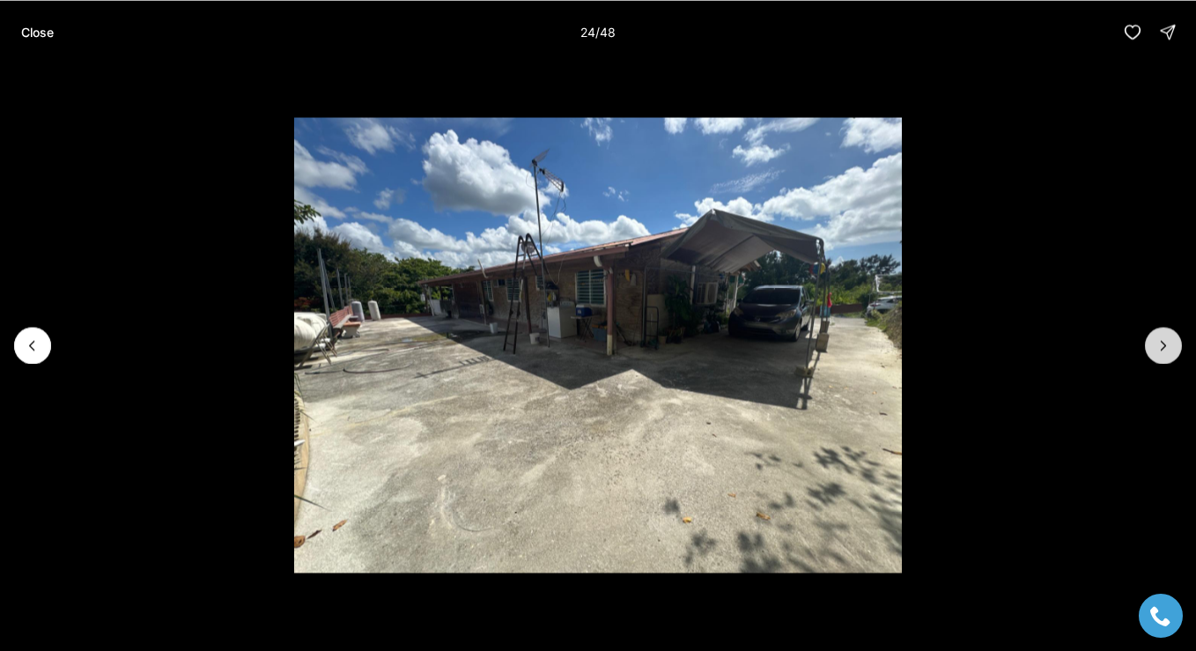
click at [1148, 335] on button "Next slide" at bounding box center [1162, 345] width 37 height 37
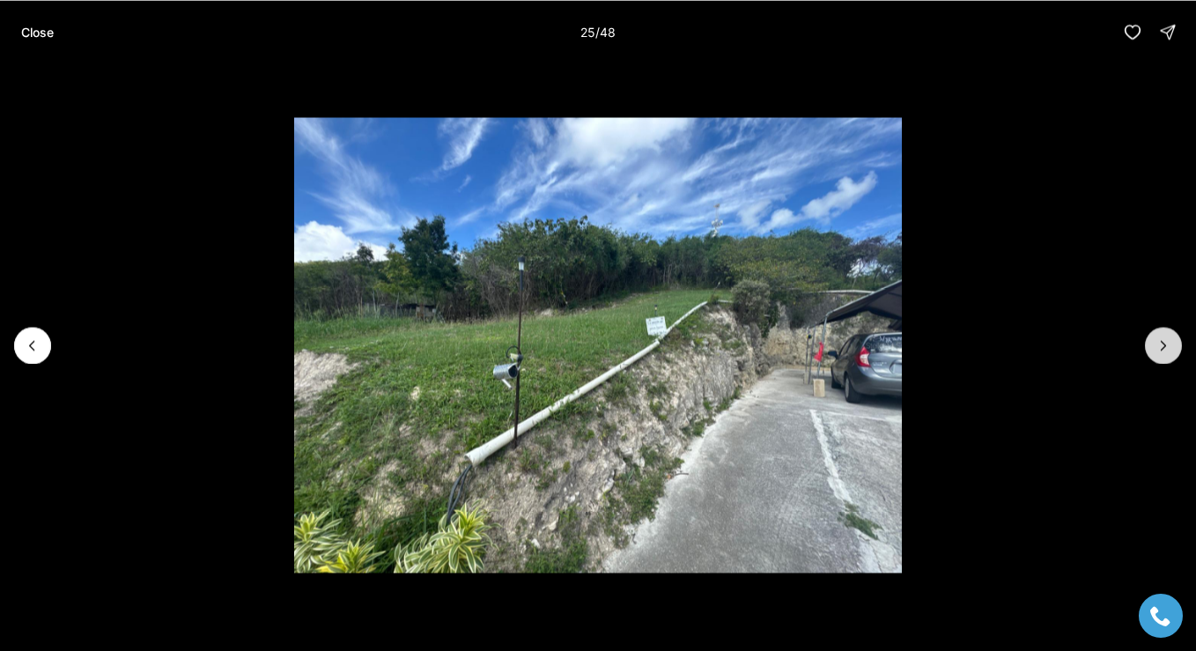
click at [1148, 335] on button "Next slide" at bounding box center [1162, 345] width 37 height 37
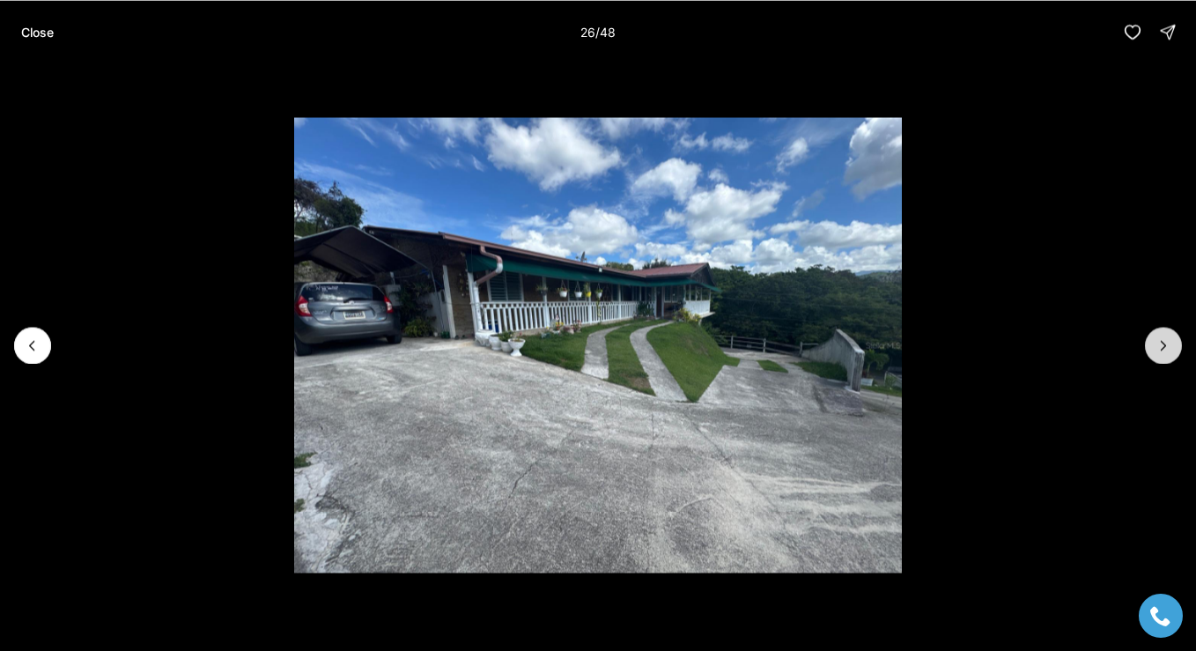
click at [1148, 335] on button "Next slide" at bounding box center [1162, 345] width 37 height 37
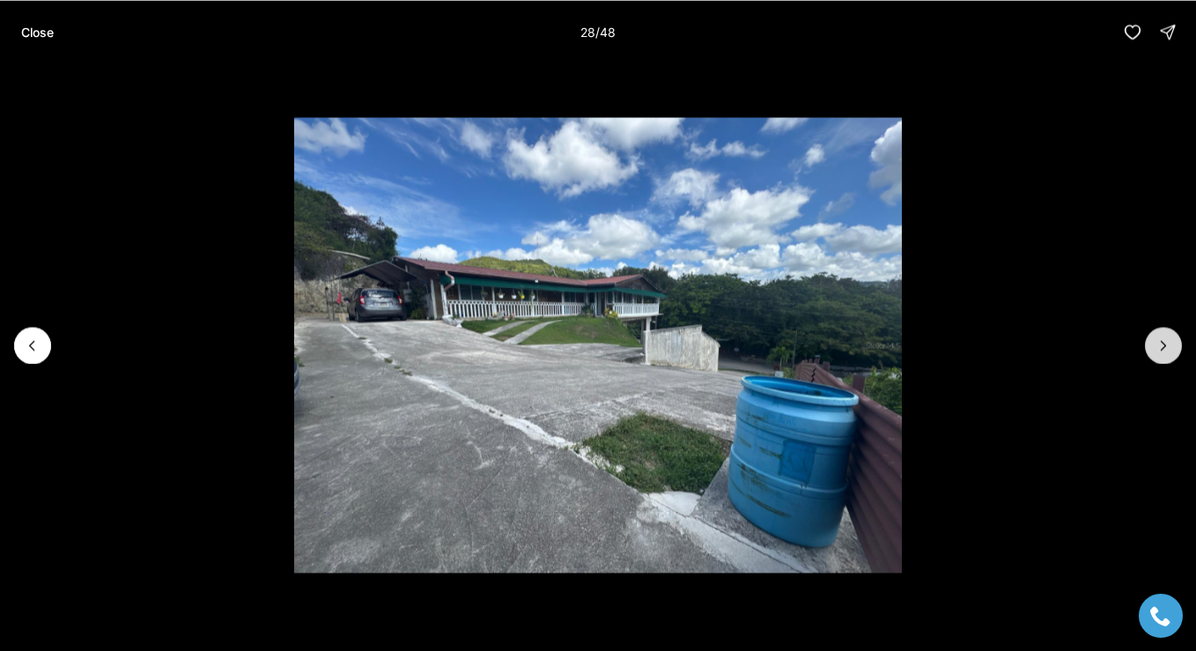
click at [1148, 335] on button "Next slide" at bounding box center [1162, 345] width 37 height 37
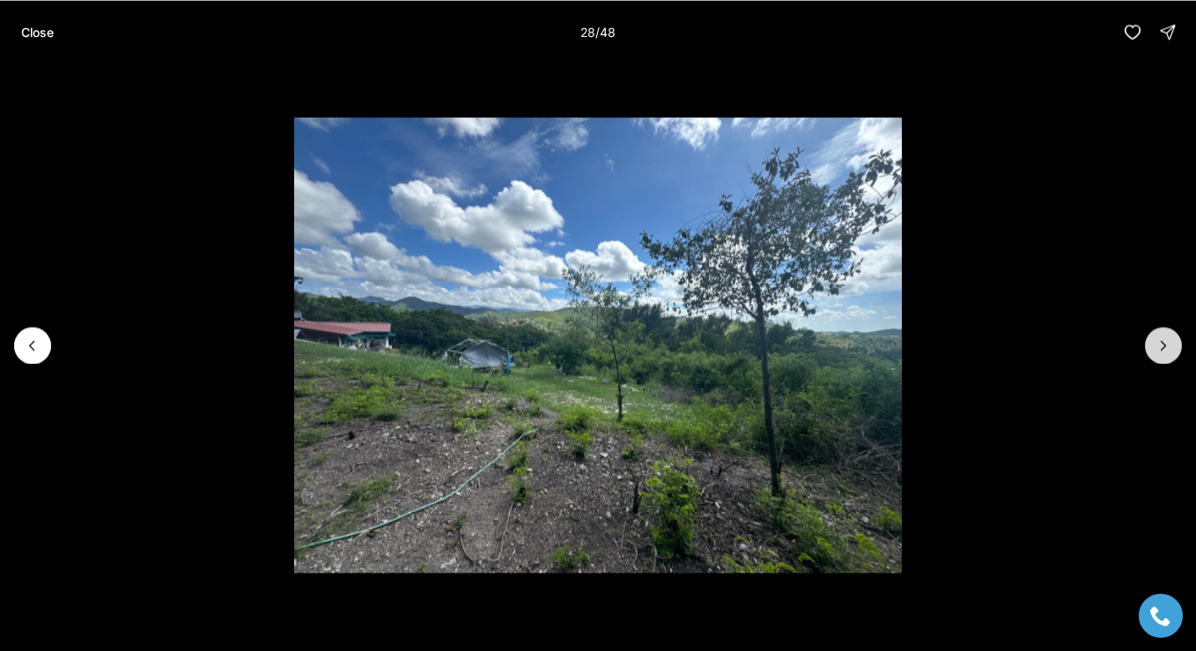
click at [1148, 335] on button "Next slide" at bounding box center [1162, 345] width 37 height 37
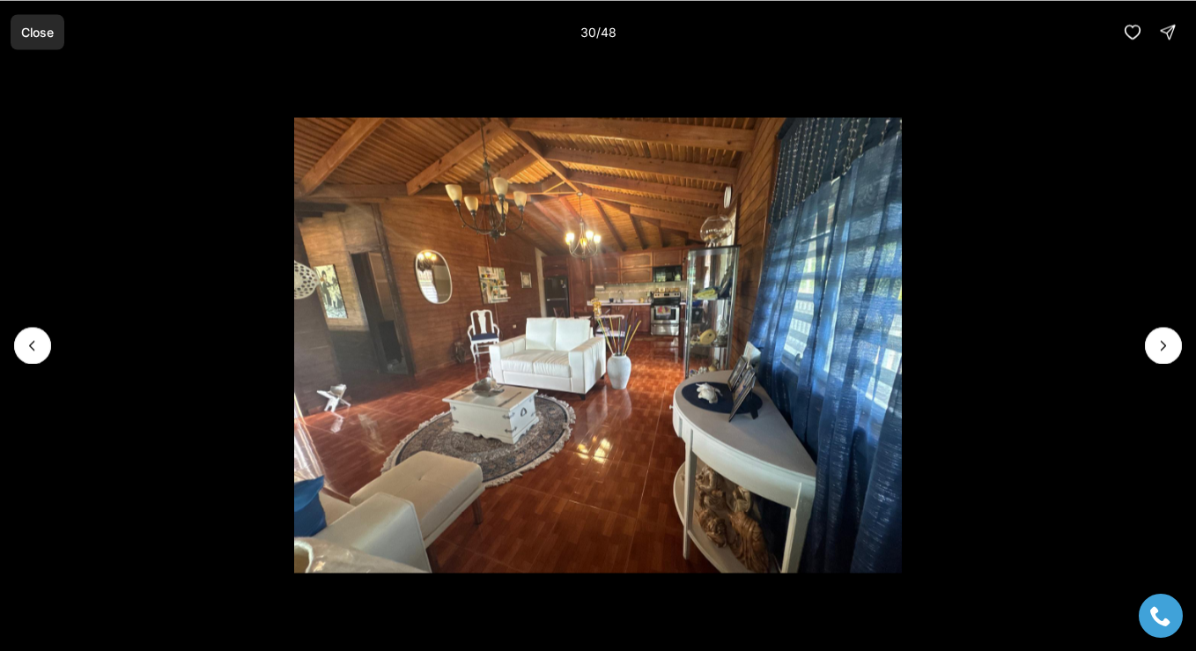
click at [38, 39] on button "Close" at bounding box center [38, 31] width 54 height 35
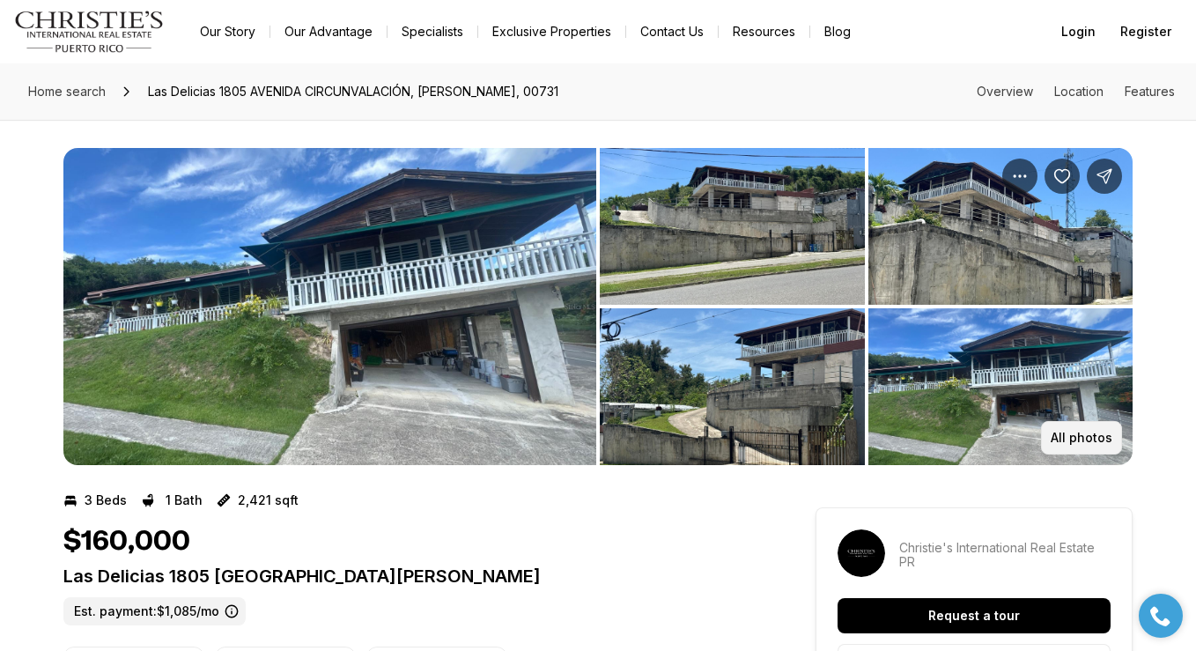
click at [1062, 437] on p "All photos" at bounding box center [1081, 437] width 62 height 14
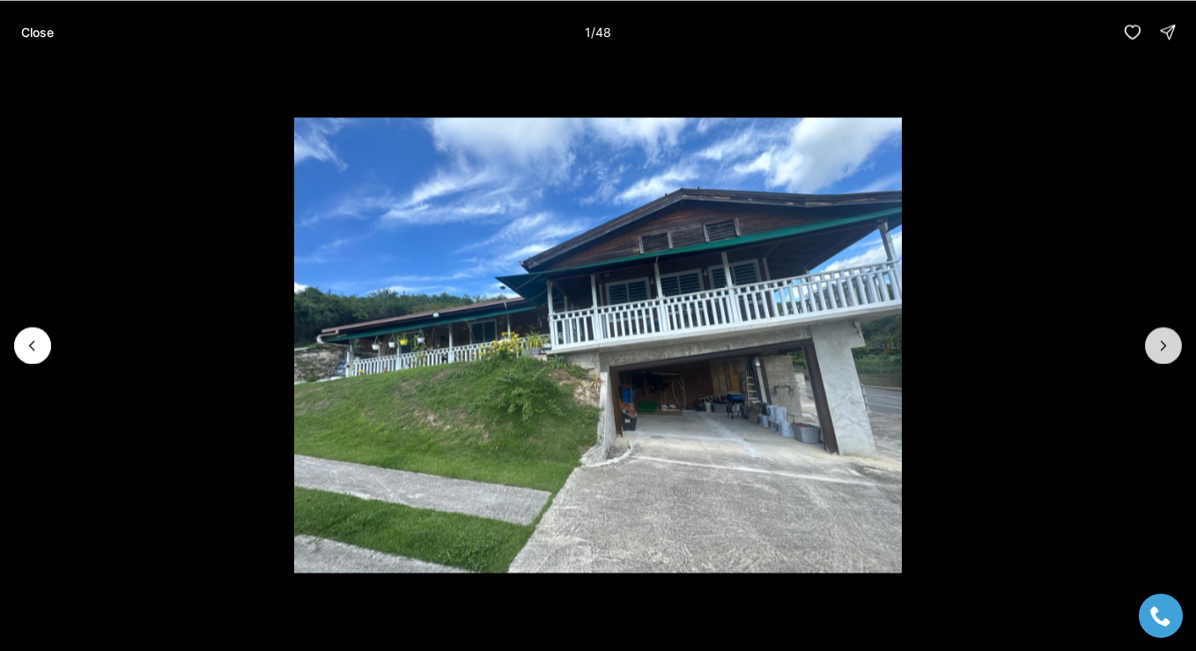
click at [1163, 343] on icon "Next slide" at bounding box center [1163, 345] width 4 height 9
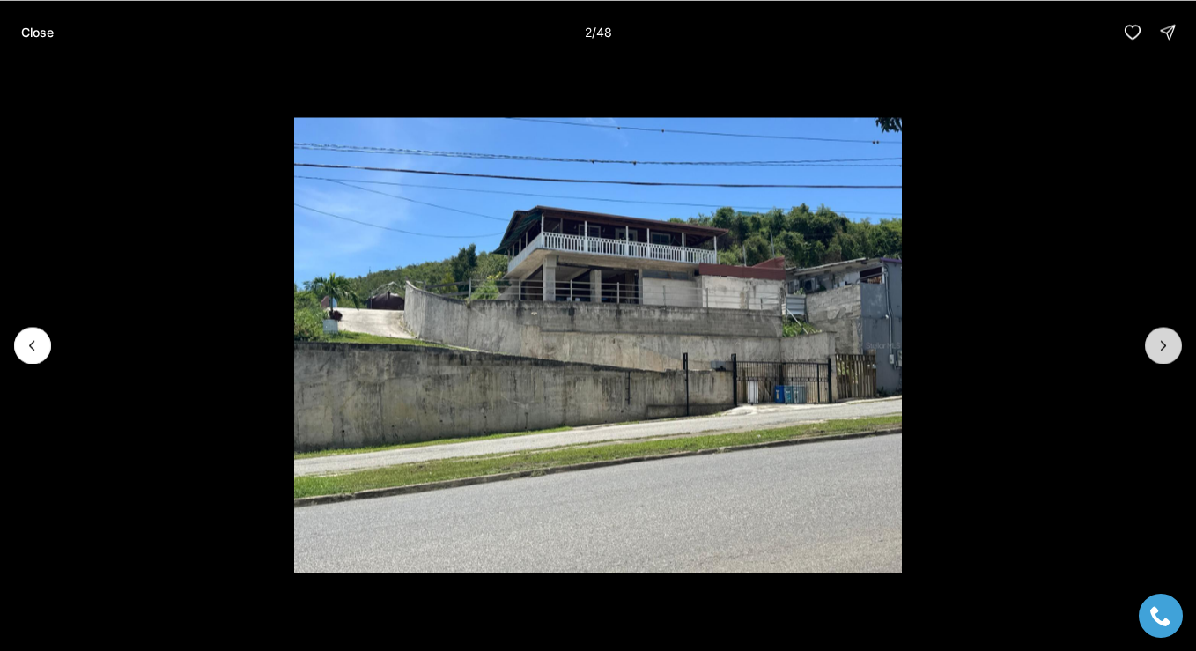
click at [1163, 343] on icon "Next slide" at bounding box center [1163, 345] width 4 height 9
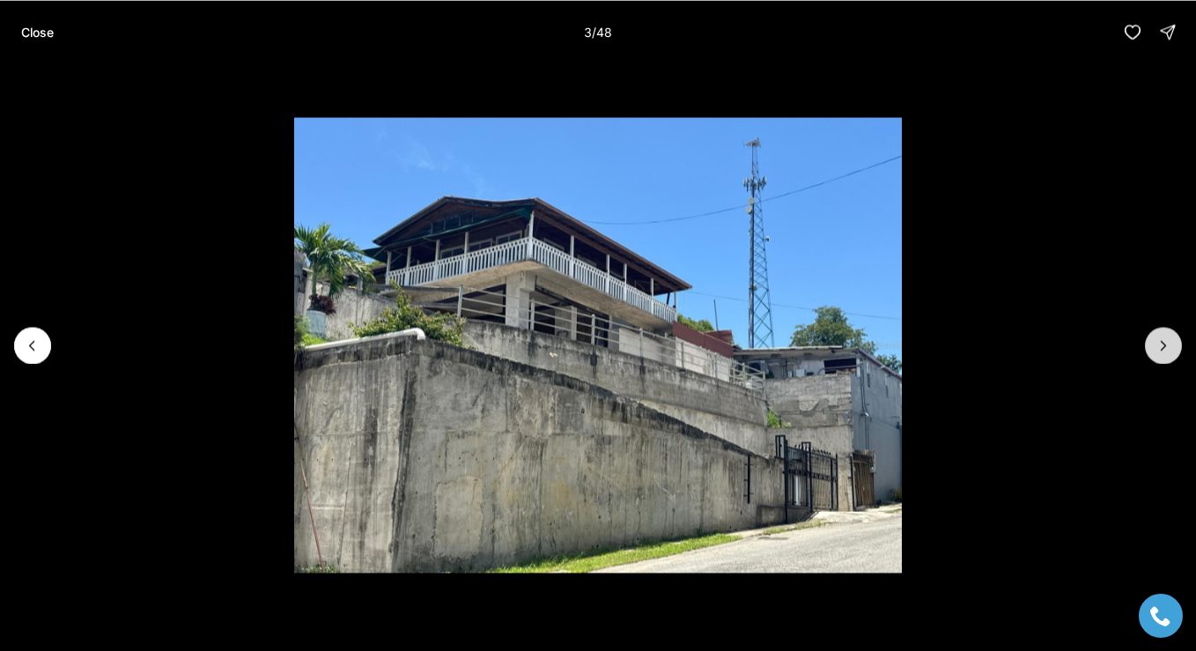
click at [1163, 343] on icon "Next slide" at bounding box center [1163, 345] width 4 height 9
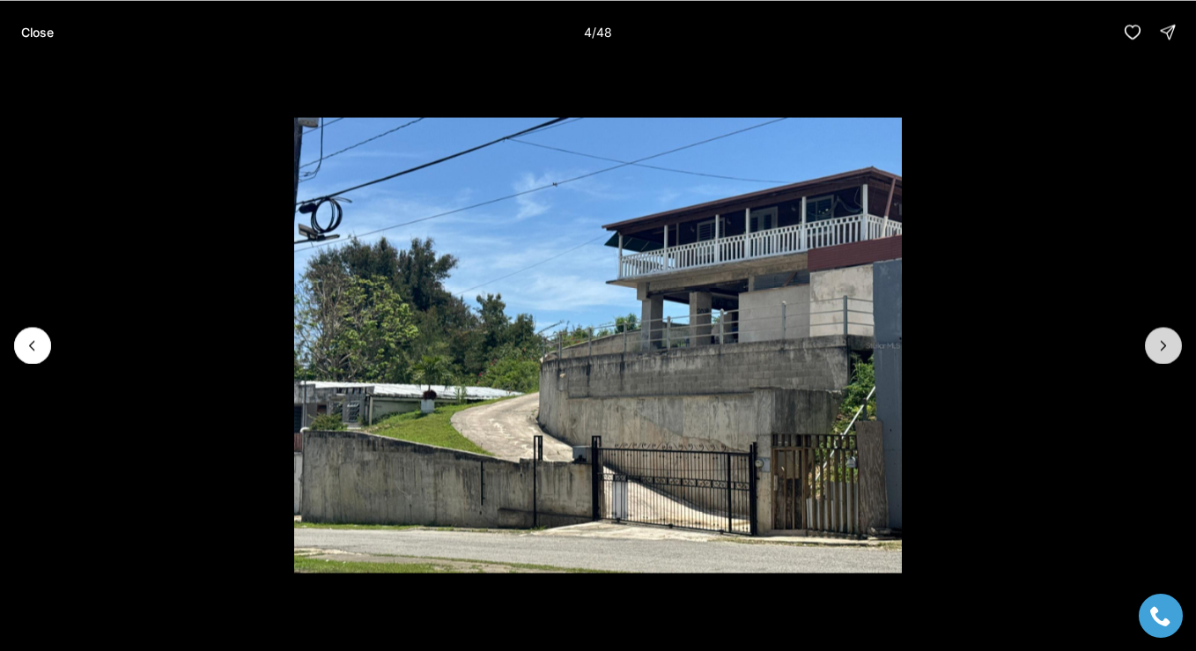
click at [1163, 343] on icon "Next slide" at bounding box center [1163, 345] width 4 height 9
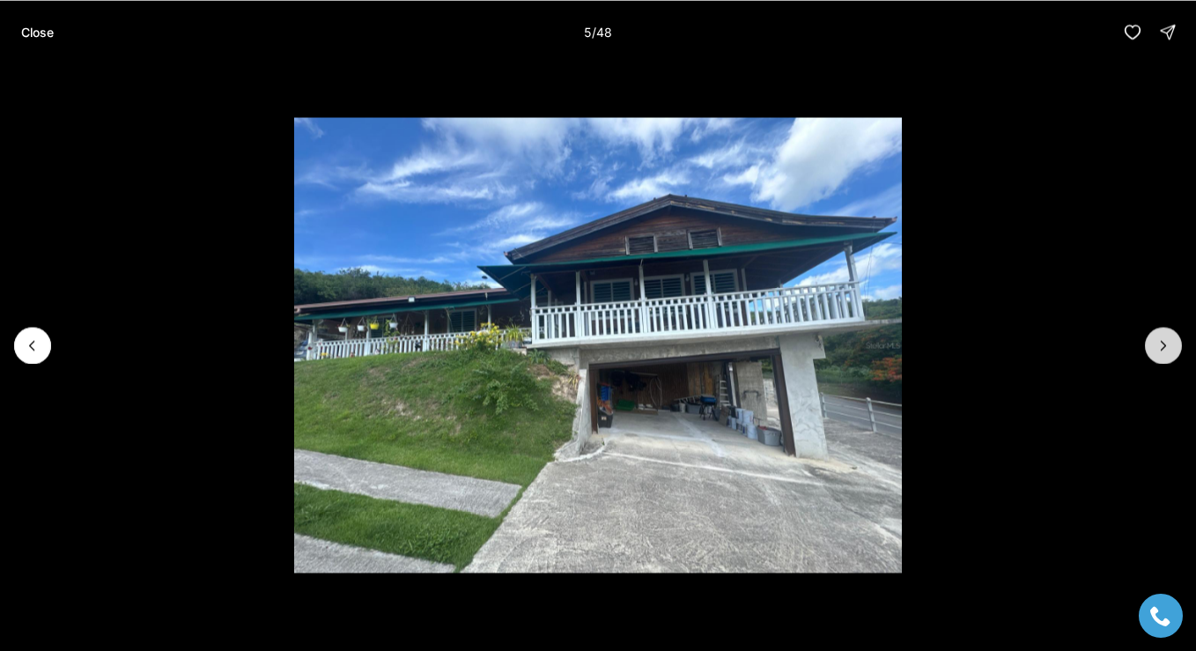
click at [1163, 343] on icon "Next slide" at bounding box center [1163, 345] width 4 height 9
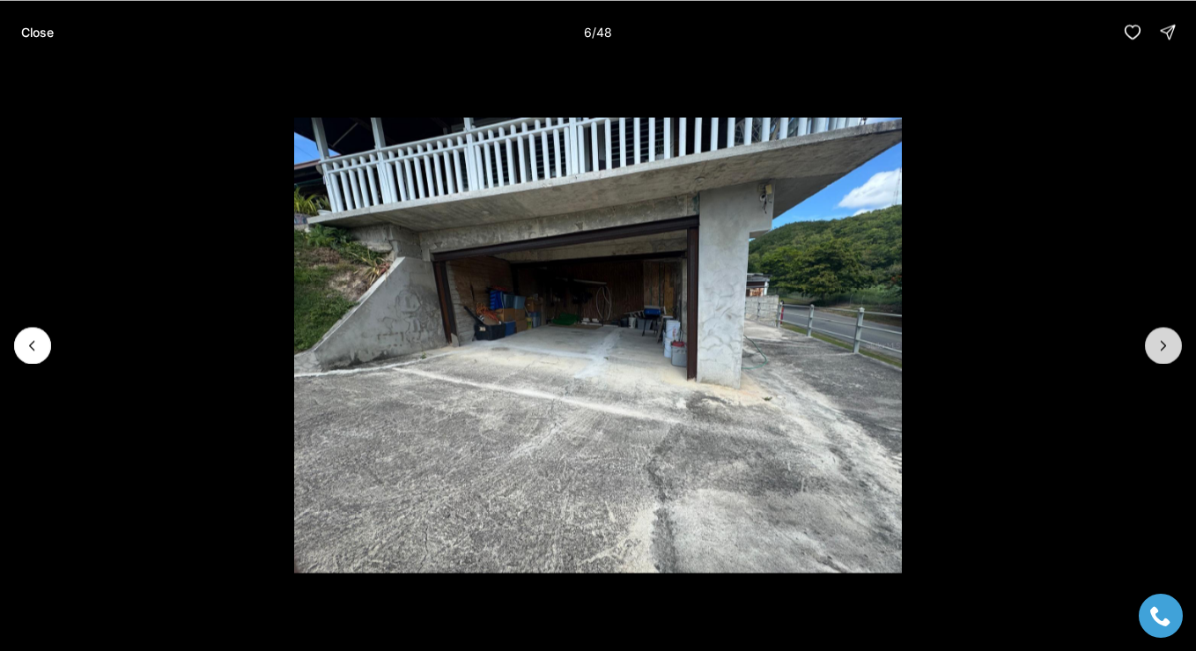
click at [1163, 343] on icon "Next slide" at bounding box center [1163, 345] width 4 height 9
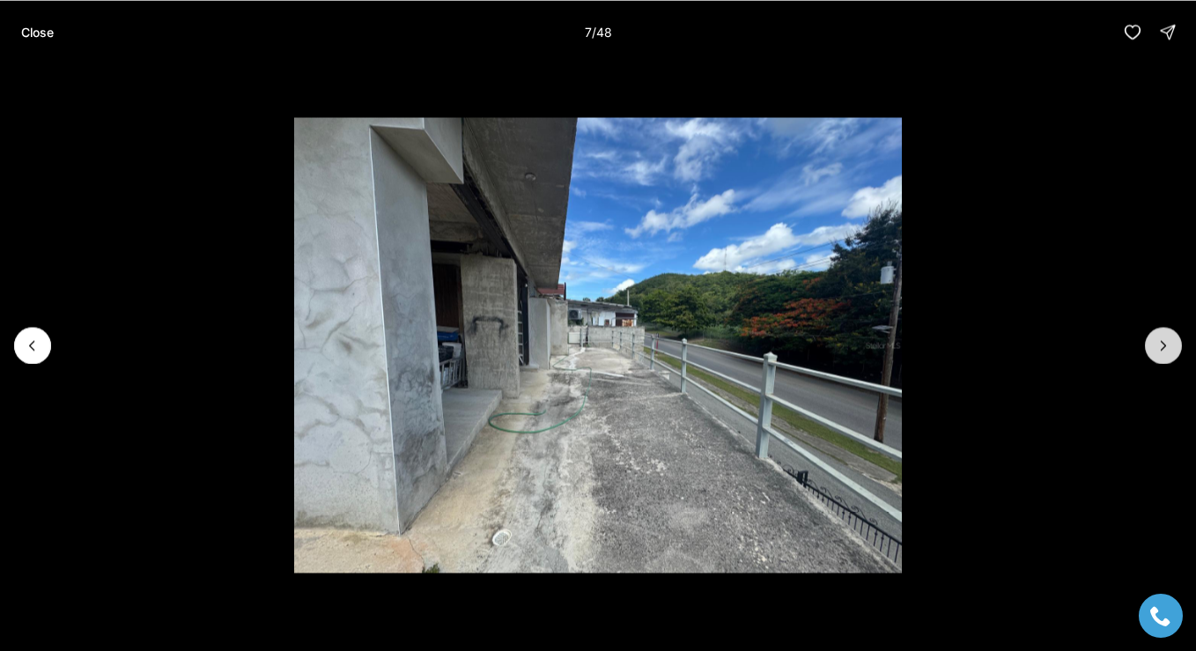
click at [1163, 343] on icon "Next slide" at bounding box center [1163, 345] width 4 height 9
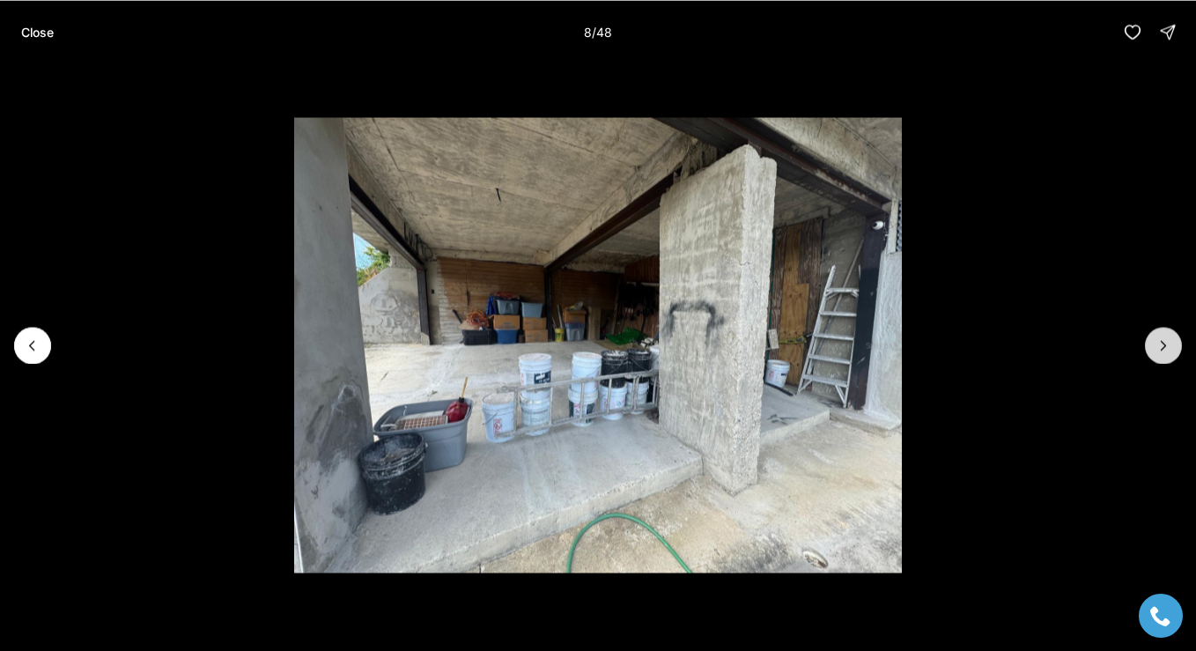
click at [1163, 343] on icon "Next slide" at bounding box center [1163, 345] width 4 height 9
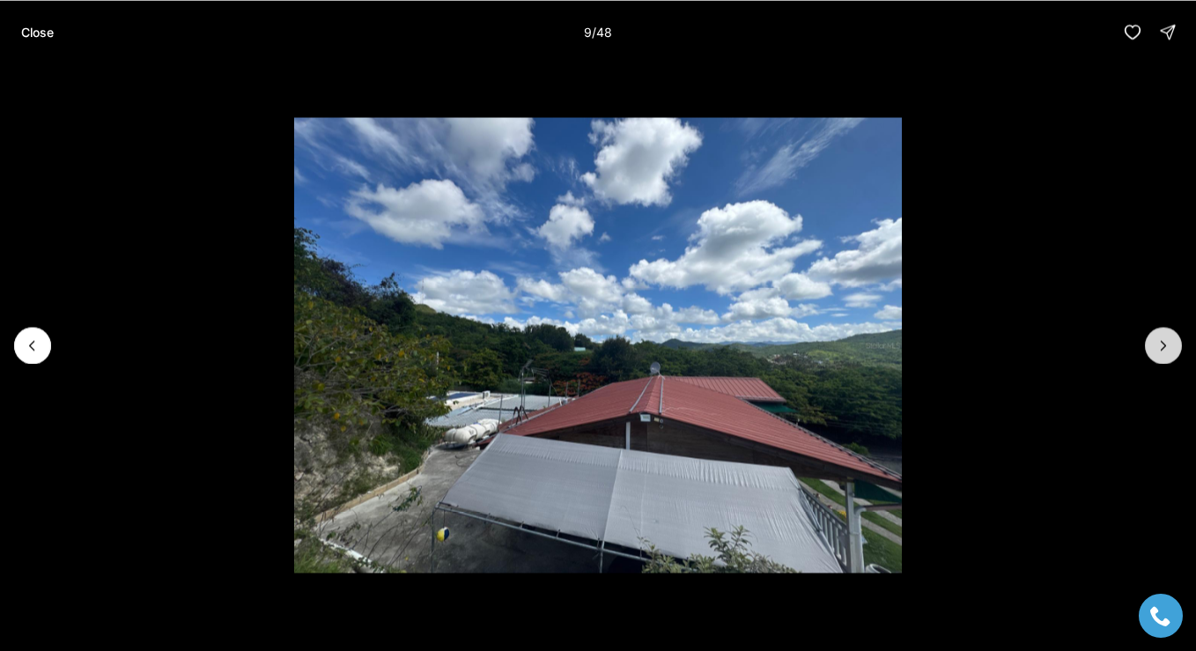
click at [1163, 343] on icon "Next slide" at bounding box center [1163, 345] width 4 height 9
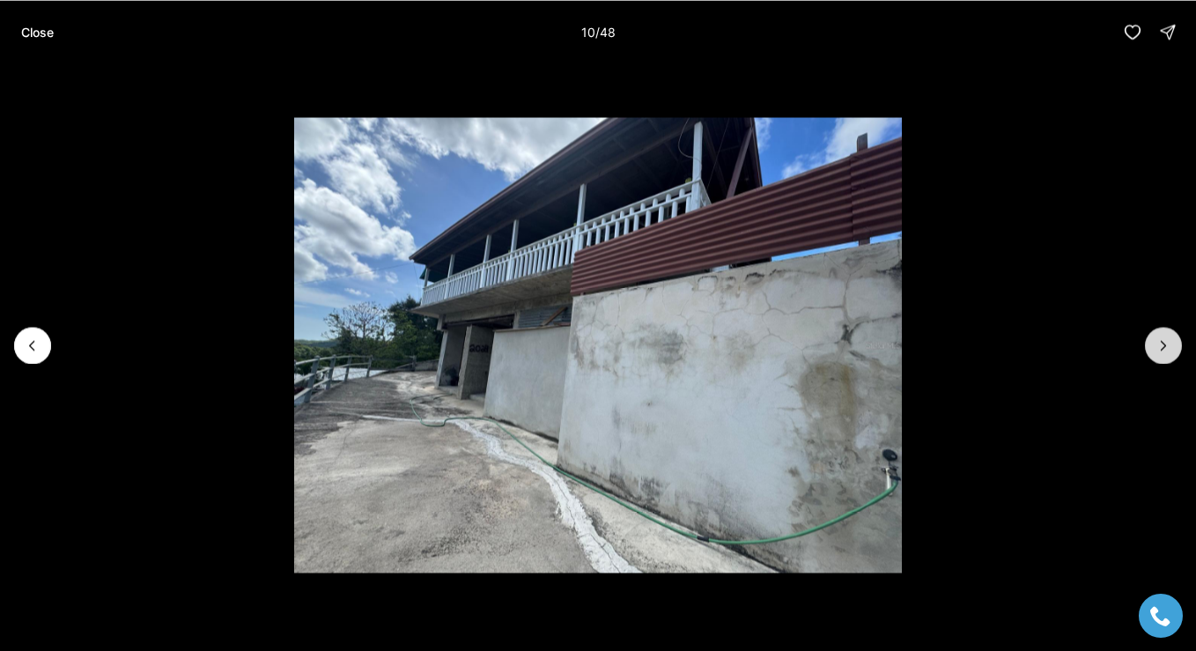
click at [1163, 343] on icon "Next slide" at bounding box center [1163, 345] width 4 height 9
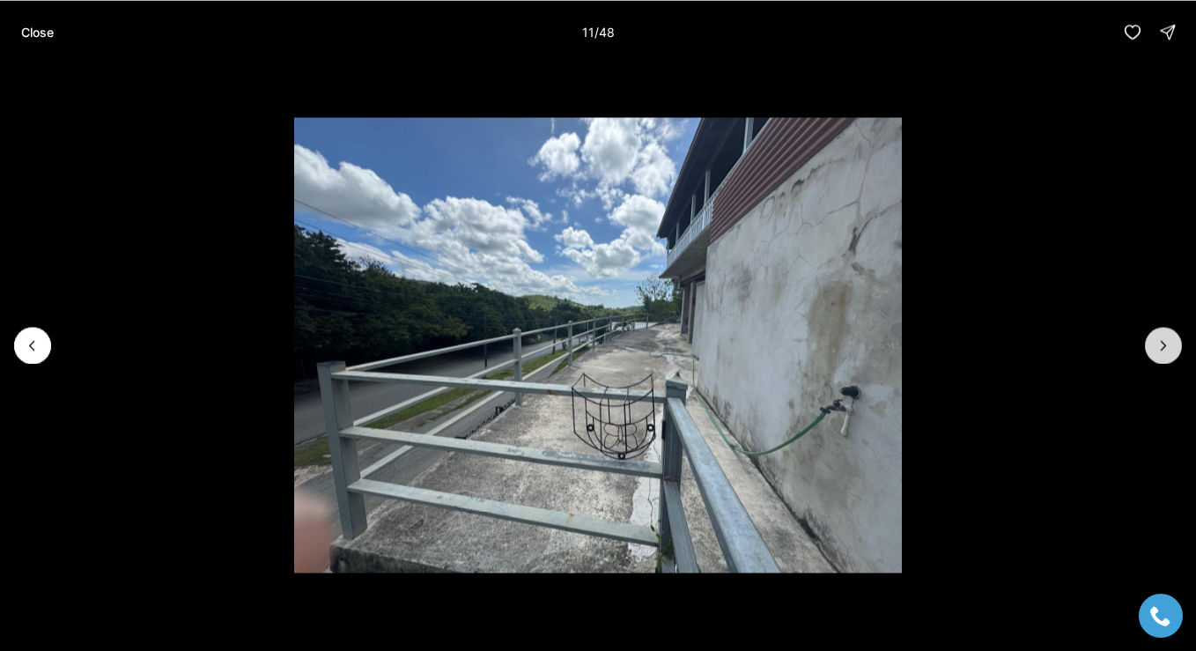
click at [1163, 343] on icon "Next slide" at bounding box center [1163, 345] width 4 height 9
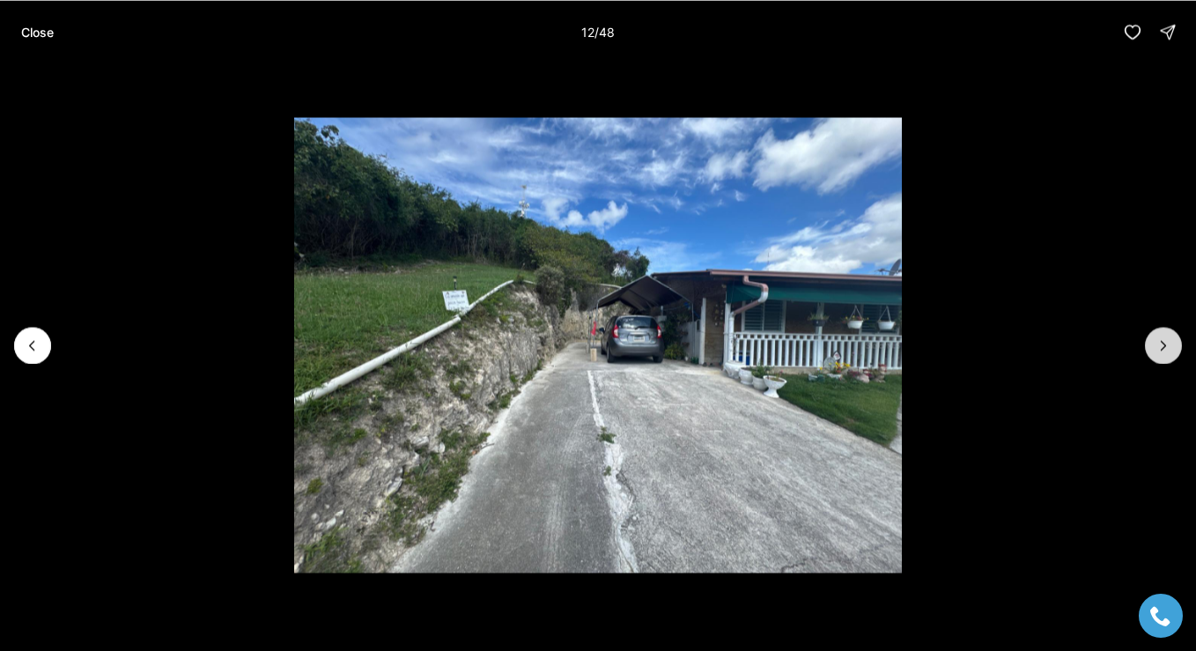
click at [1163, 343] on icon "Next slide" at bounding box center [1163, 345] width 4 height 9
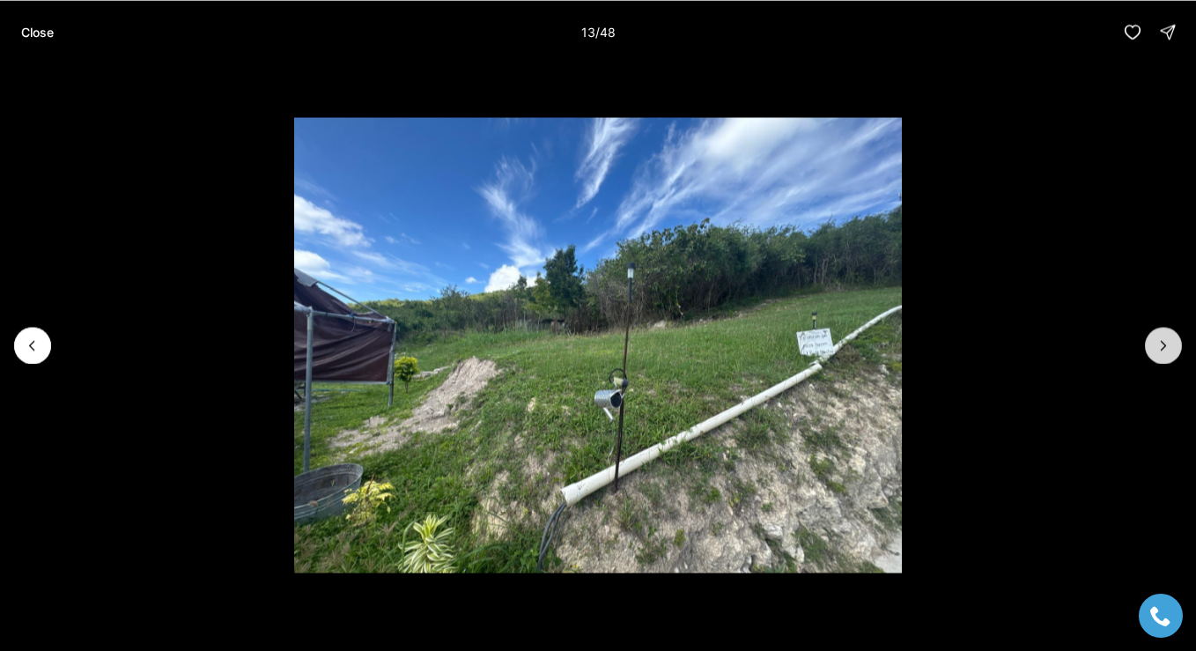
click at [1163, 343] on icon "Next slide" at bounding box center [1163, 345] width 4 height 9
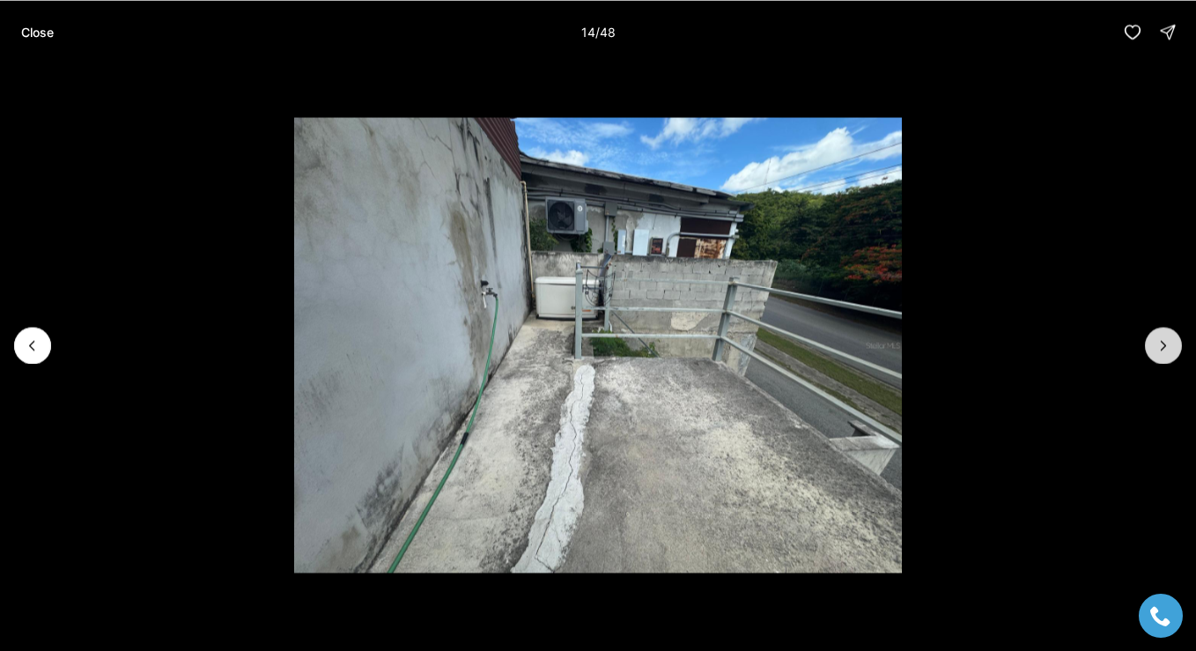
click at [1163, 343] on icon "Next slide" at bounding box center [1163, 345] width 4 height 9
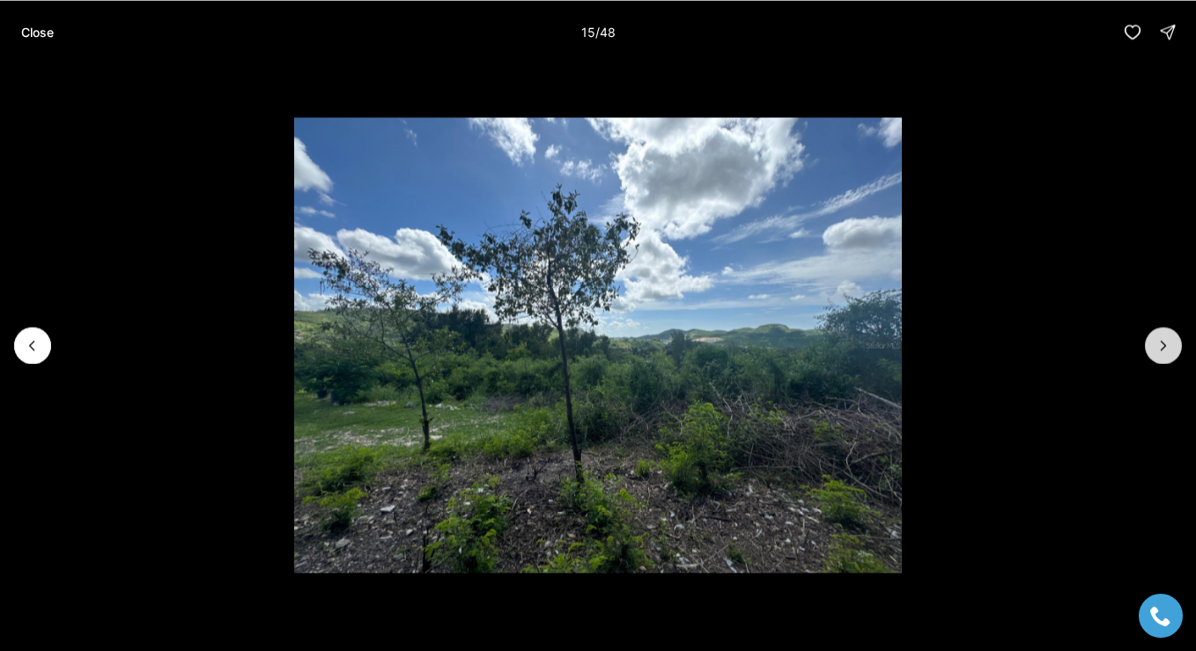
click at [1163, 343] on icon "Next slide" at bounding box center [1163, 345] width 4 height 9
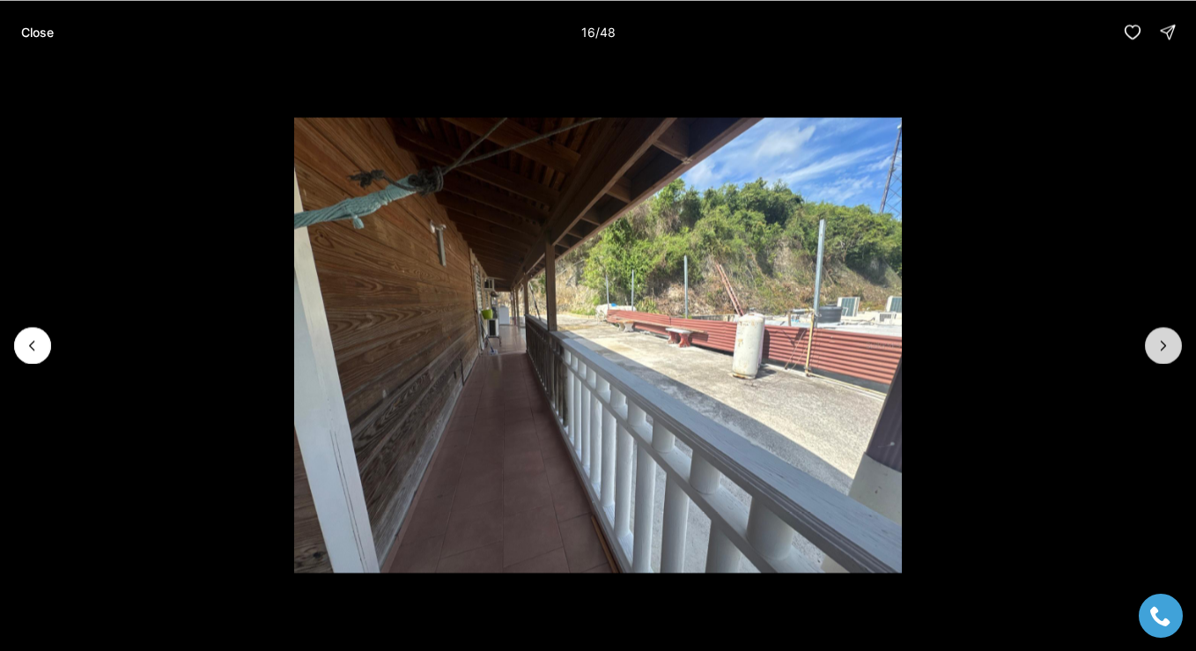
click at [1163, 343] on icon "Next slide" at bounding box center [1163, 345] width 4 height 9
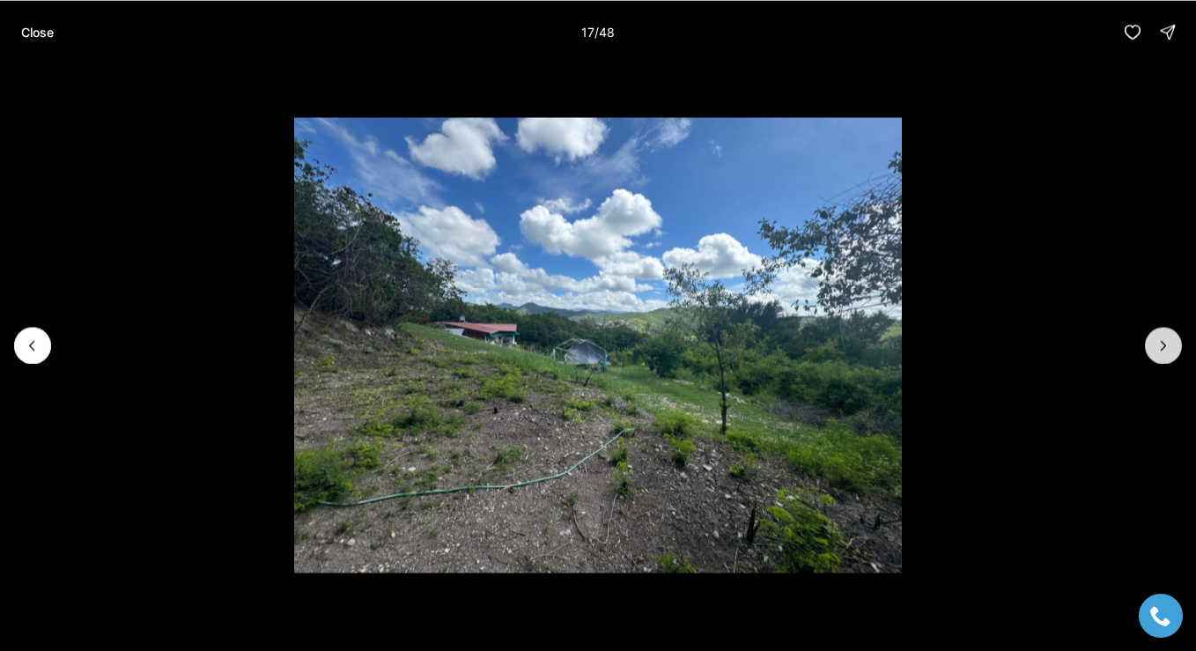
click at [1163, 343] on icon "Next slide" at bounding box center [1163, 345] width 4 height 9
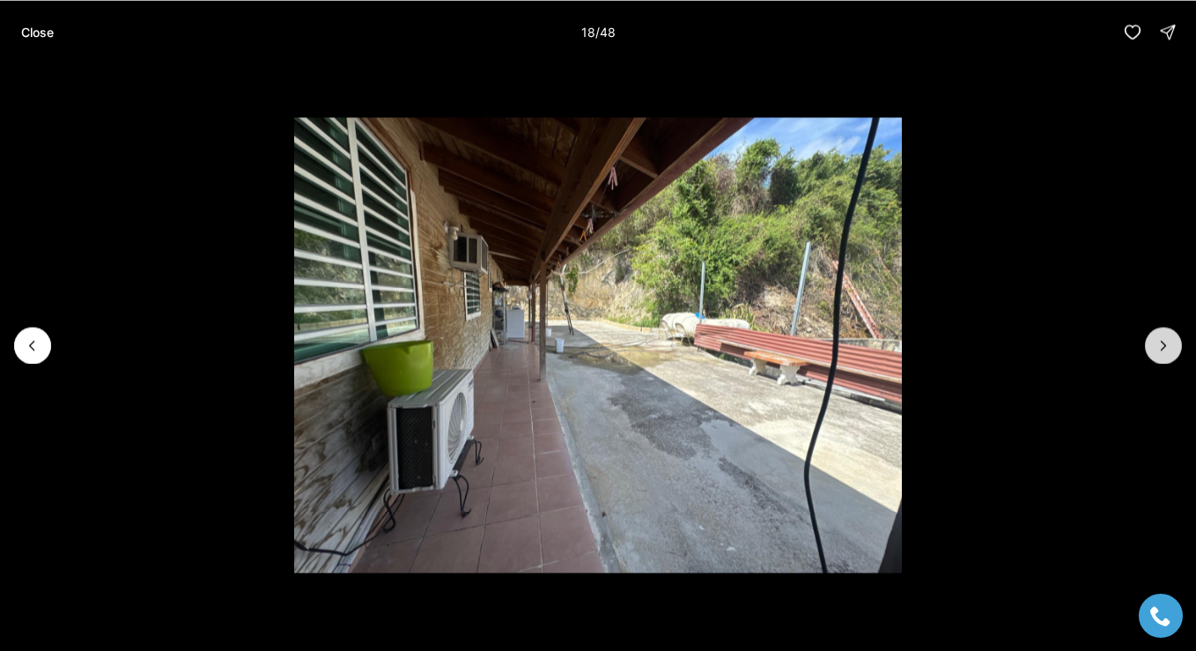
click at [1163, 343] on icon "Next slide" at bounding box center [1163, 345] width 4 height 9
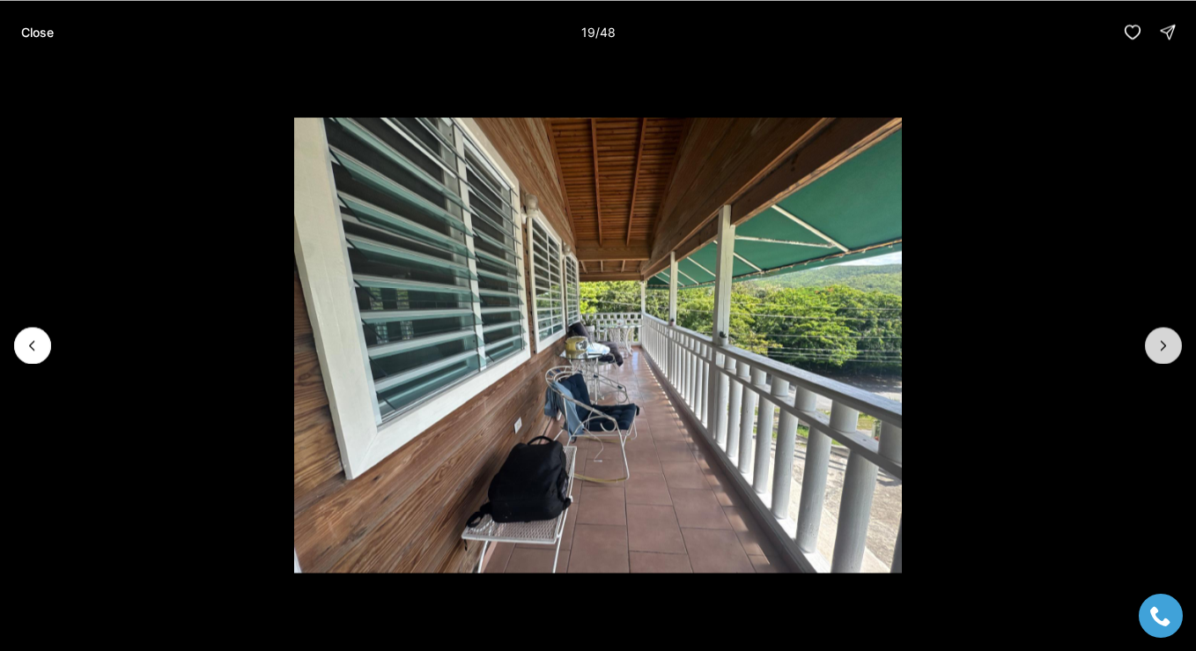
click at [1163, 343] on icon "Next slide" at bounding box center [1163, 345] width 4 height 9
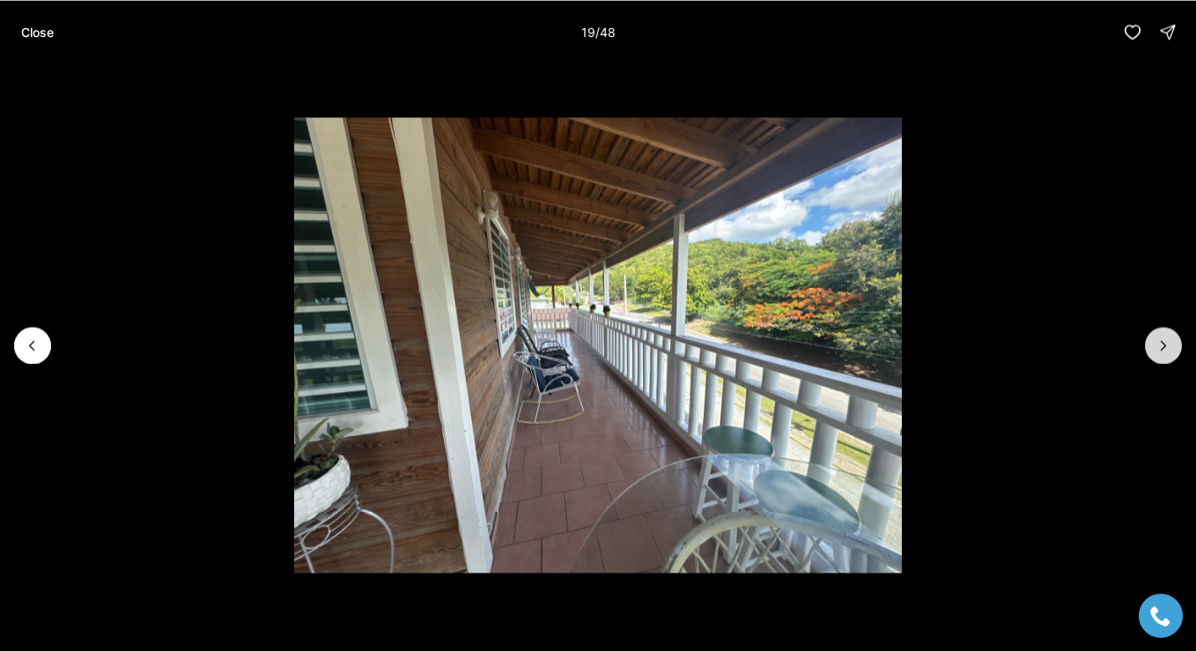
click at [1163, 343] on icon "Next slide" at bounding box center [1163, 345] width 4 height 9
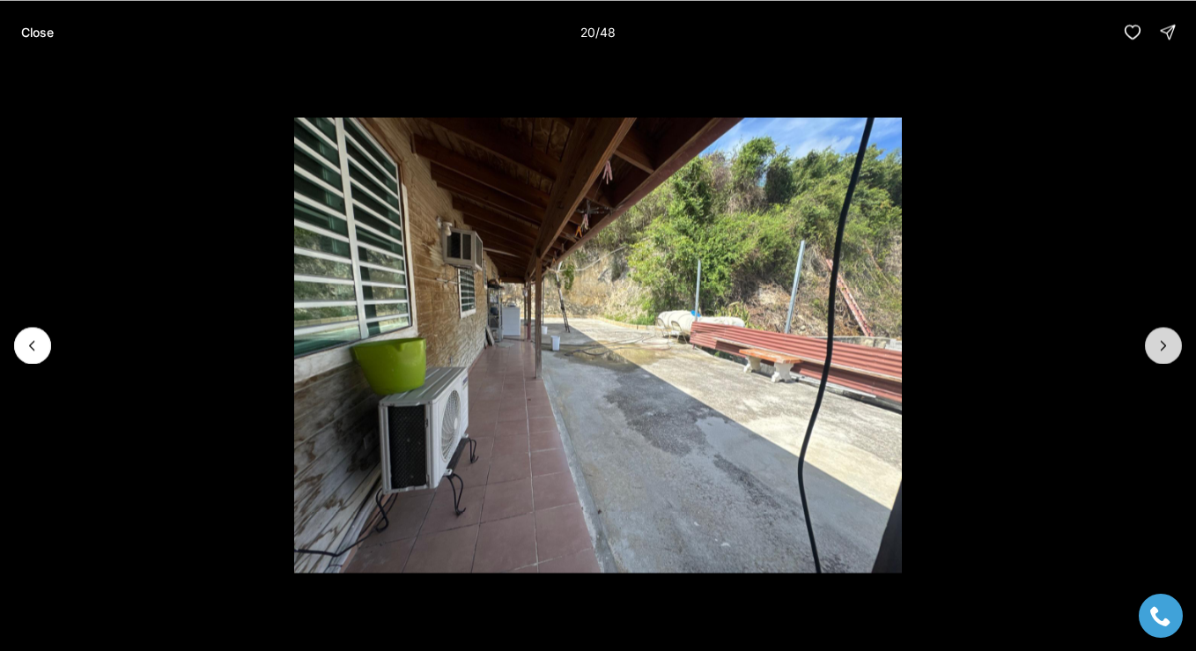
click at [1163, 343] on icon "Next slide" at bounding box center [1163, 345] width 4 height 9
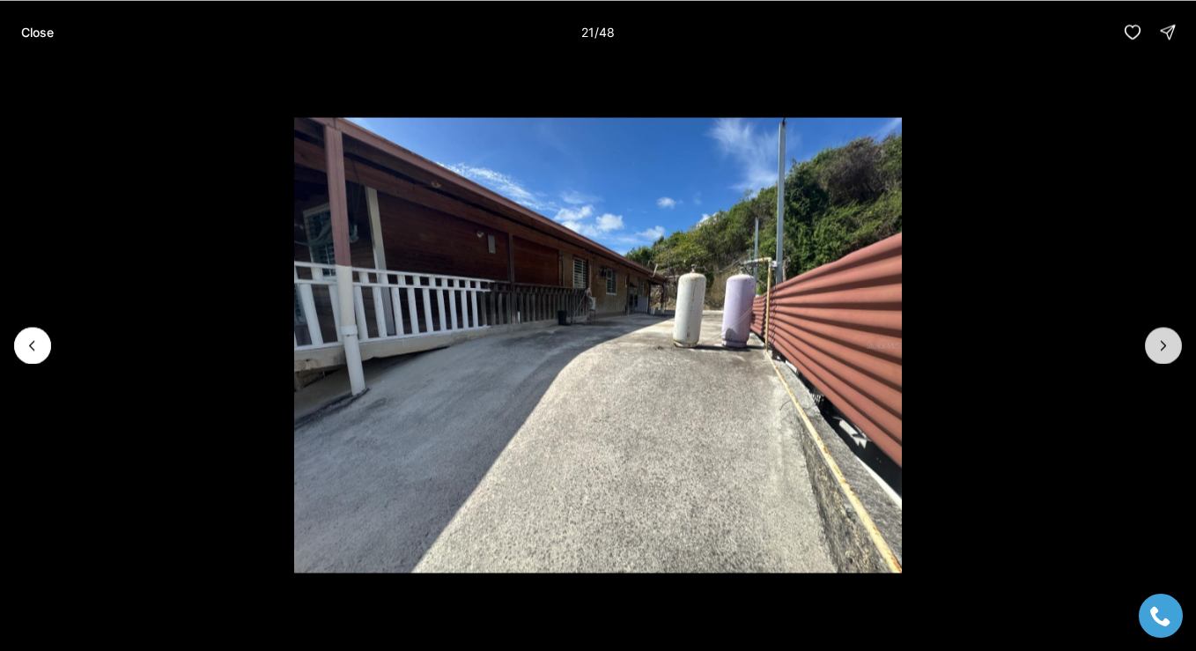
click at [1163, 343] on icon "Next slide" at bounding box center [1163, 345] width 4 height 9
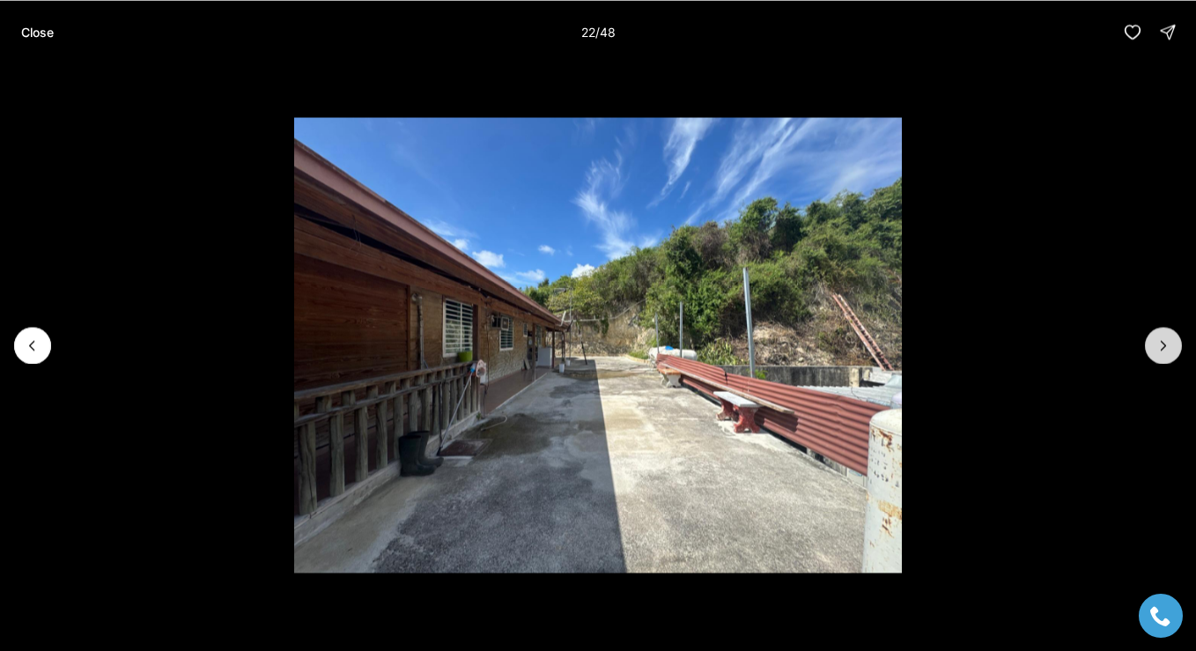
click at [1163, 343] on icon "Next slide" at bounding box center [1163, 345] width 4 height 9
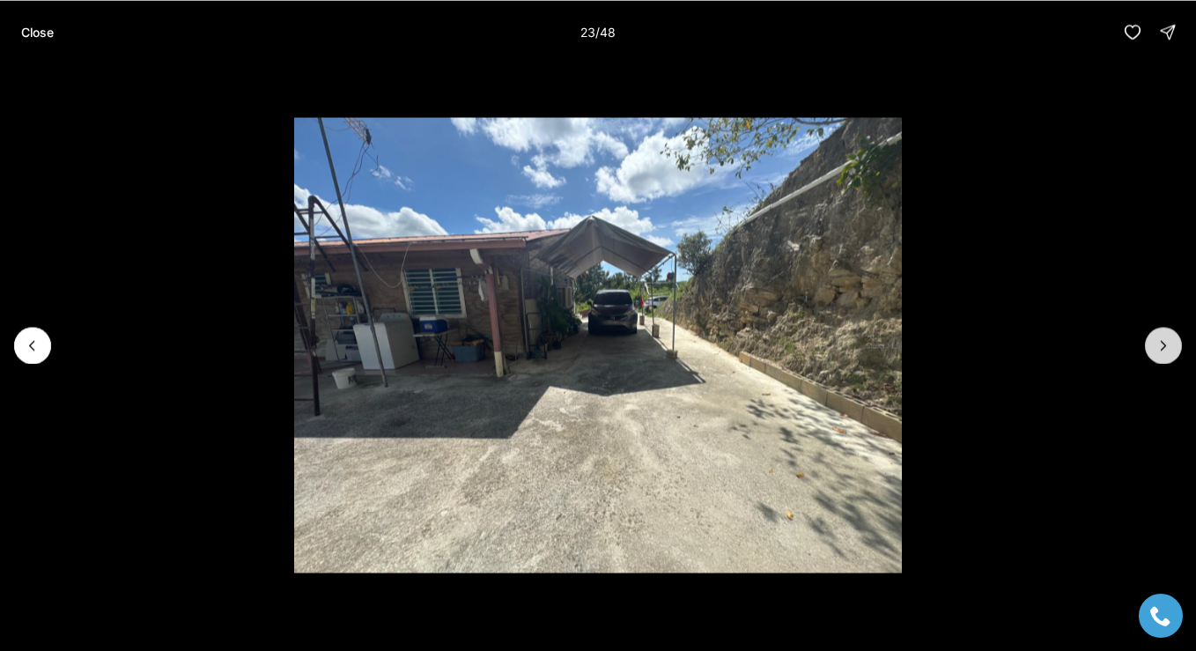
click at [1163, 343] on icon "Next slide" at bounding box center [1163, 345] width 4 height 9
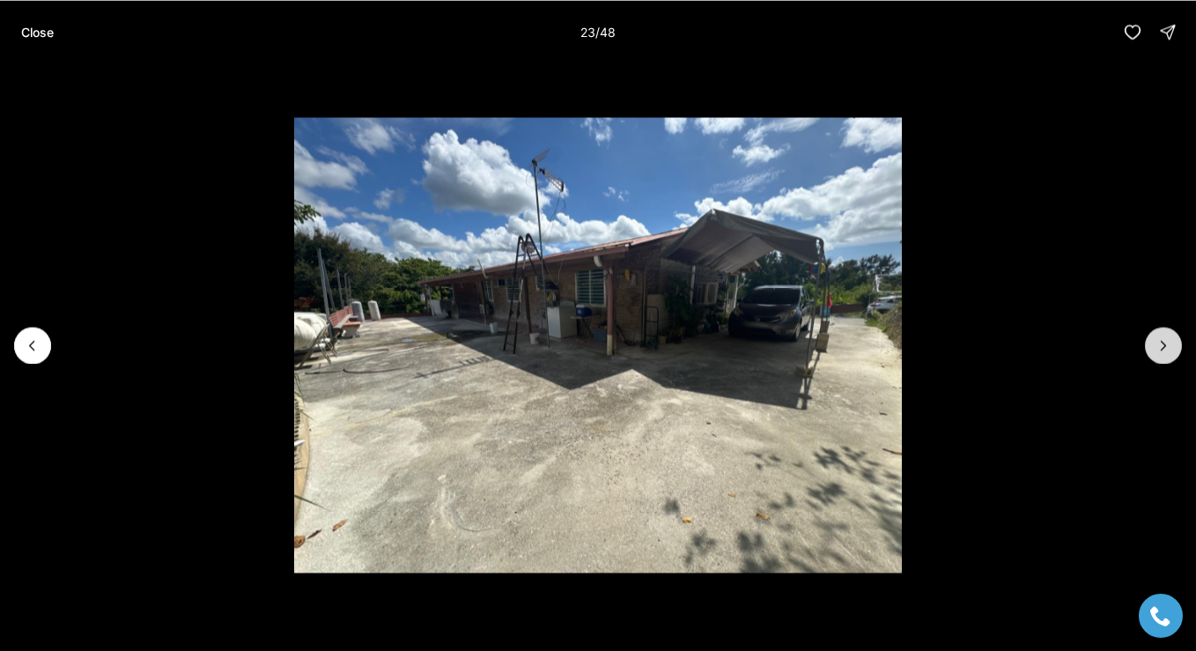
click at [1163, 343] on icon "Next slide" at bounding box center [1163, 345] width 4 height 9
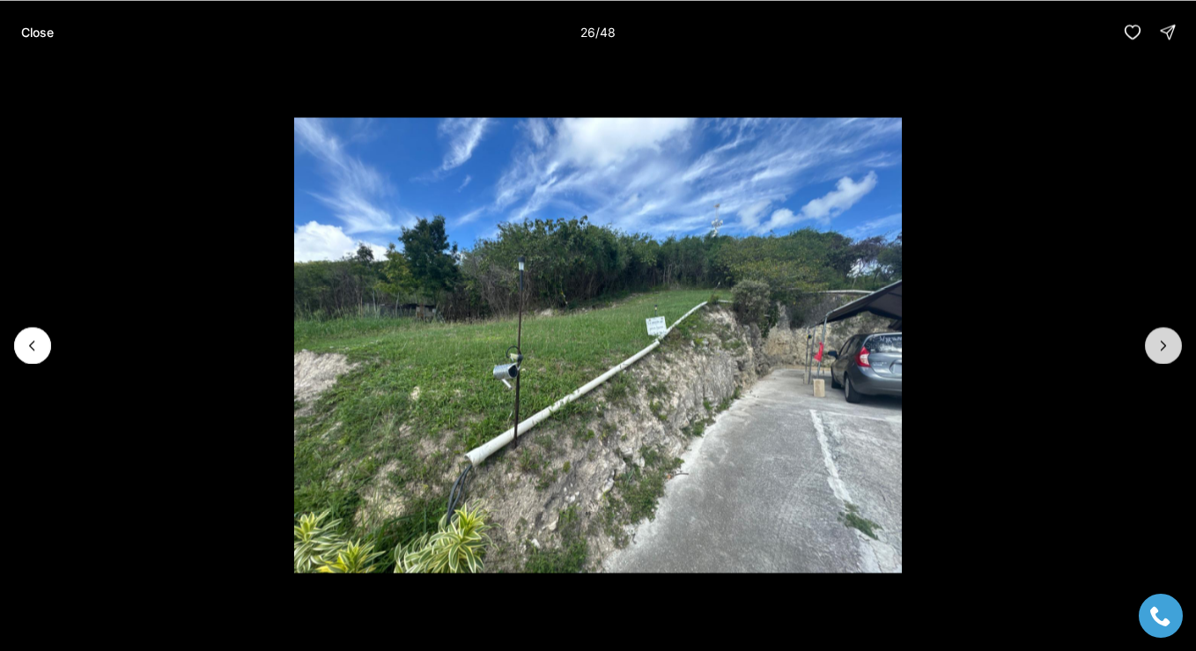
click at [1163, 343] on icon "Next slide" at bounding box center [1163, 345] width 4 height 9
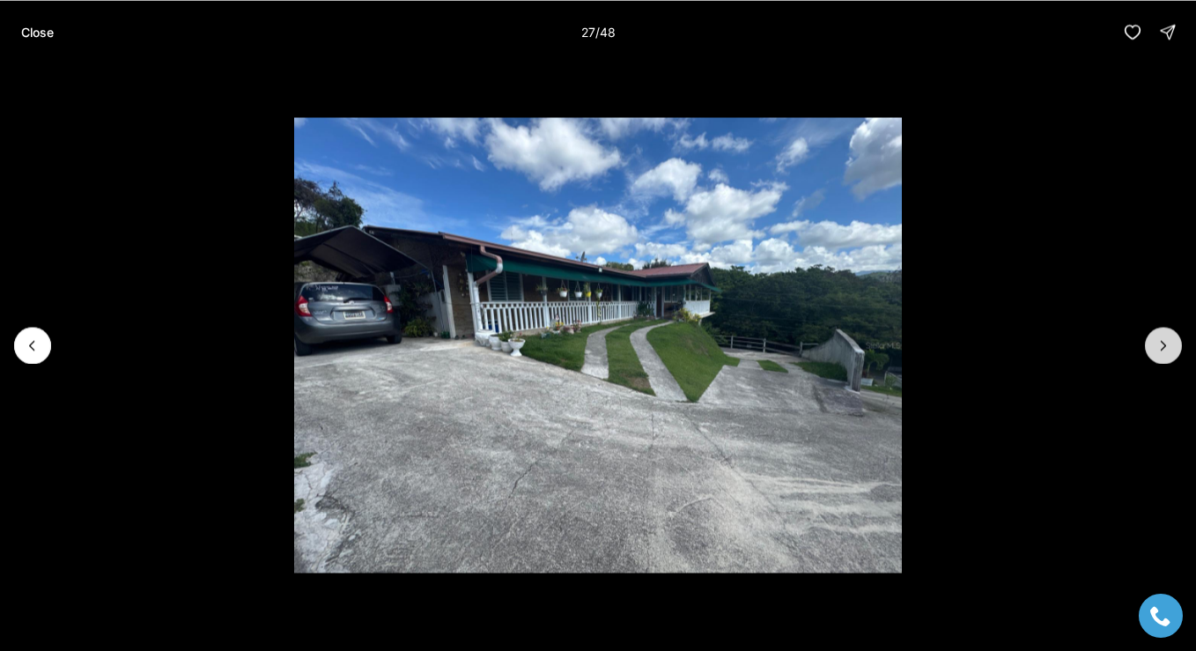
click at [1163, 343] on icon "Next slide" at bounding box center [1163, 345] width 4 height 9
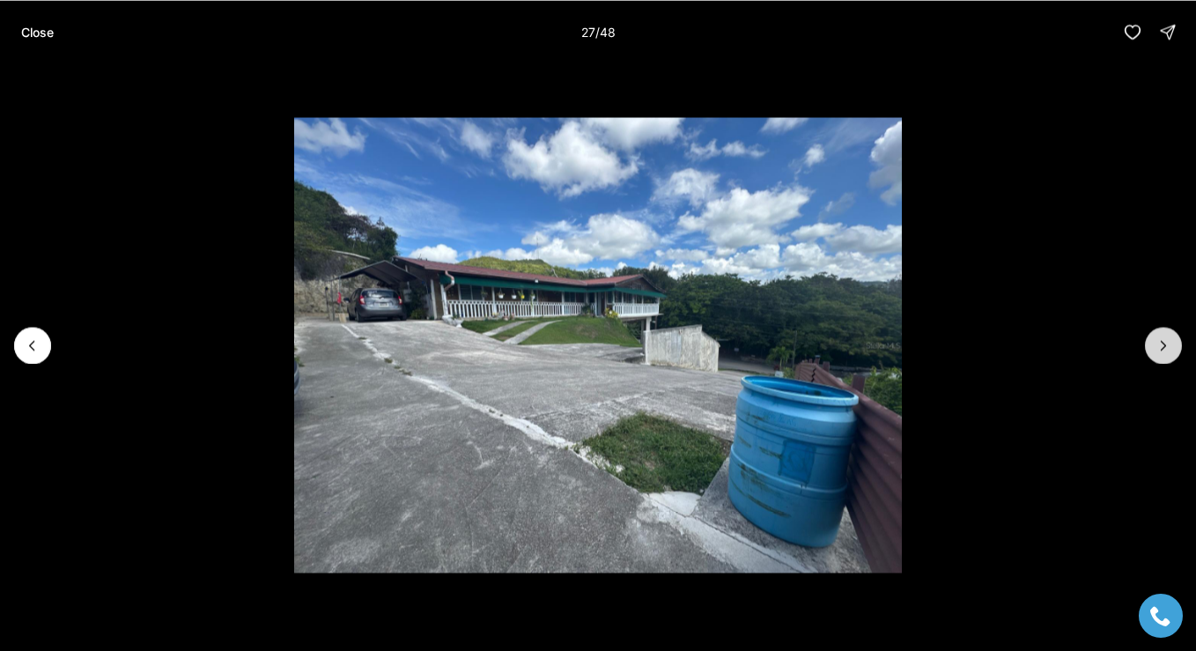
click at [1163, 343] on icon "Next slide" at bounding box center [1163, 345] width 4 height 9
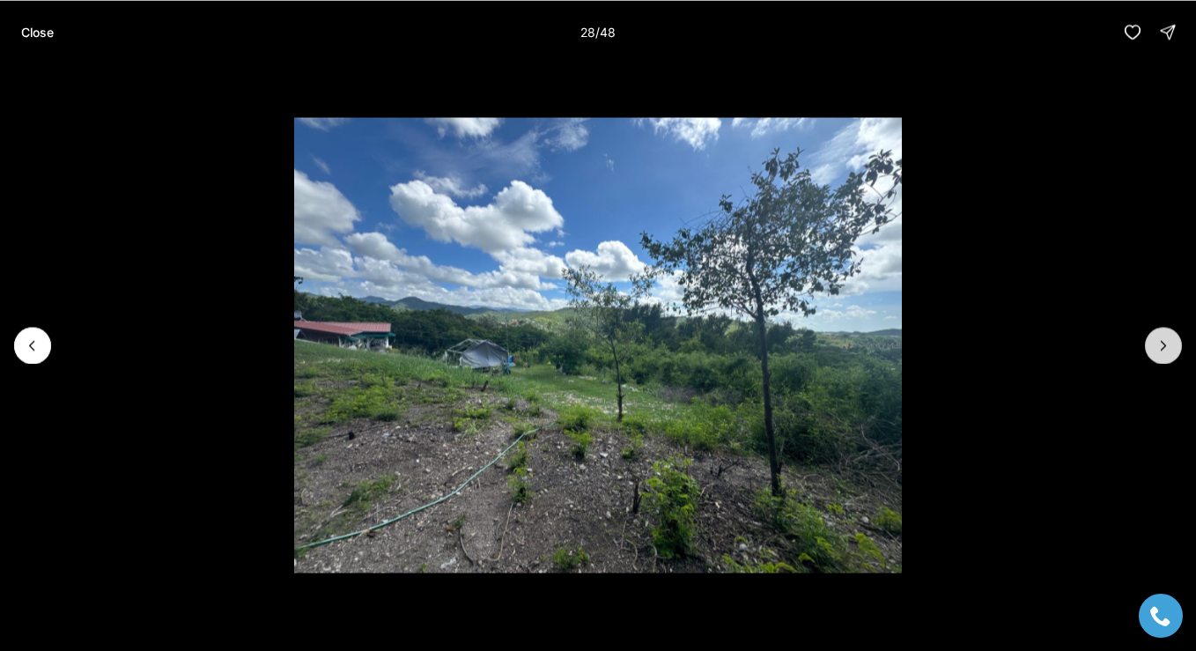
click at [1163, 343] on icon "Next slide" at bounding box center [1163, 345] width 4 height 9
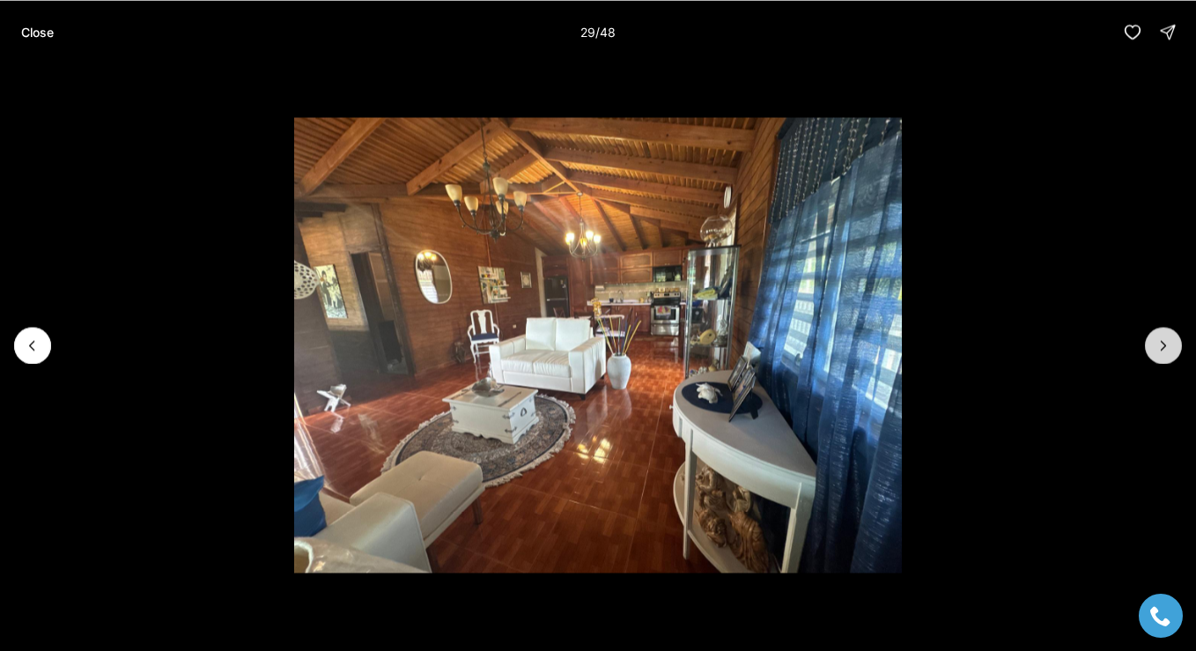
click at [1163, 343] on icon "Next slide" at bounding box center [1163, 345] width 4 height 9
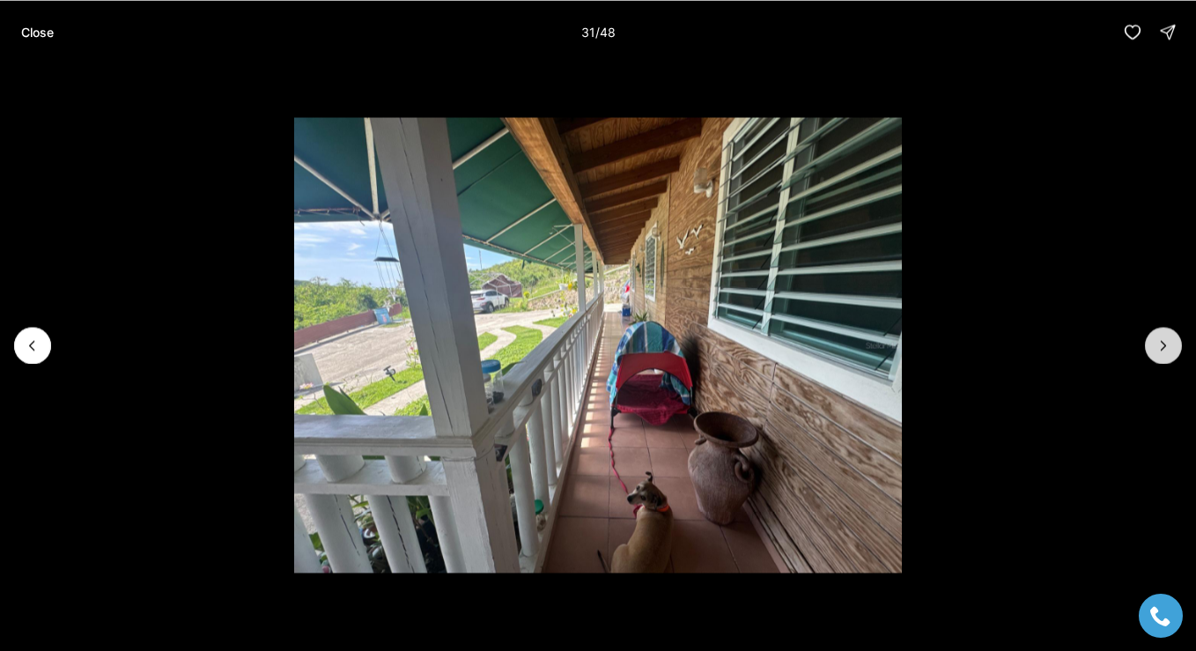
click at [1163, 343] on icon "Next slide" at bounding box center [1163, 345] width 4 height 9
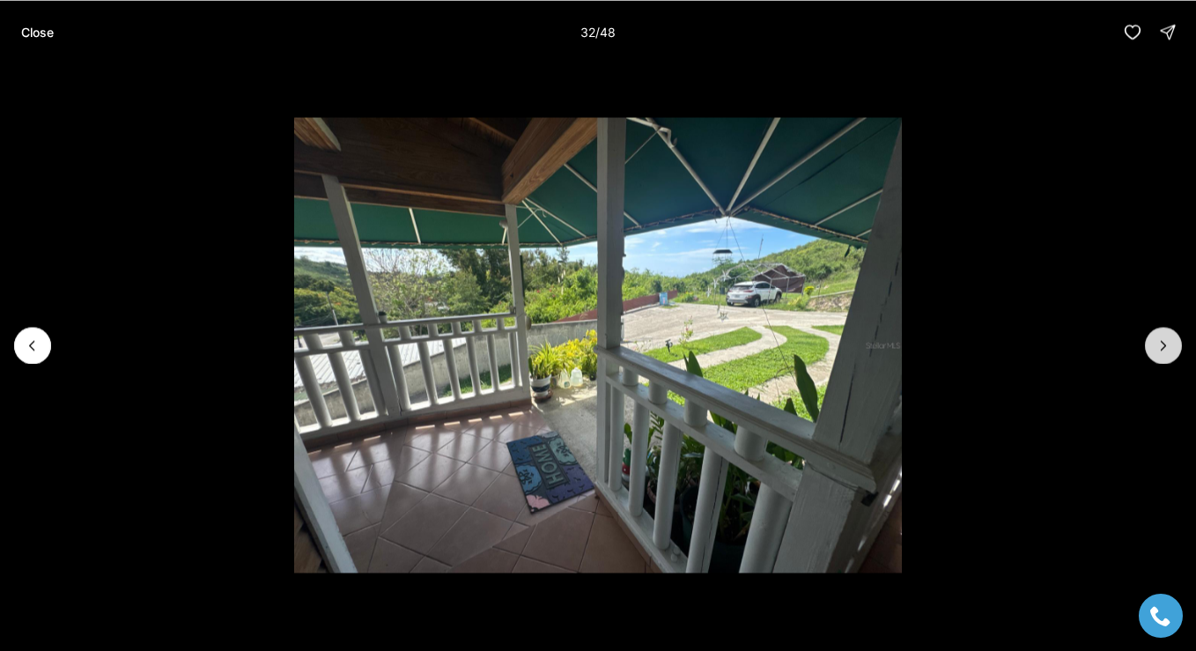
click at [1163, 343] on icon "Next slide" at bounding box center [1163, 345] width 4 height 9
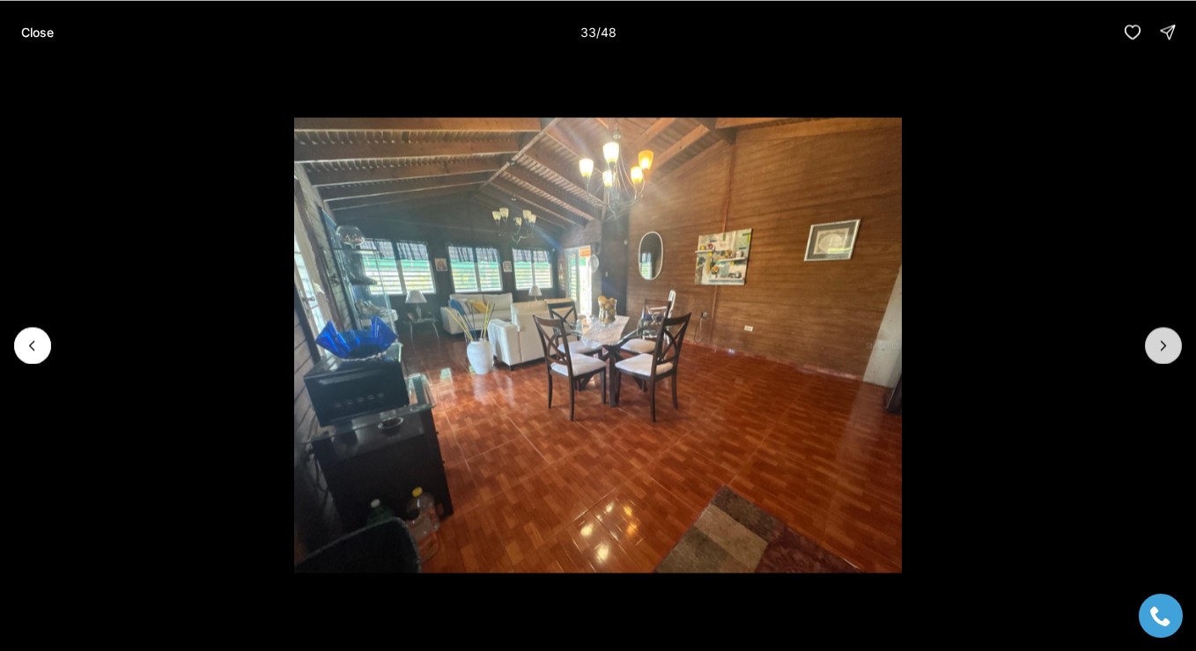
click at [1163, 343] on icon "Next slide" at bounding box center [1163, 345] width 4 height 9
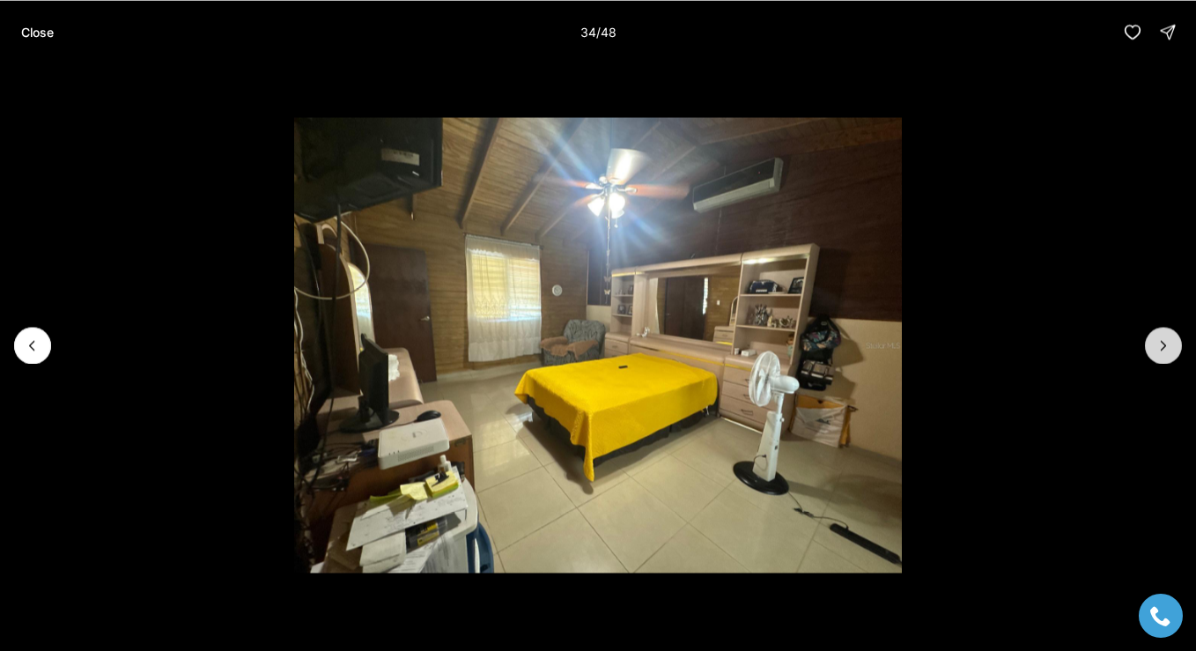
click at [1163, 343] on icon "Next slide" at bounding box center [1163, 345] width 4 height 9
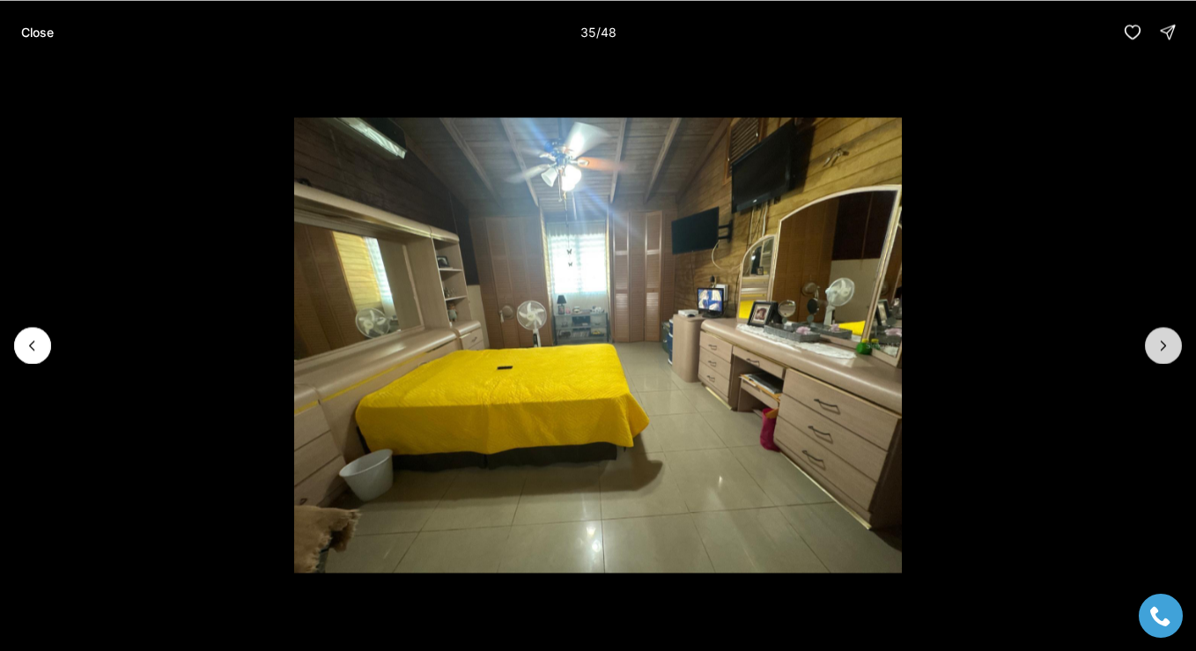
click at [1163, 343] on icon "Next slide" at bounding box center [1163, 345] width 4 height 9
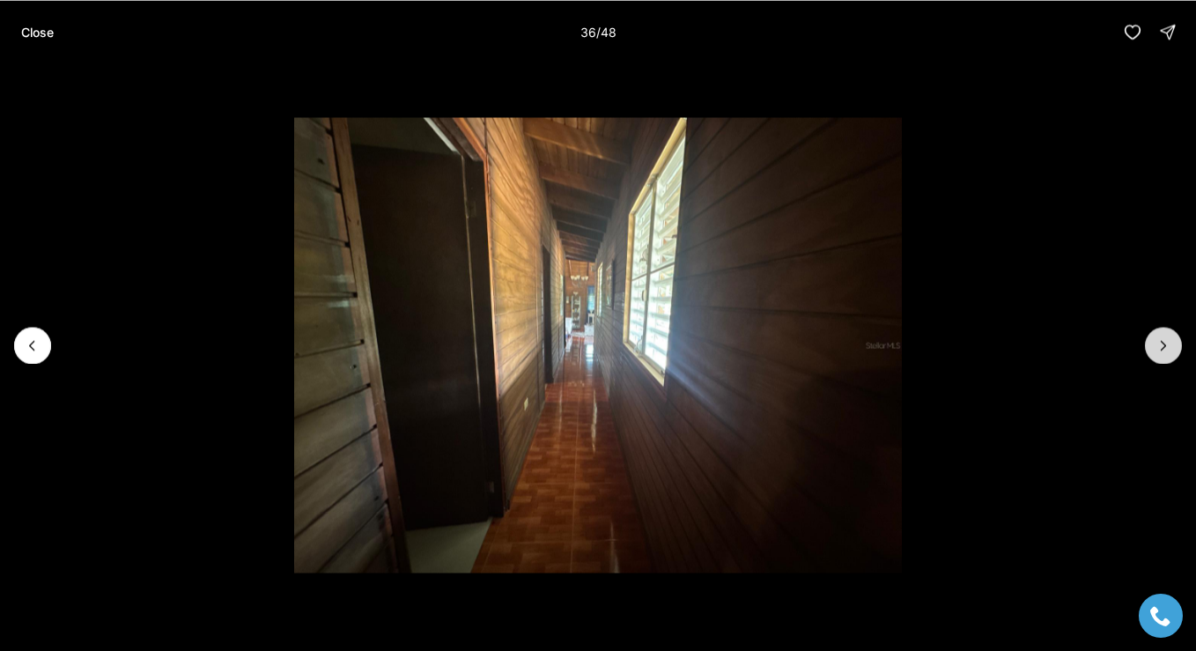
click at [1163, 343] on icon "Next slide" at bounding box center [1163, 345] width 4 height 9
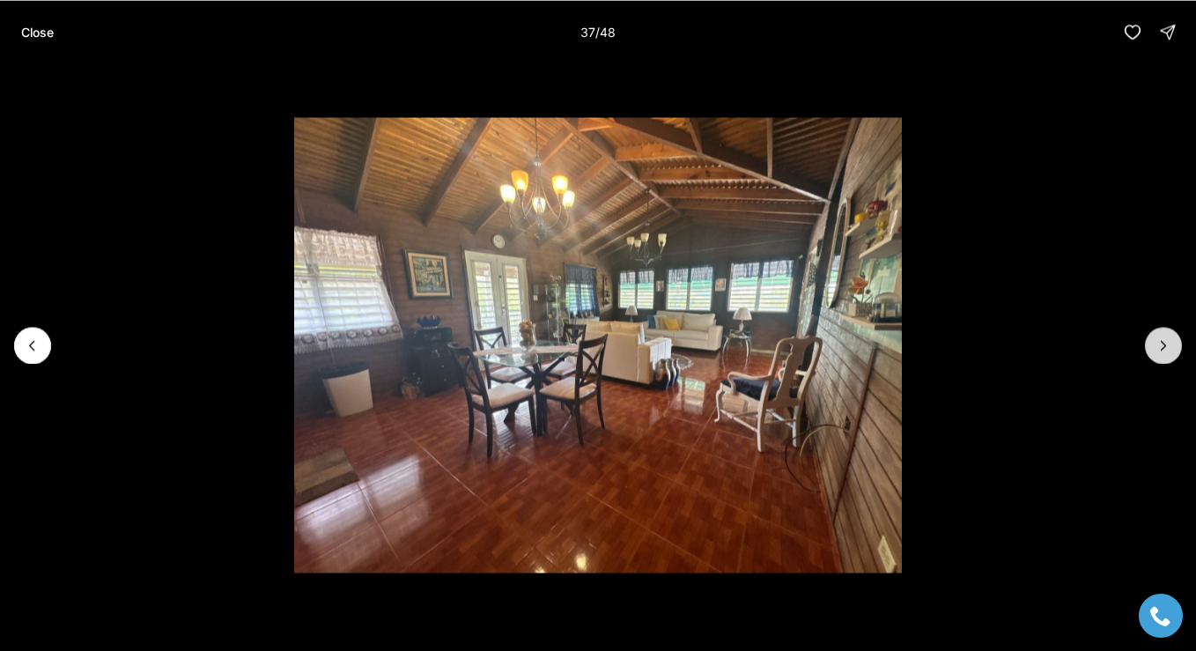
click at [1163, 343] on icon "Next slide" at bounding box center [1163, 345] width 4 height 9
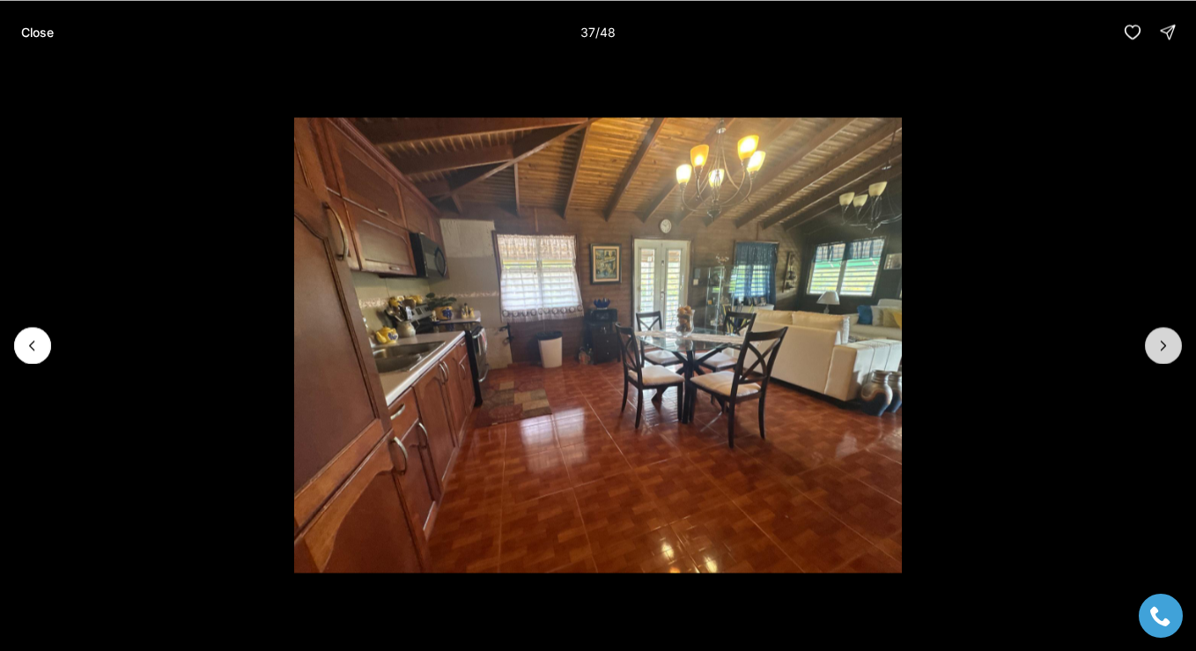
click at [1163, 343] on icon "Next slide" at bounding box center [1163, 345] width 4 height 9
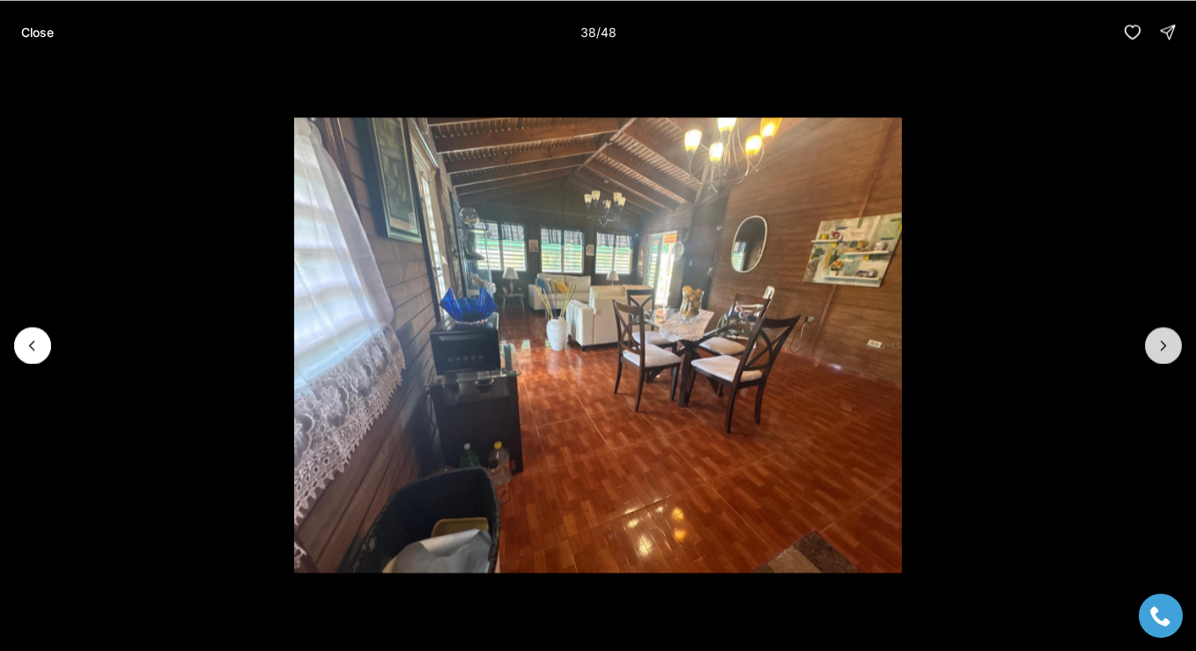
click at [1163, 343] on icon "Next slide" at bounding box center [1163, 345] width 4 height 9
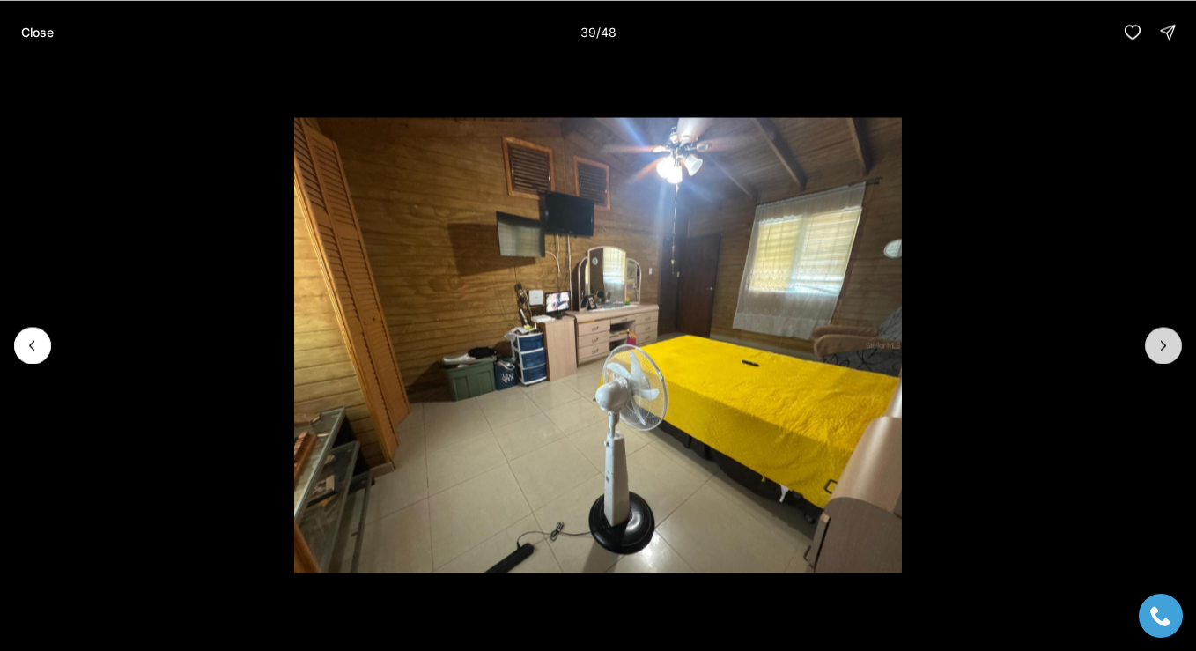
click at [1163, 343] on icon "Next slide" at bounding box center [1163, 345] width 4 height 9
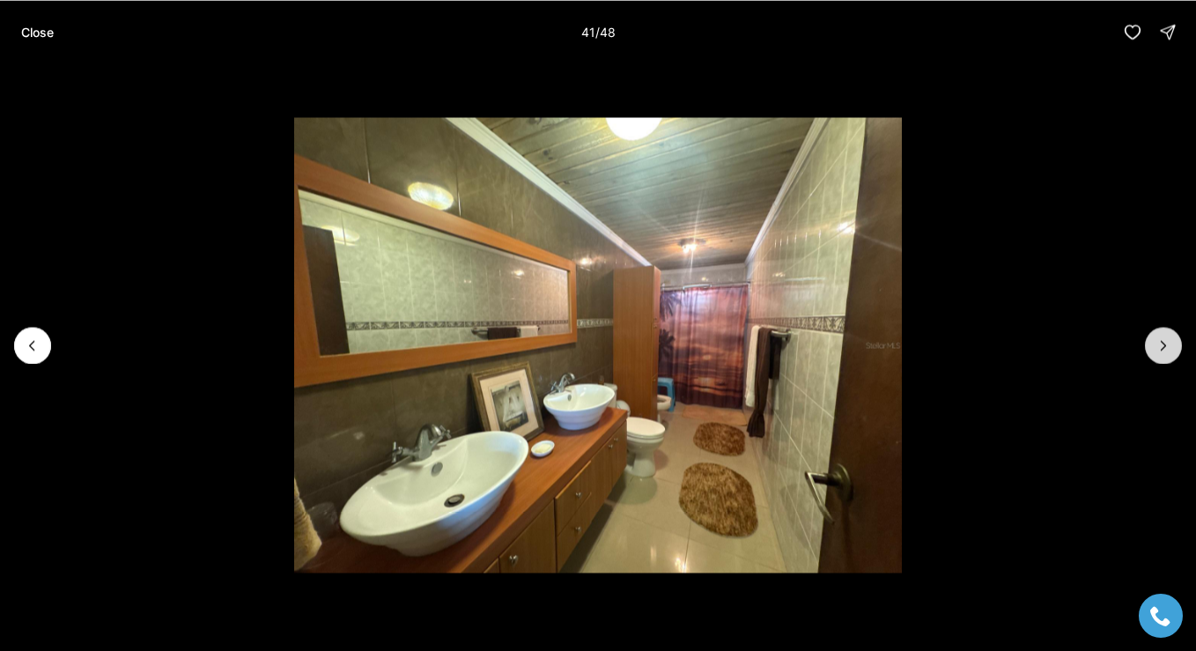
click at [1163, 343] on icon "Next slide" at bounding box center [1163, 345] width 4 height 9
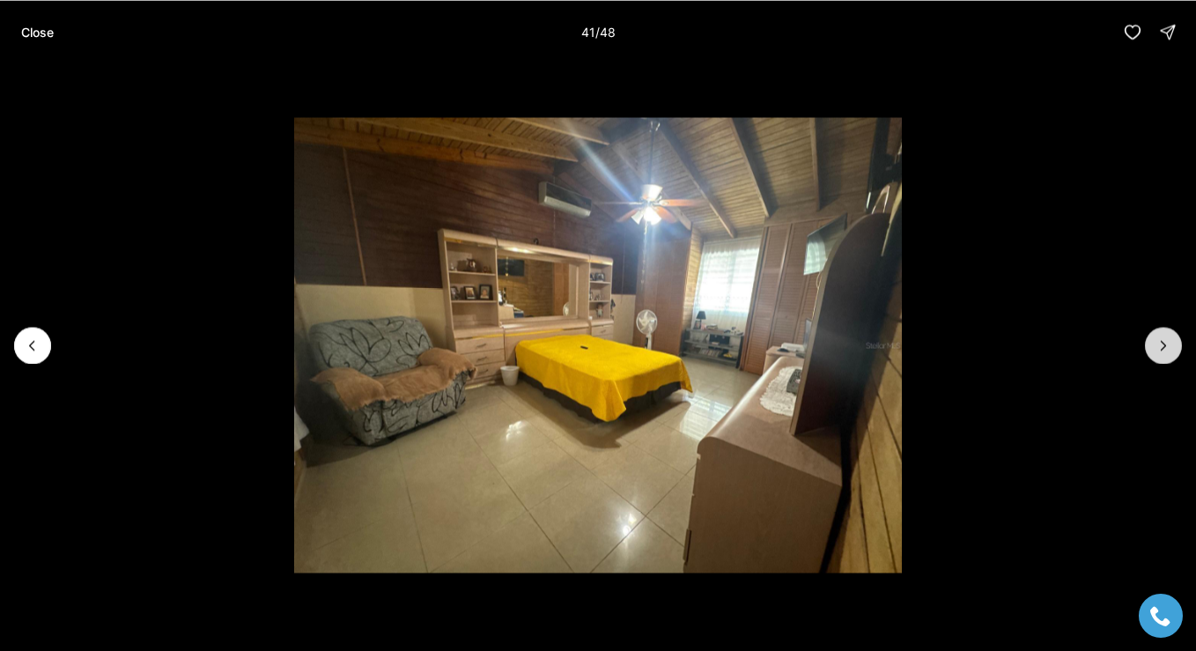
click at [1163, 343] on icon "Next slide" at bounding box center [1163, 345] width 4 height 9
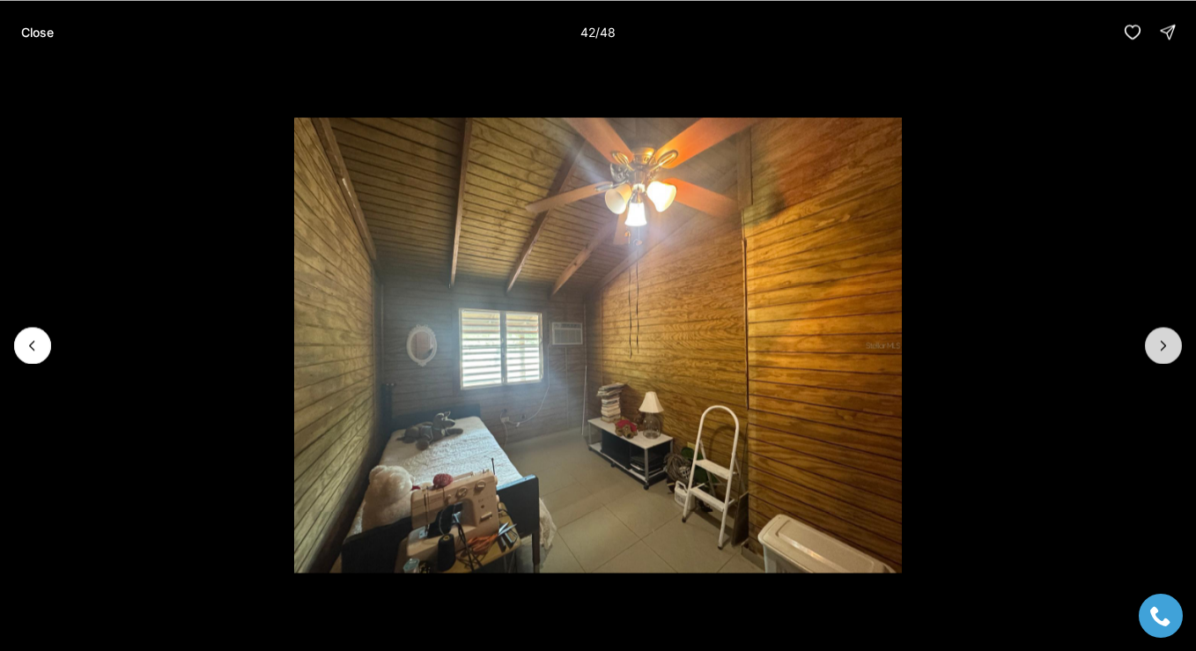
click at [1163, 343] on icon "Next slide" at bounding box center [1163, 345] width 4 height 9
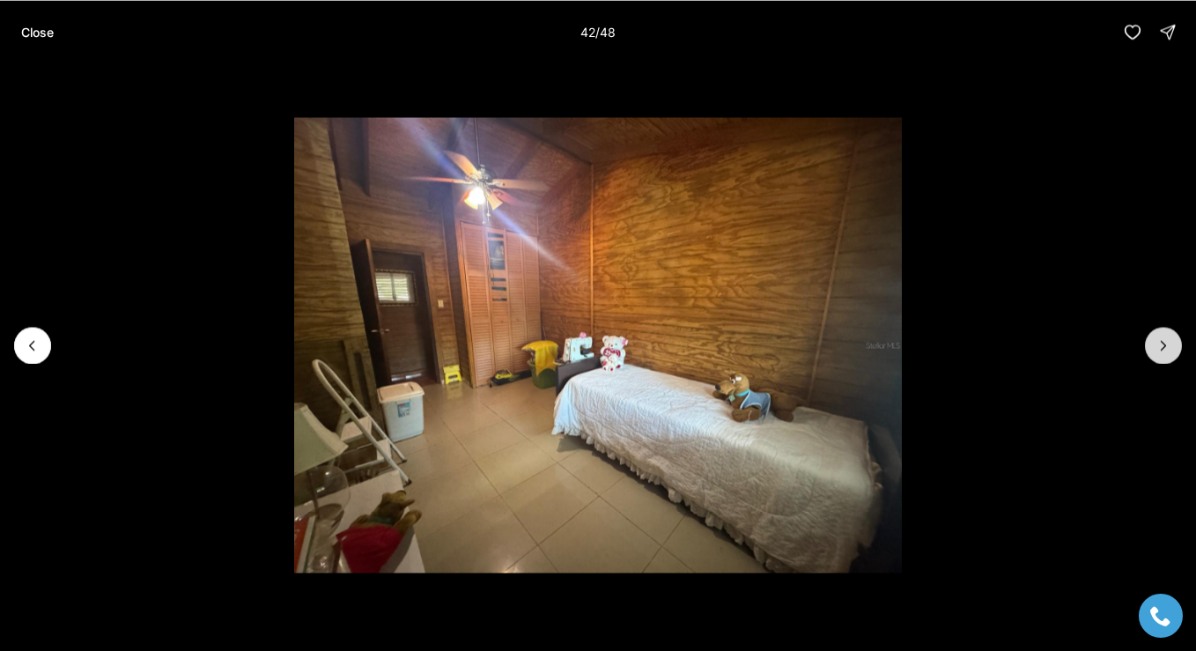
click at [1163, 343] on icon "Next slide" at bounding box center [1163, 345] width 4 height 9
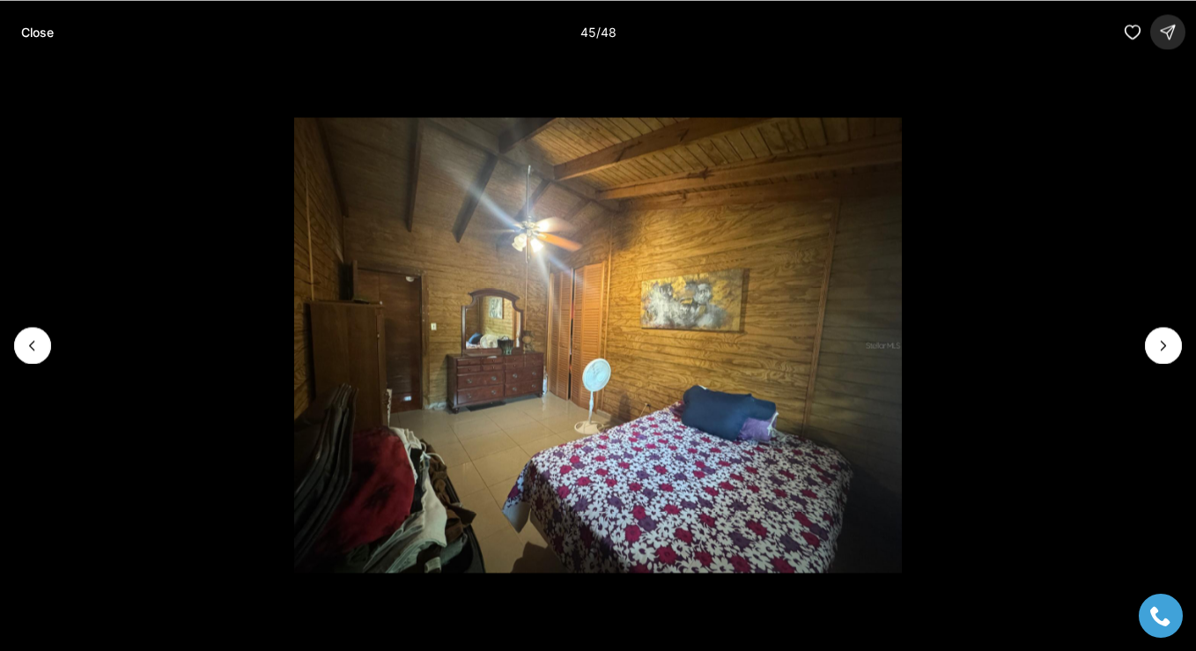
click at [1159, 40] on button "button" at bounding box center [1167, 31] width 35 height 35
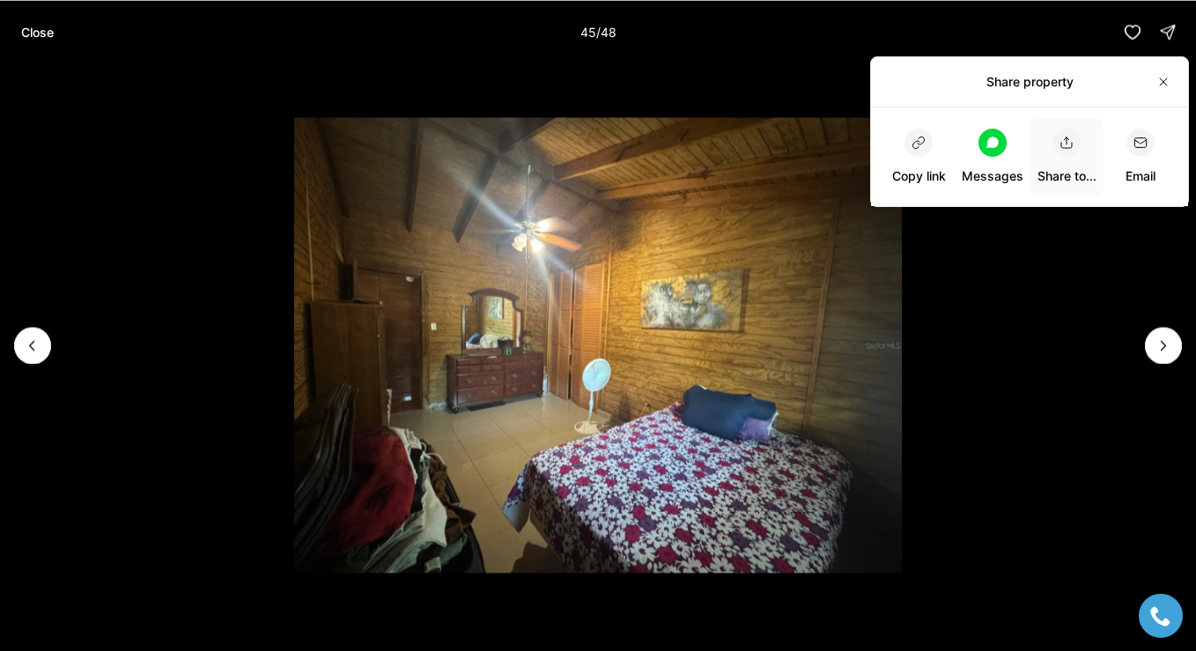
click at [1061, 132] on div "button" at bounding box center [1066, 143] width 28 height 28
click at [1137, 131] on div "button" at bounding box center [1140, 143] width 28 height 28
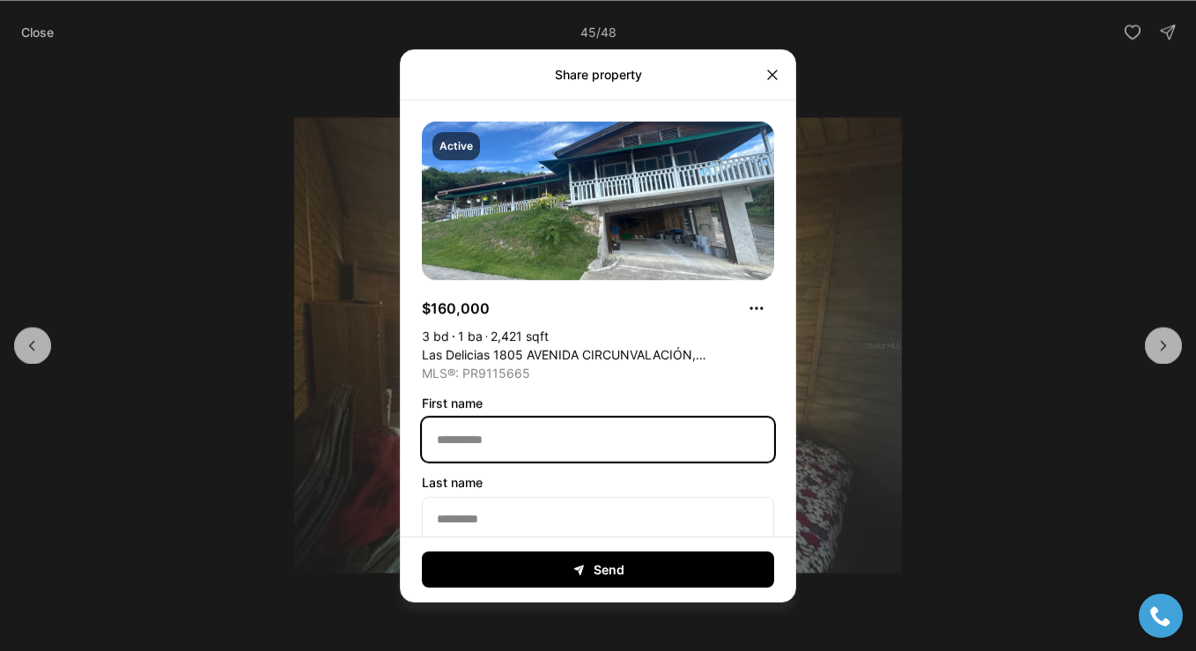
click at [550, 422] on input "First name" at bounding box center [598, 438] width 350 height 42
type input "******"
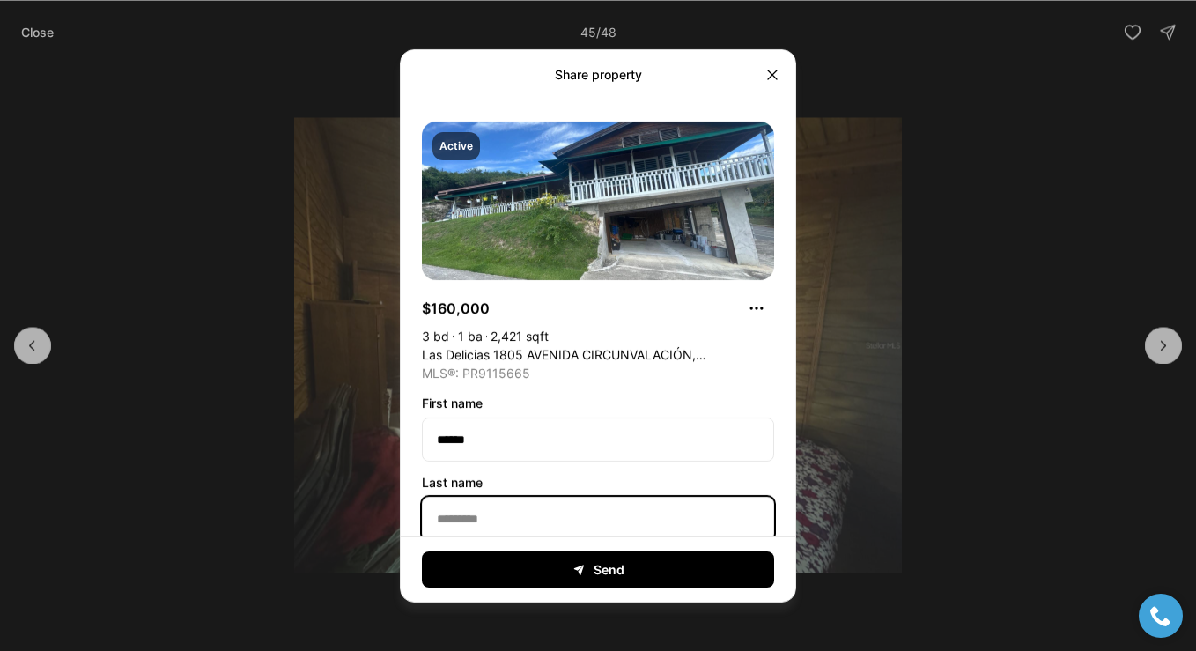
type input "*********"
type input "**********"
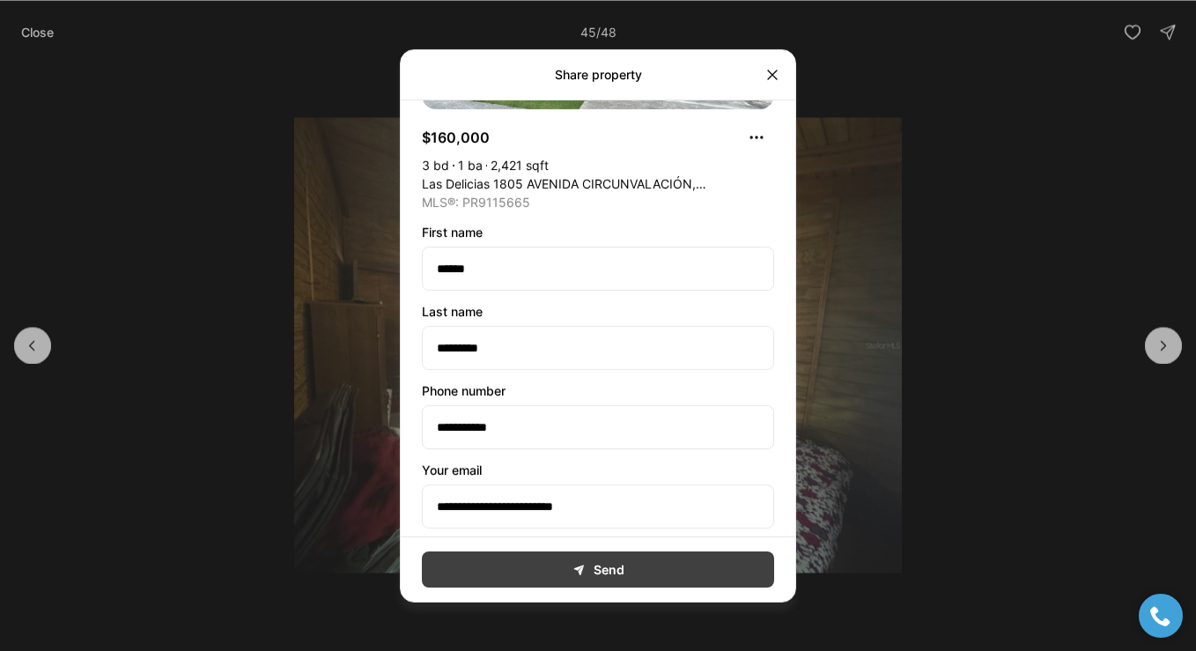
click at [594, 567] on button "Send" at bounding box center [598, 569] width 352 height 36
click at [588, 570] on button "Send" at bounding box center [598, 569] width 352 height 36
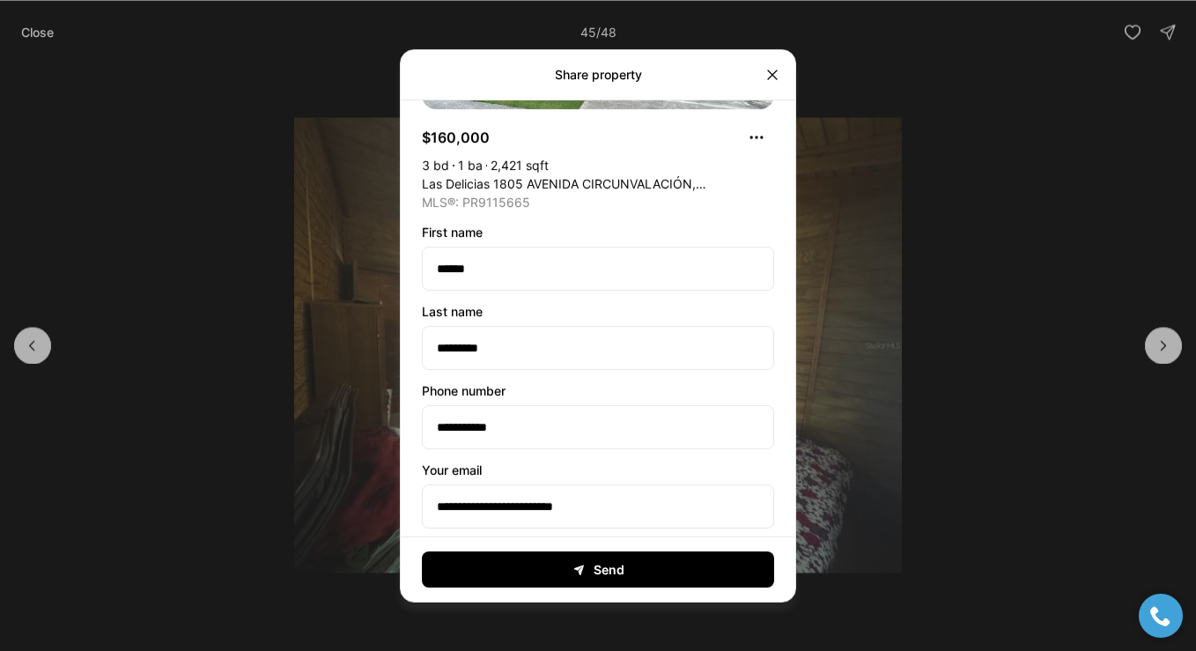
scroll to position [327, 0]
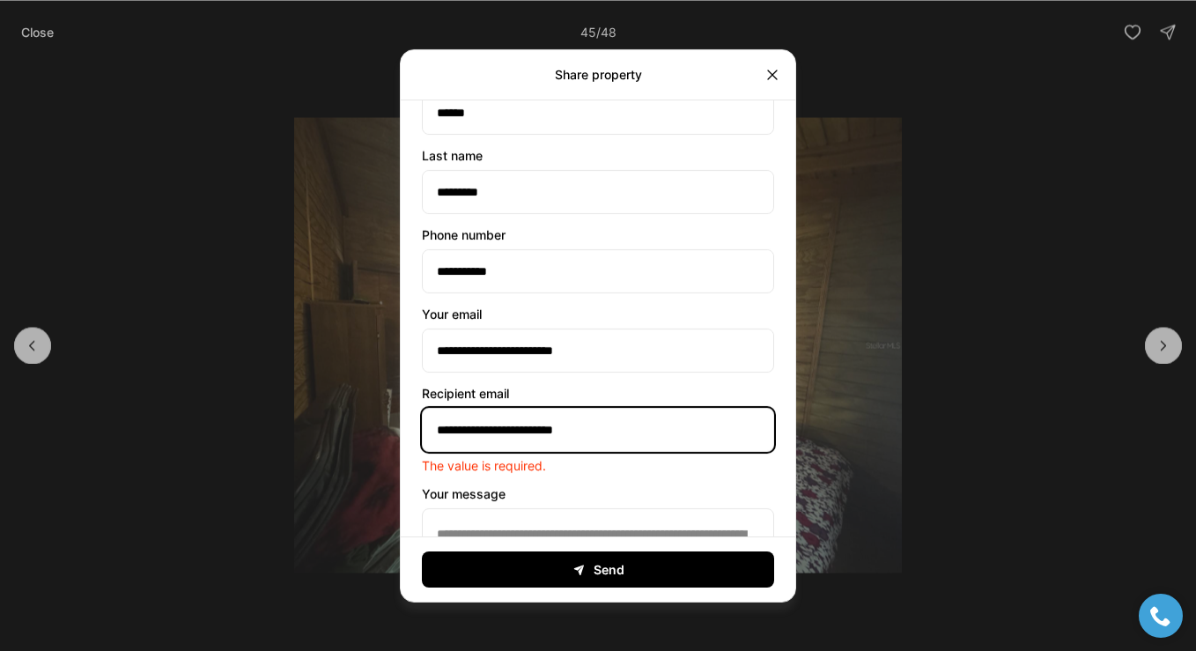
click at [622, 427] on input "**********" at bounding box center [597, 428] width 329 height 21
drag, startPoint x: 636, startPoint y: 427, endPoint x: 343, endPoint y: 431, distance: 292.3
click at [343, 430] on div "**********" at bounding box center [598, 325] width 1196 height 651
type input "**********"
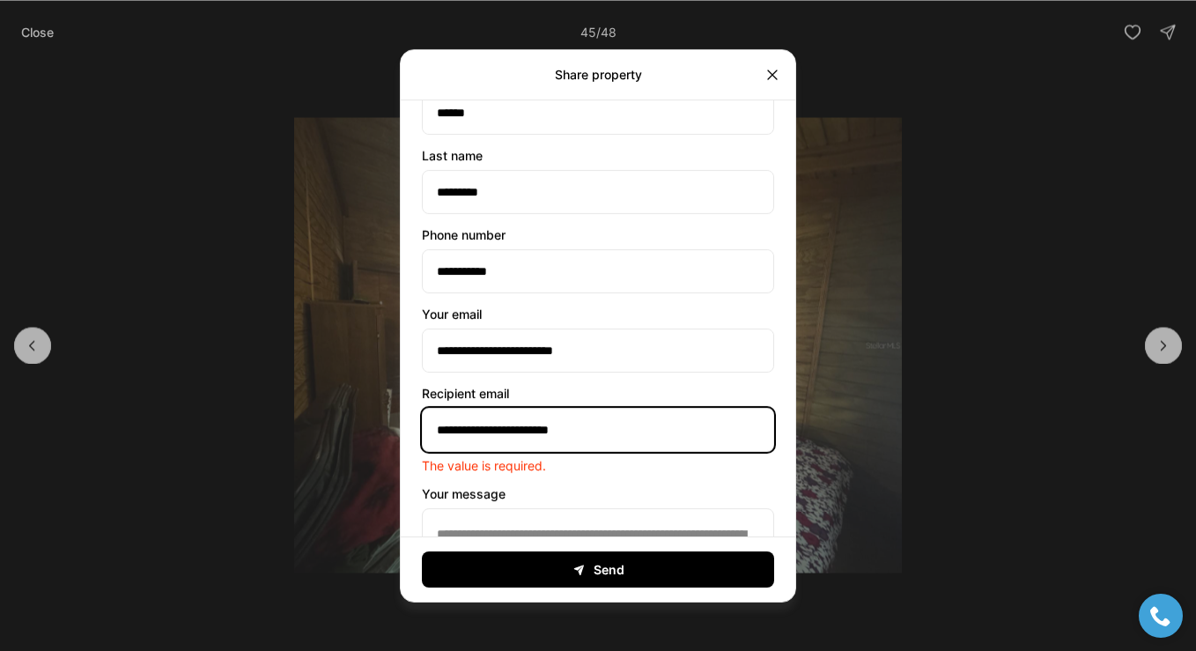
scroll to position [414, 0]
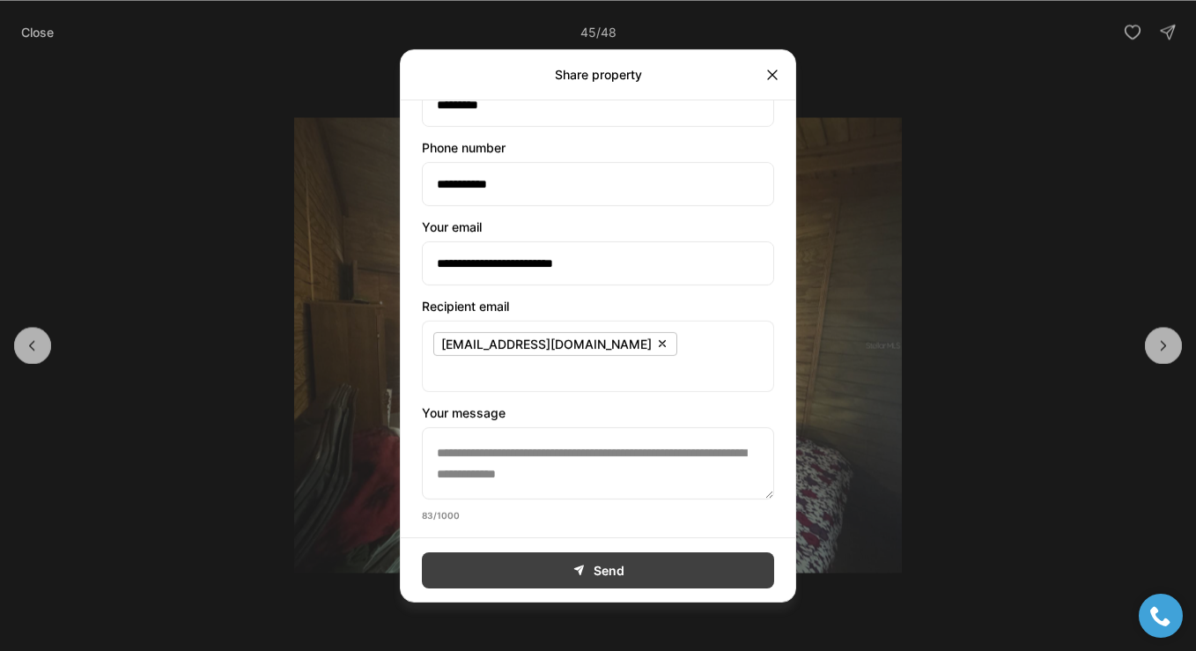
click at [591, 558] on button "Send" at bounding box center [598, 569] width 352 height 36
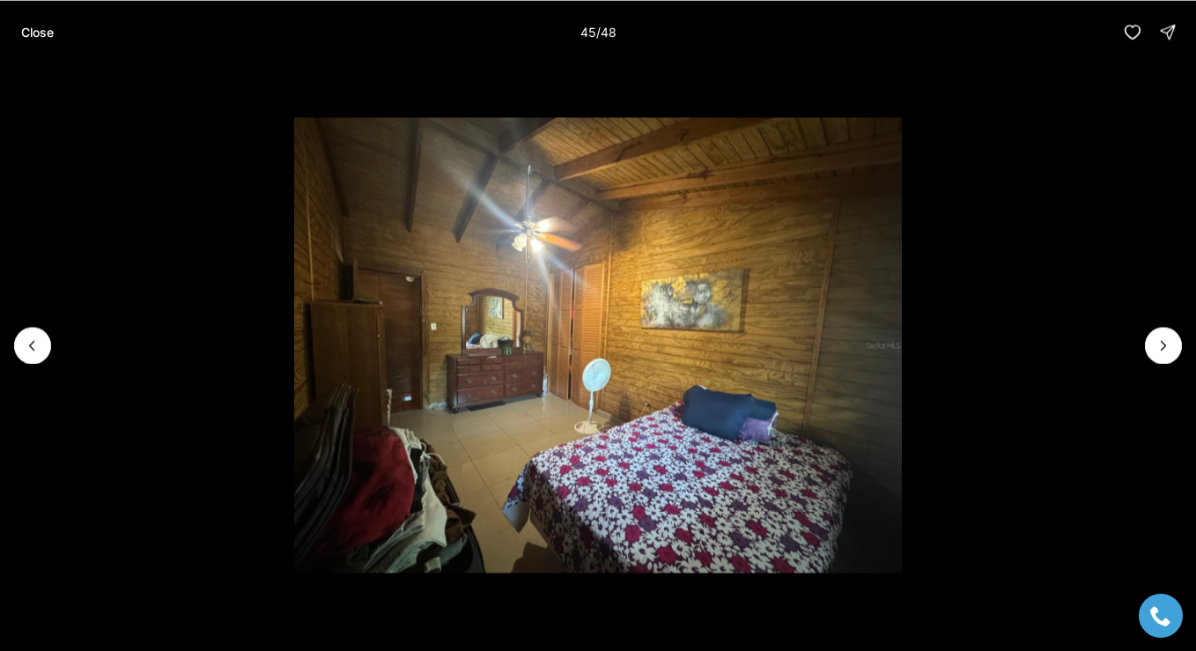
click at [24, 33] on p "Close" at bounding box center [37, 32] width 33 height 14
